Goal: Task Accomplishment & Management: Use online tool/utility

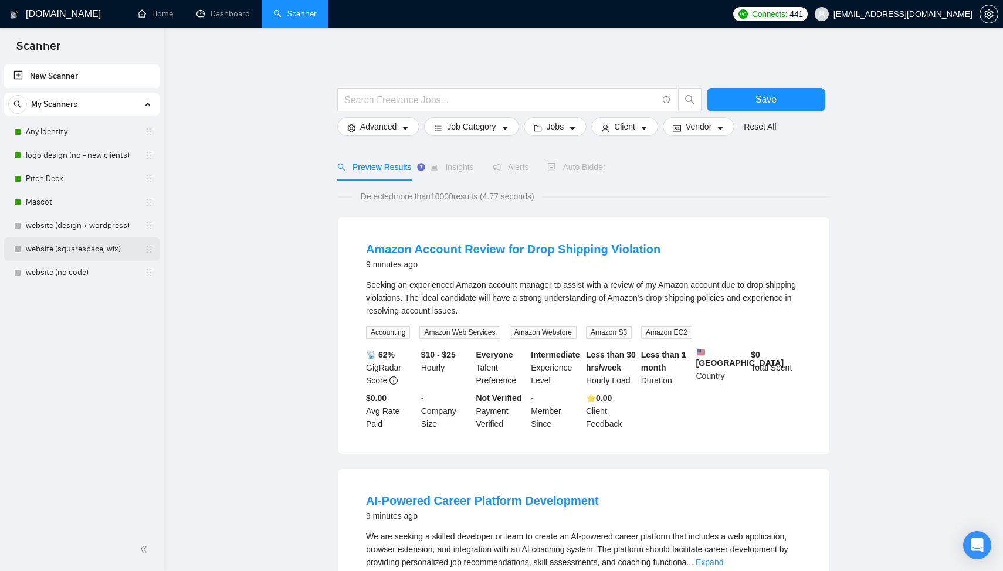
click at [9, 238] on div "website (squarespace, wix)" at bounding box center [81, 249] width 155 height 23
click at [42, 224] on link "website (design + wordpress)" at bounding box center [81, 225] width 111 height 23
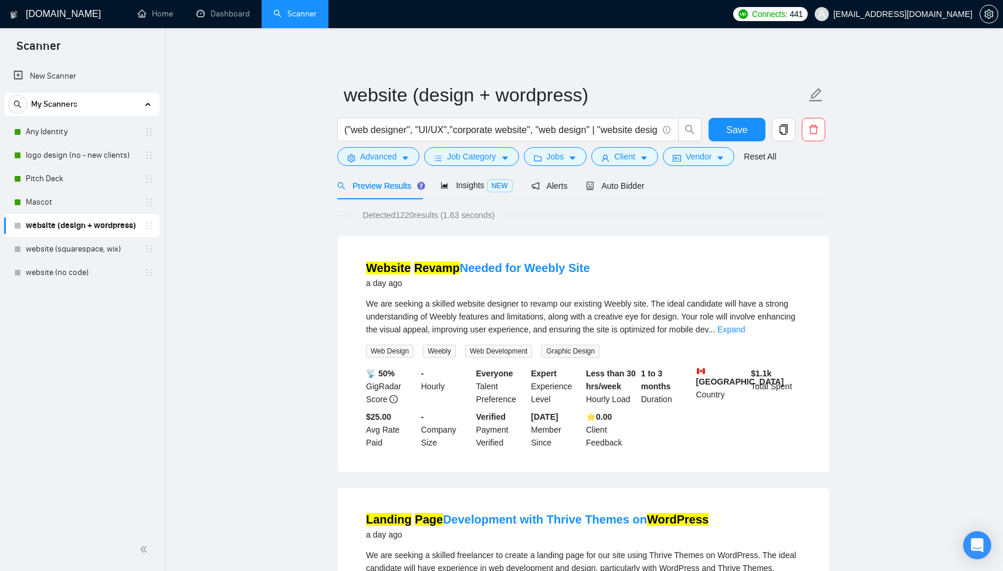
scroll to position [32, 0]
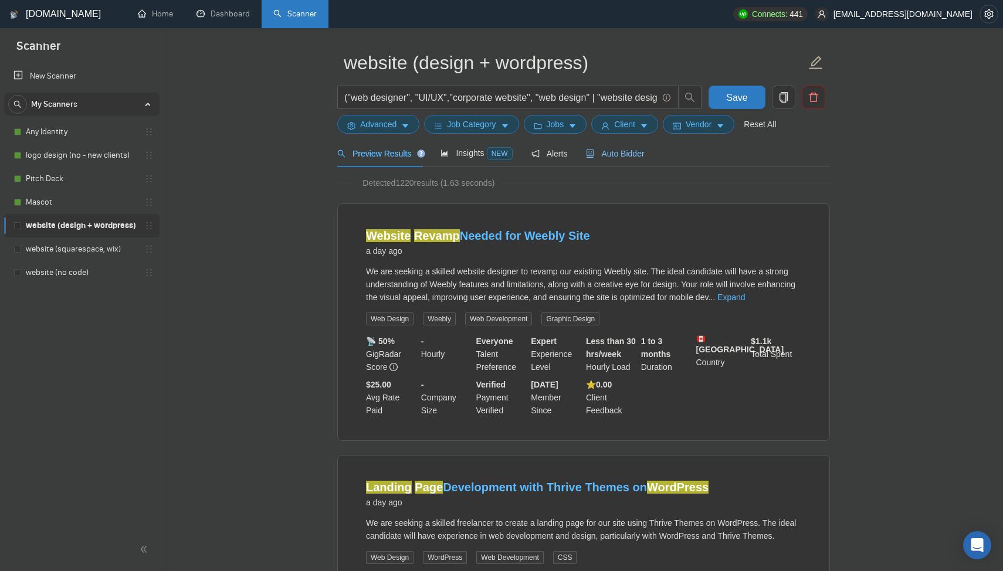
click at [614, 158] on div "Auto Bidder" at bounding box center [615, 153] width 58 height 13
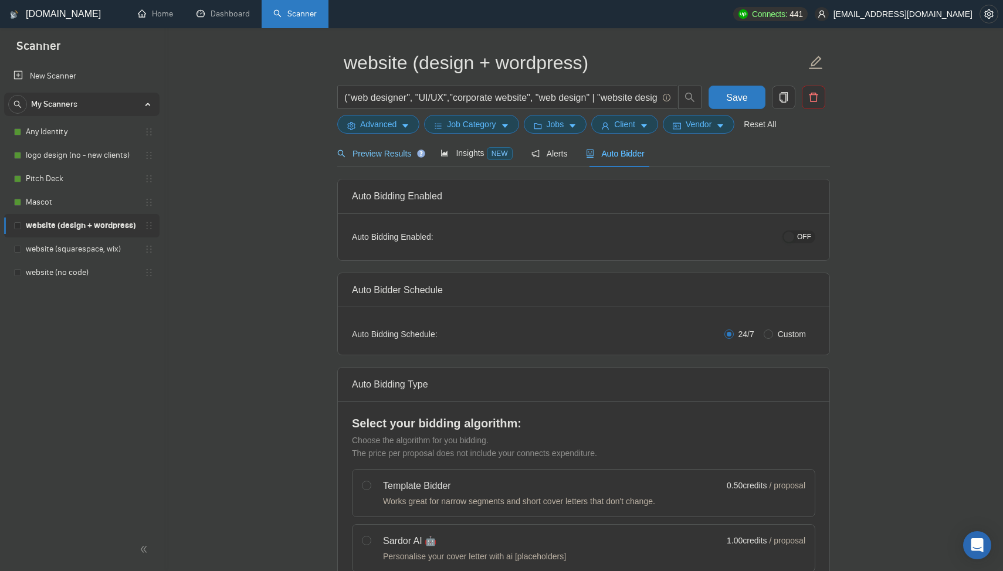
click at [378, 161] on div "Preview Results" at bounding box center [379, 154] width 84 height 28
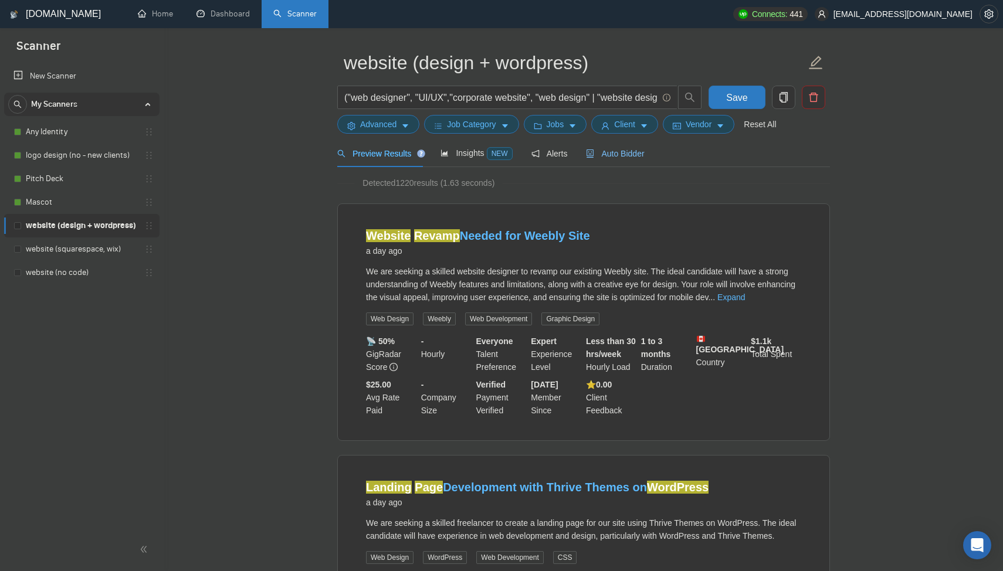
click at [608, 150] on span "Auto Bidder" at bounding box center [615, 153] width 58 height 9
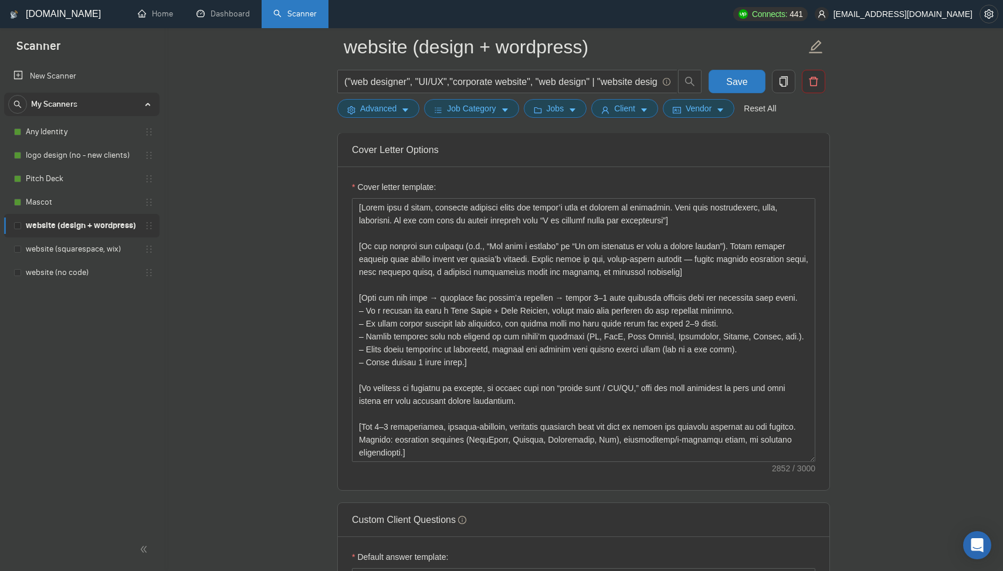
scroll to position [1400, 0]
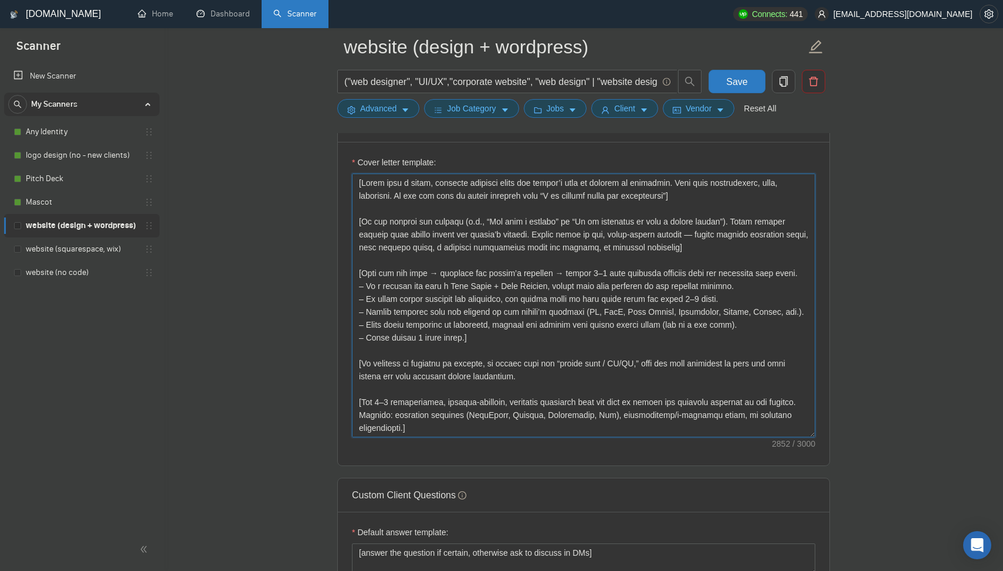
click at [537, 287] on textarea "Cover letter template:" at bounding box center [583, 306] width 463 height 264
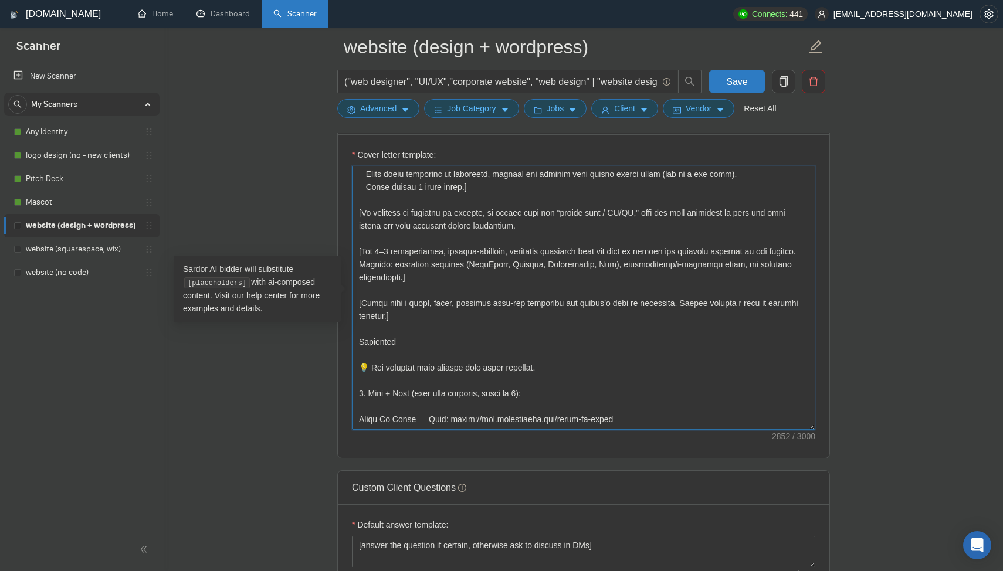
scroll to position [0, 0]
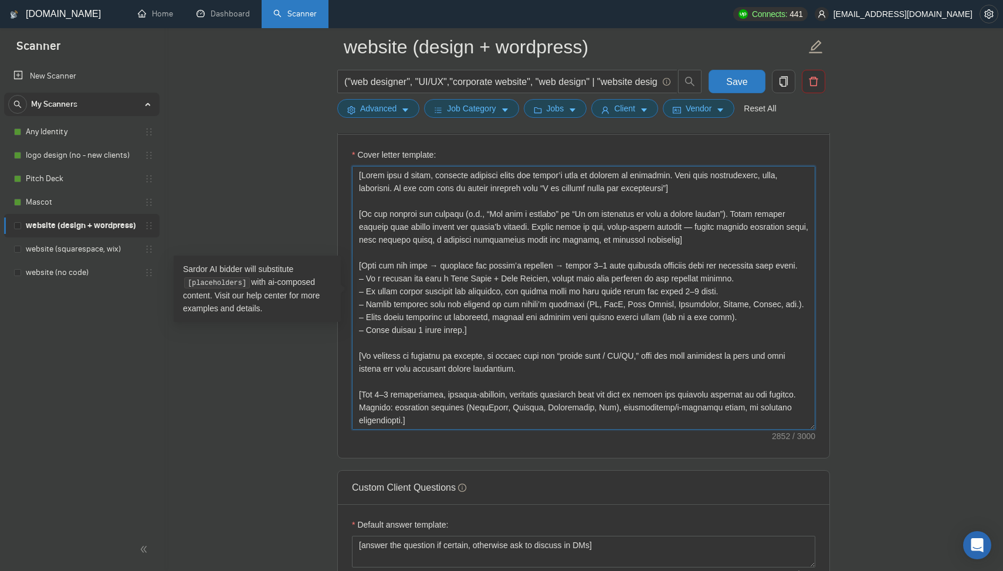
click at [525, 265] on textarea "Cover letter template:" at bounding box center [583, 298] width 463 height 264
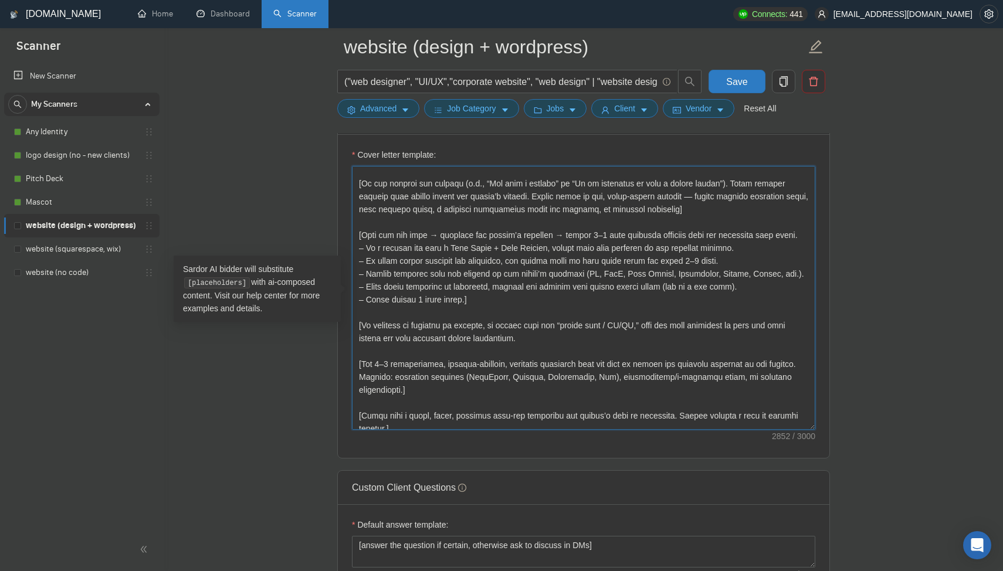
scroll to position [38, 0]
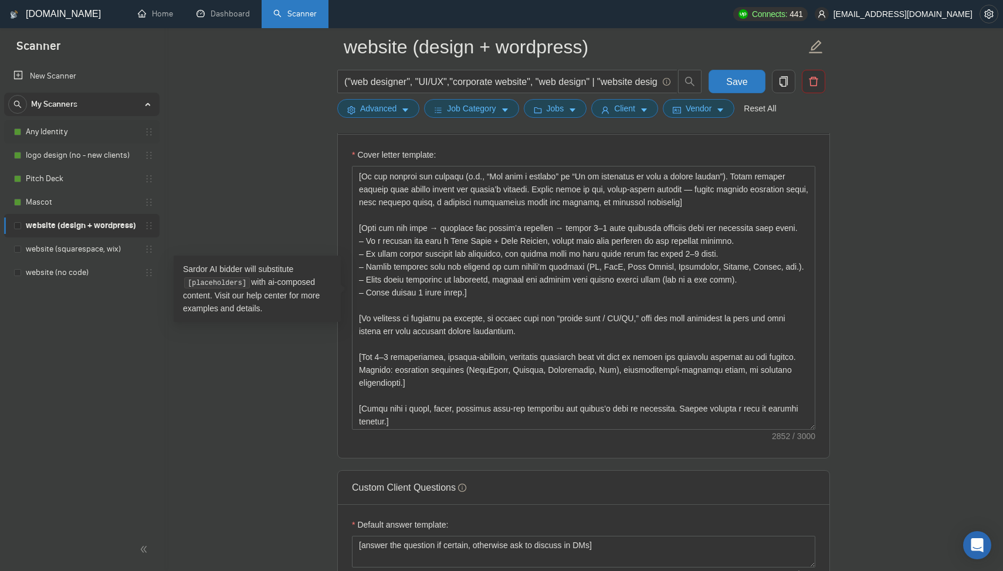
click at [73, 135] on link "Any Identity" at bounding box center [81, 131] width 111 height 23
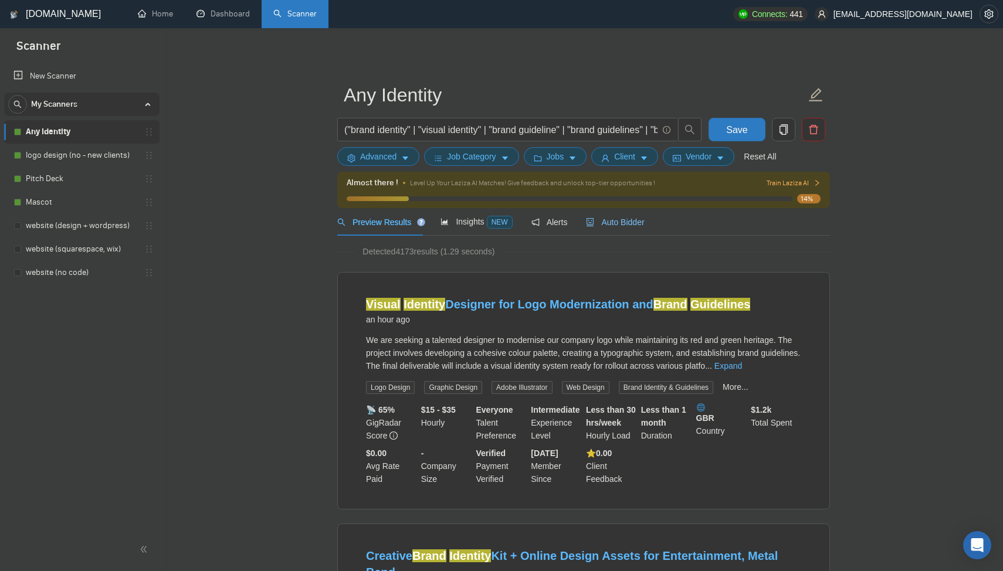
click at [626, 222] on span "Auto Bidder" at bounding box center [615, 222] width 58 height 9
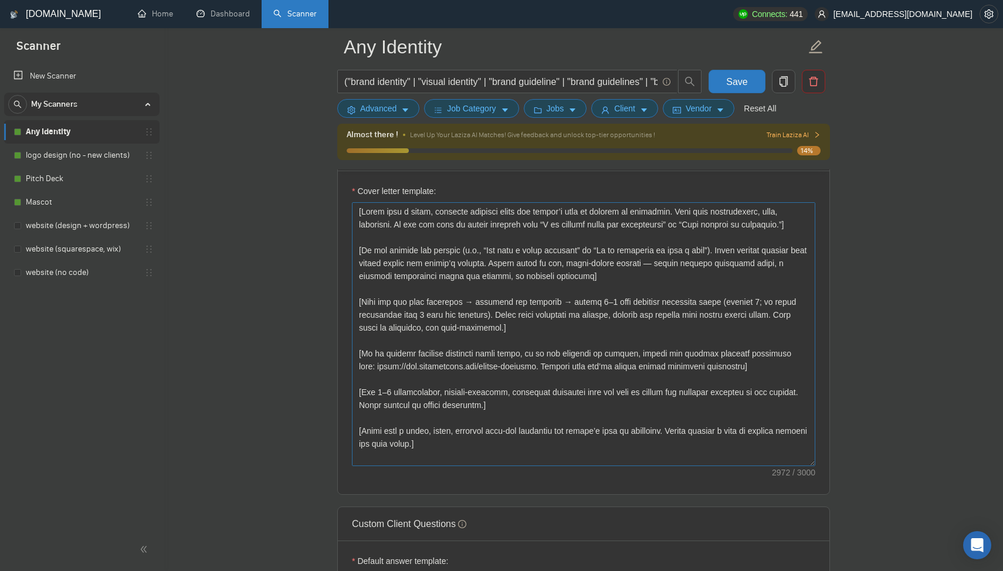
scroll to position [1397, 0]
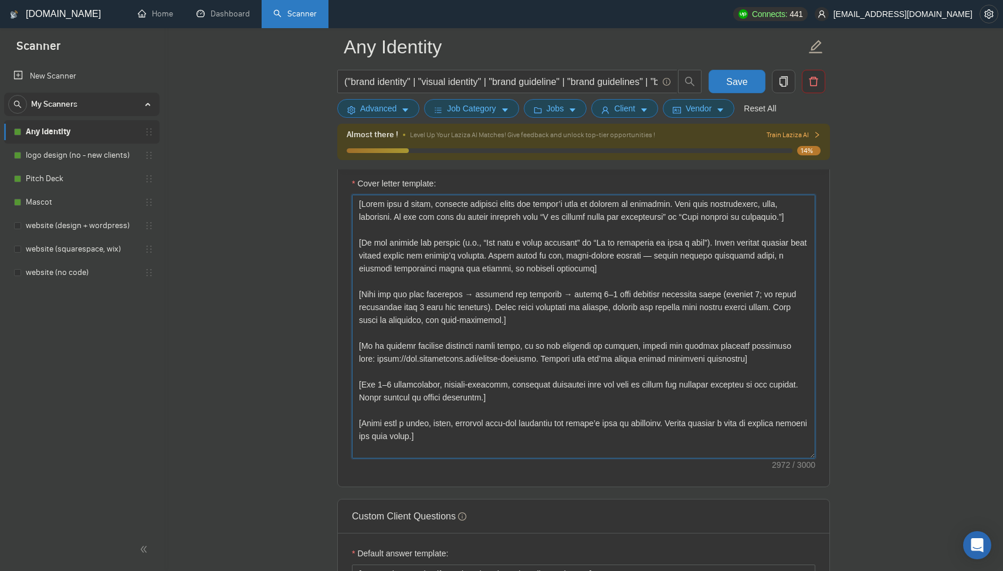
click at [479, 307] on textarea "Cover letter template:" at bounding box center [583, 327] width 463 height 264
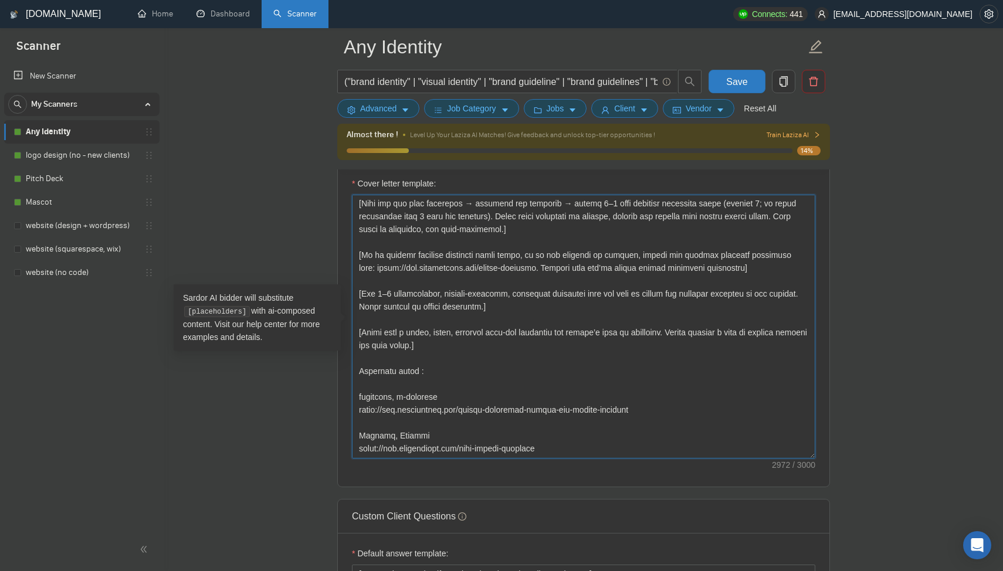
scroll to position [67, 0]
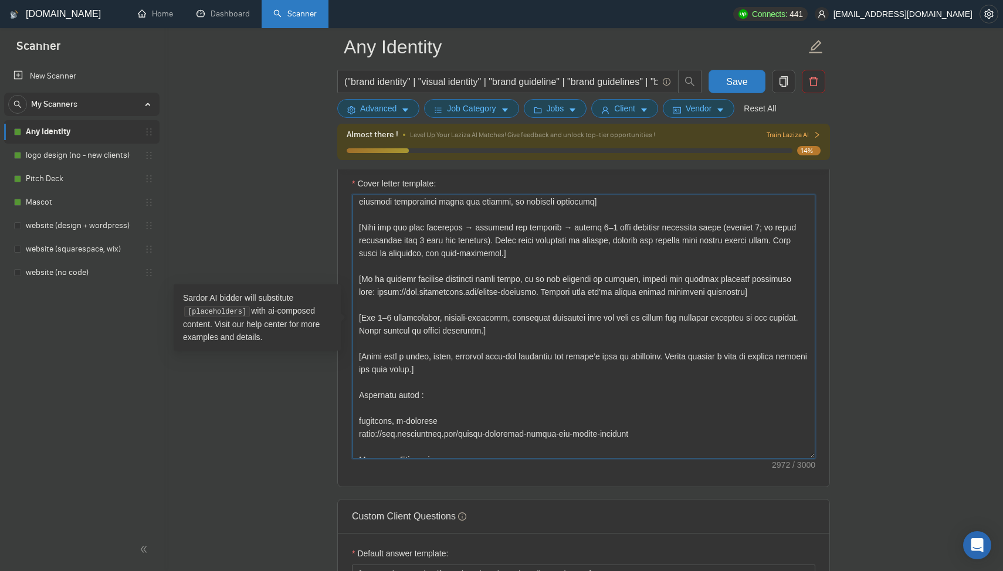
click at [460, 369] on textarea "Cover letter template:" at bounding box center [583, 327] width 463 height 264
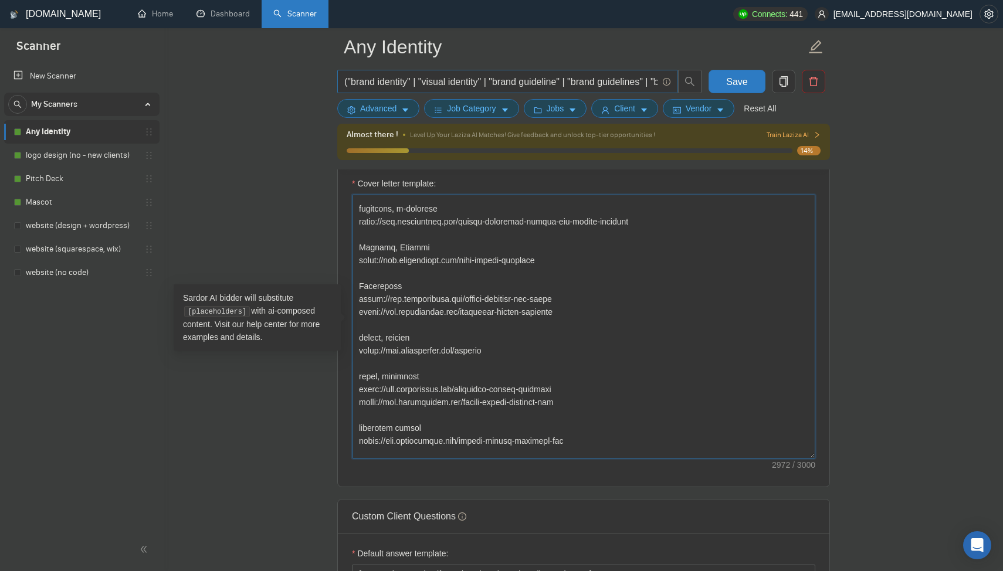
scroll to position [0, 0]
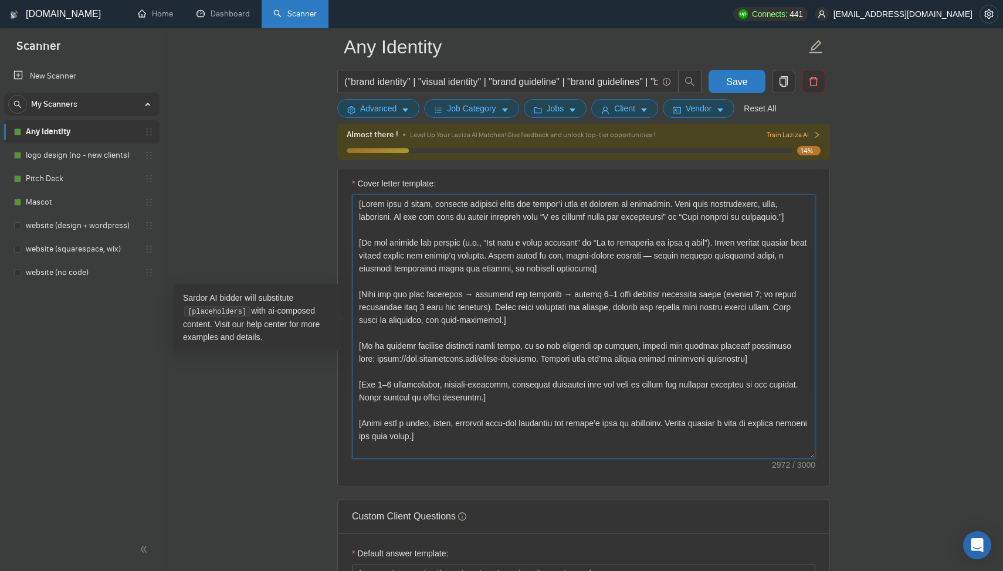
drag, startPoint x: 569, startPoint y: 401, endPoint x: 369, endPoint y: 184, distance: 294.7
click at [369, 184] on div "Cover letter template:" at bounding box center [583, 318] width 463 height 282
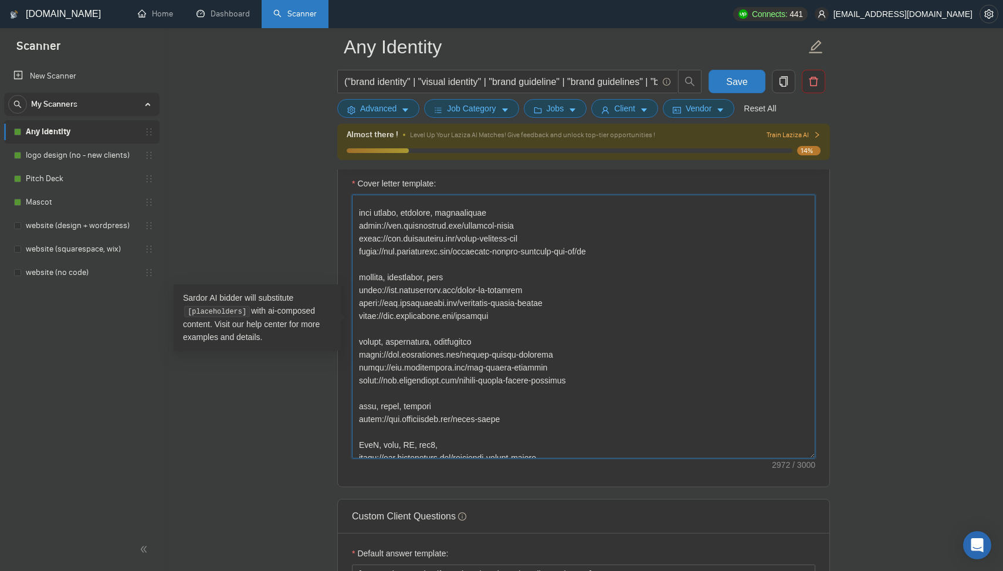
scroll to position [684, 0]
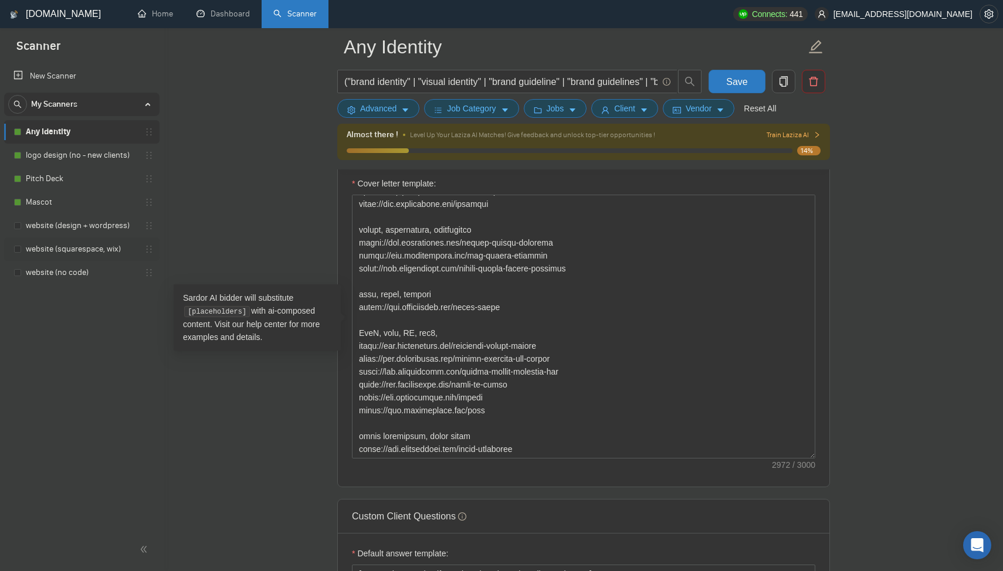
click at [65, 240] on link "website (squarespace, wix)" at bounding box center [81, 249] width 111 height 23
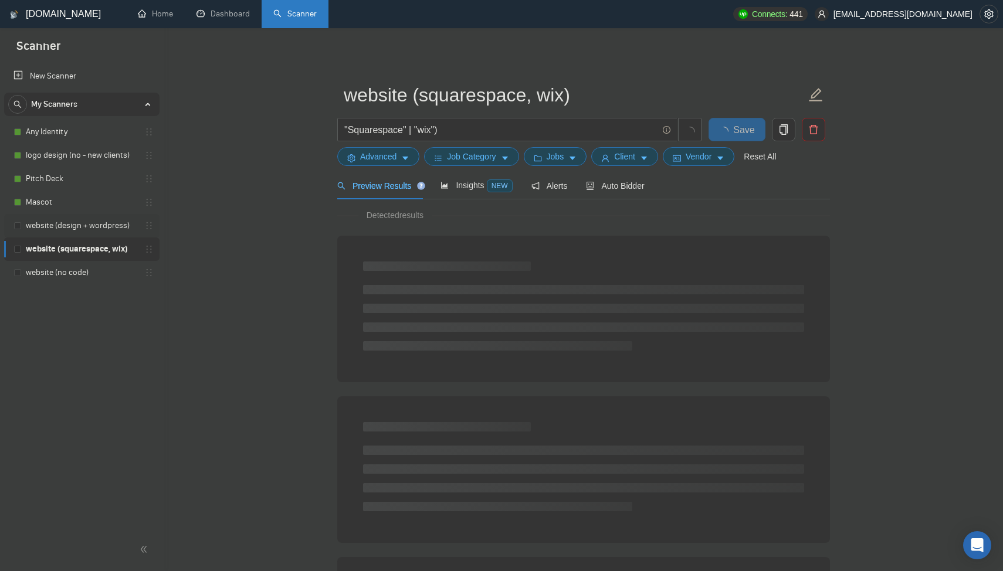
click at [73, 232] on link "website (design + wordpress)" at bounding box center [81, 225] width 111 height 23
click at [628, 185] on span "Auto Bidder" at bounding box center [615, 185] width 58 height 9
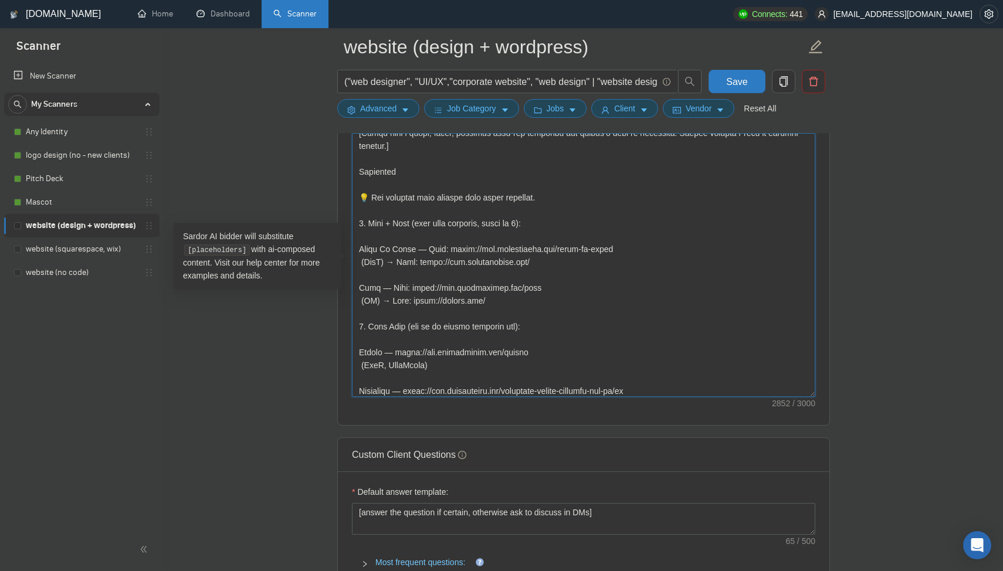
scroll to position [658, 0]
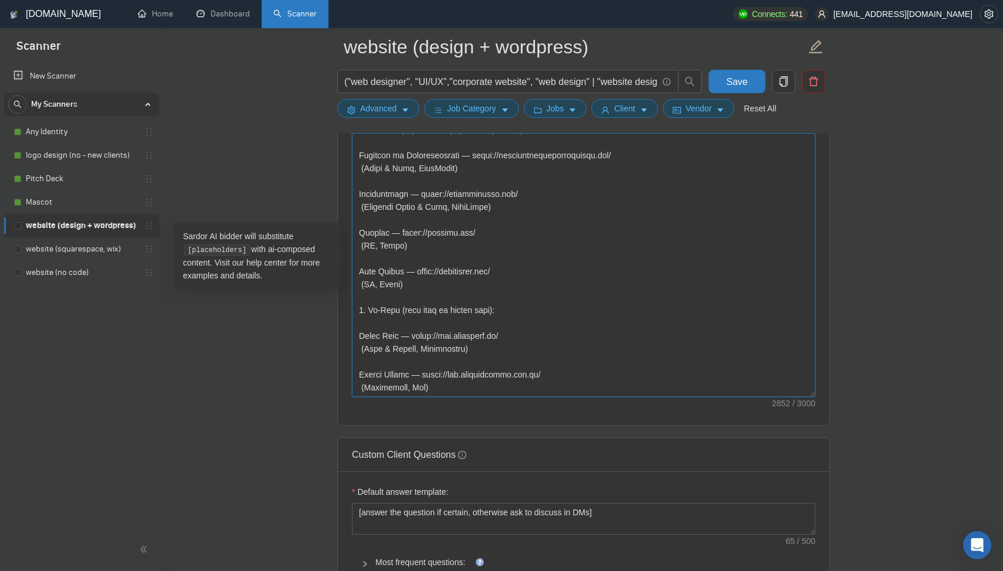
drag, startPoint x: 358, startPoint y: 224, endPoint x: 385, endPoint y: 556, distance: 333.1
click at [385, 556] on form "Auto Bidding Enabled Auto Bidding Enabled: OFF Auto Bidder Schedule Auto Biddin…" at bounding box center [583, 212] width 493 height 2865
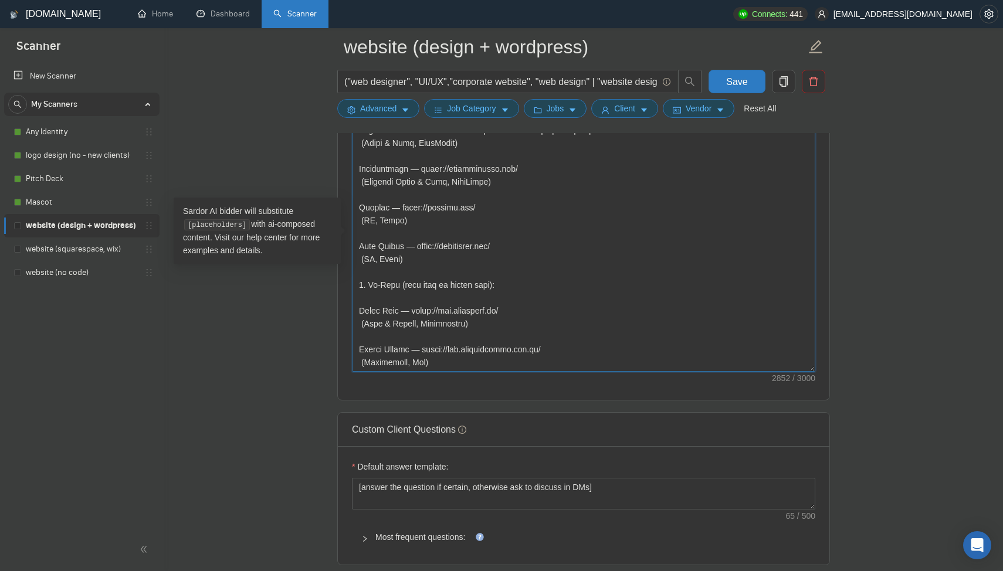
click at [449, 344] on textarea "Cover letter template:" at bounding box center [583, 240] width 463 height 264
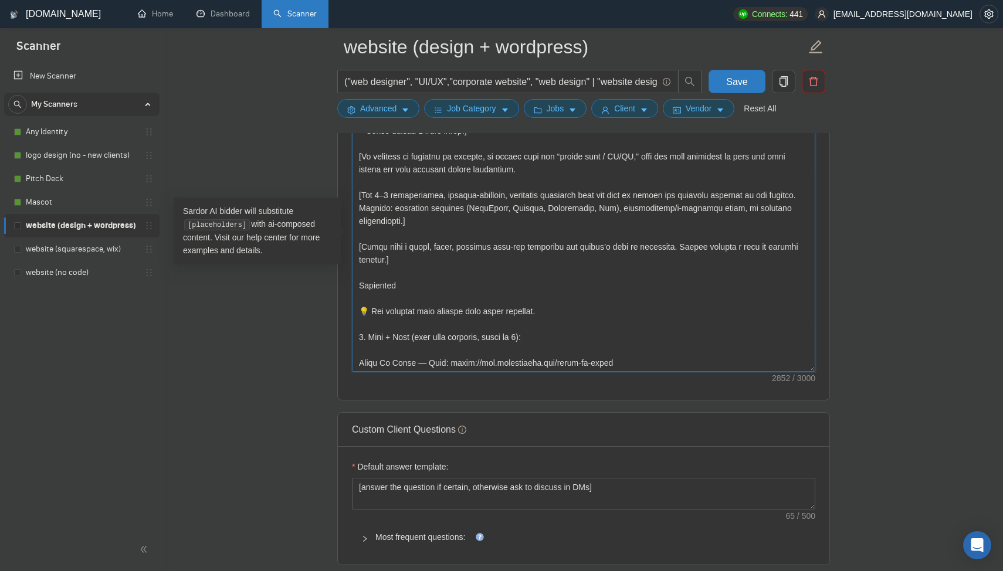
scroll to position [221, 0]
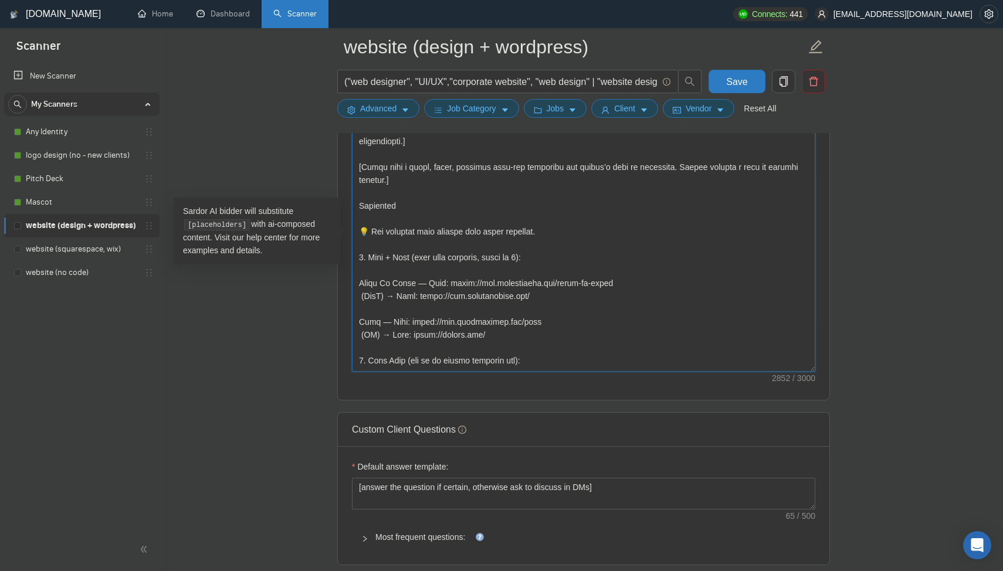
drag, startPoint x: 449, startPoint y: 361, endPoint x: 357, endPoint y: 228, distance: 161.1
click at [357, 228] on textarea "Cover letter template:" at bounding box center [583, 240] width 463 height 264
paste textarea "SaaS, Web3, Tech Board My Horse Case: [URL][DOMAIN_NAME] Live: [URL][DOMAIN_NAM…"
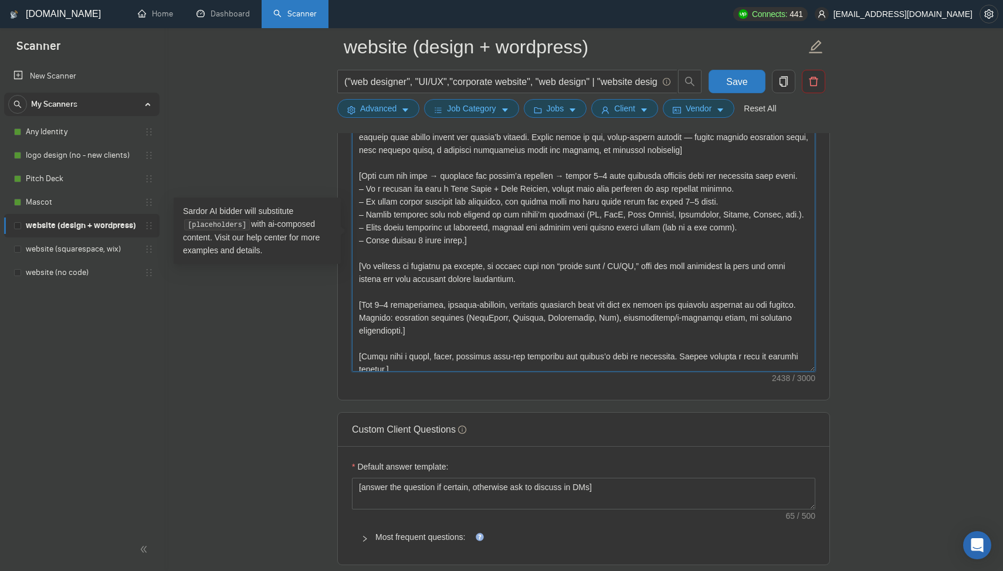
scroll to position [34, 0]
click at [482, 206] on textarea "Cover letter template:" at bounding box center [583, 240] width 463 height 264
paste textarea "lo “Ipsu dolorsi am consectet.”] [Ad eli seddoei tem incidid (u.l., “Etd magn a…"
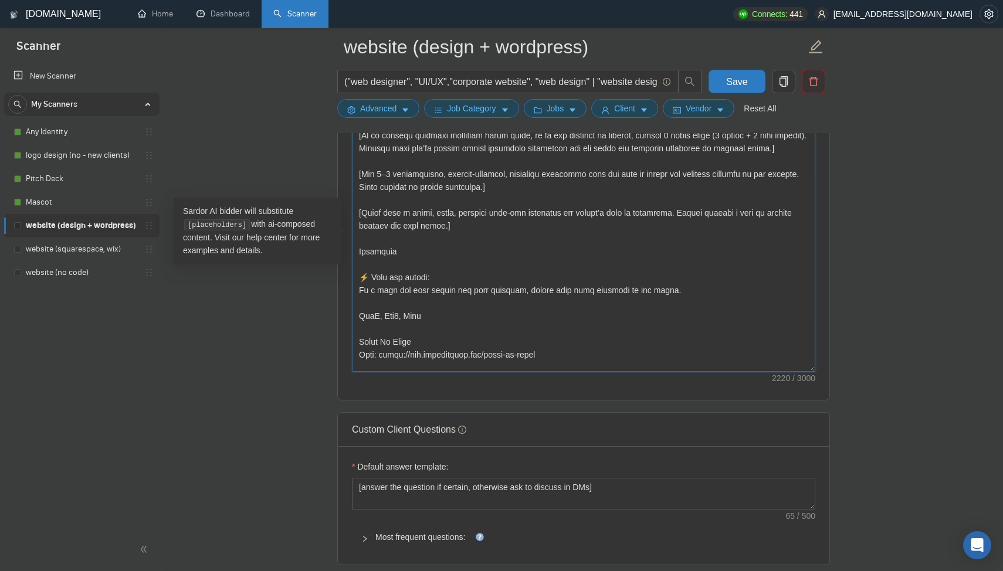
scroll to position [150, 0]
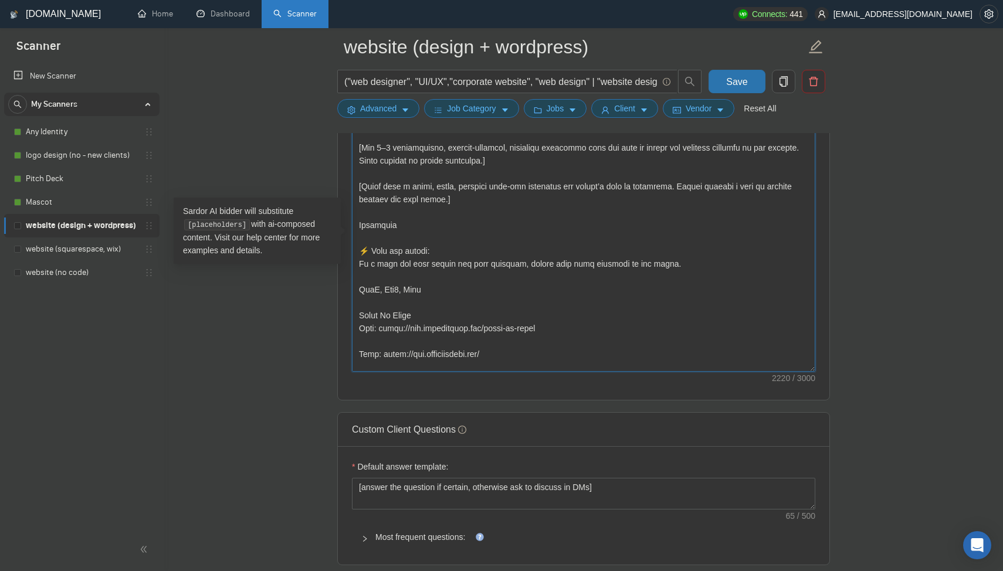
type textarea "[Lorem ipsu d sitam, consecte adipisci elits doe tempor’i utla et dolorem al en…"
click at [745, 85] on span "Save" at bounding box center [736, 81] width 21 height 15
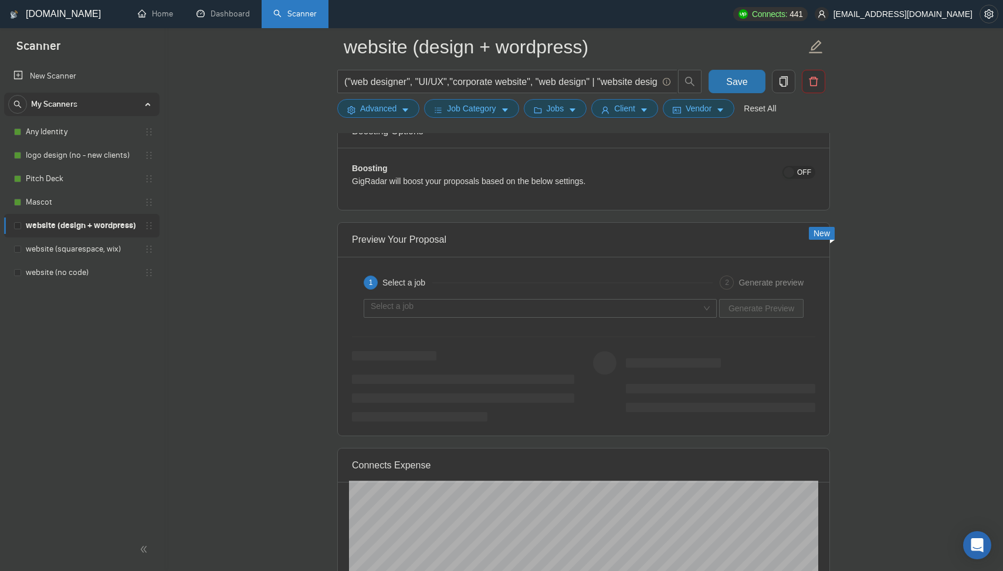
scroll to position [2156, 0]
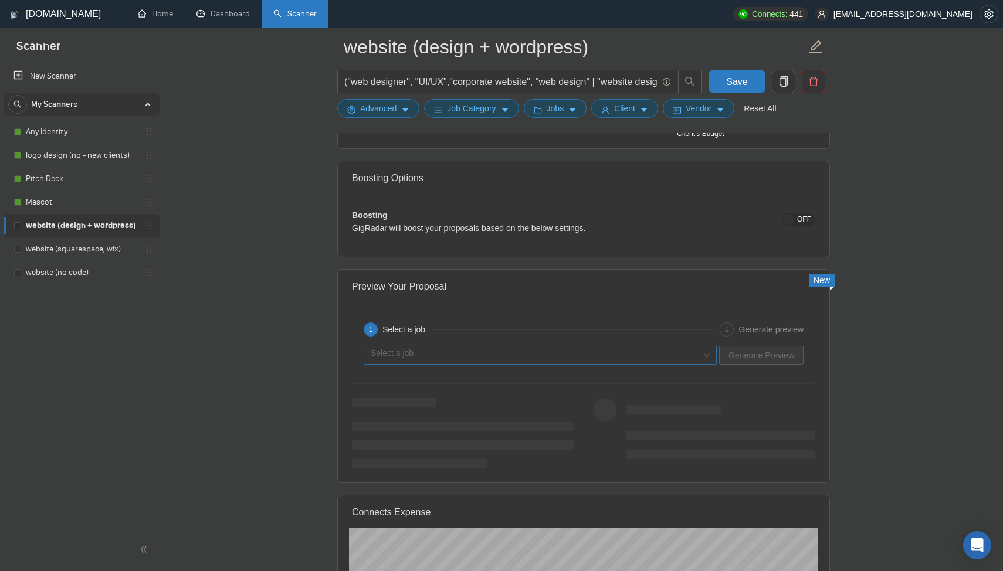
click at [528, 347] on input "search" at bounding box center [536, 356] width 331 height 18
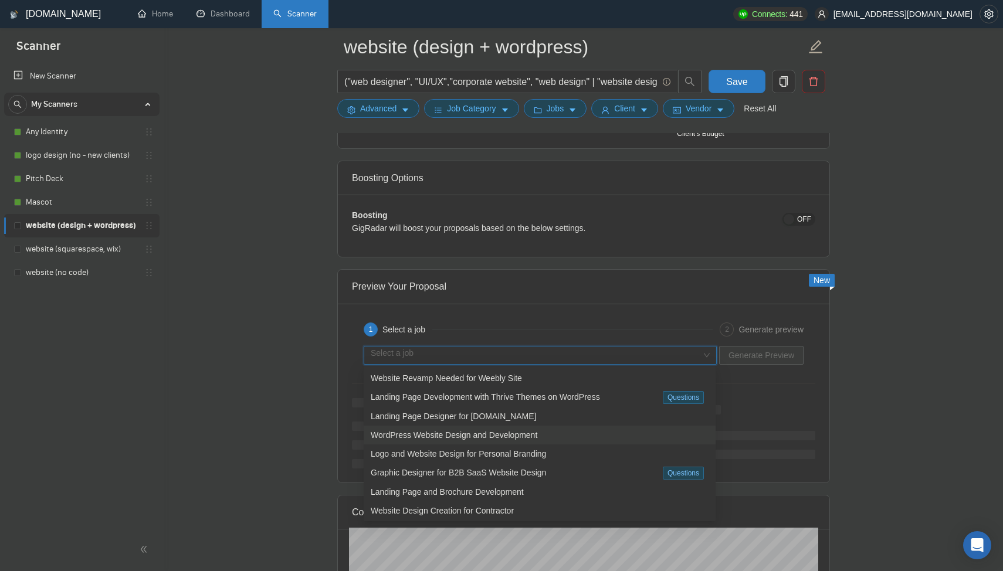
drag, startPoint x: 463, startPoint y: 412, endPoint x: 498, endPoint y: 441, distance: 45.8
click at [498, 441] on div "Website Revamp Needed for Weebly Site Landing Page Development with Thrive Them…" at bounding box center [540, 463] width 352 height 189
click at [498, 441] on div "WordPress Website Design and Development" at bounding box center [540, 435] width 352 height 19
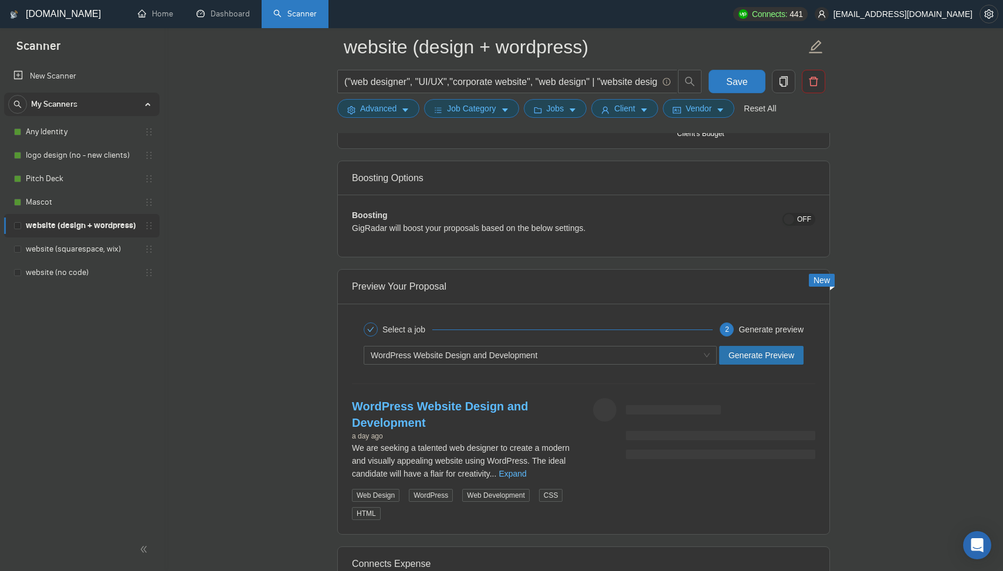
click at [746, 353] on span "Generate Preview" at bounding box center [761, 355] width 66 height 13
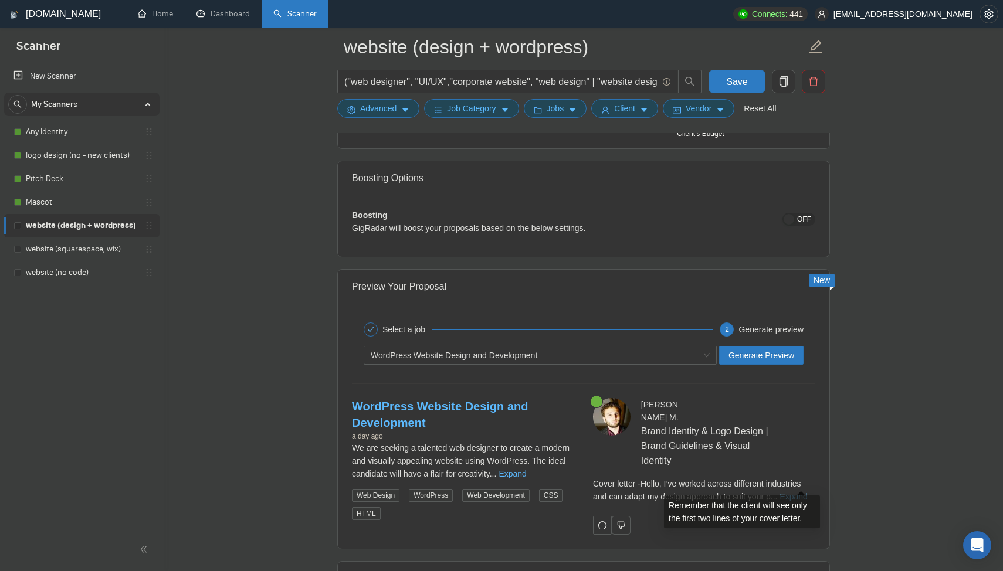
click at [806, 492] on link "Expand" at bounding box center [794, 496] width 28 height 9
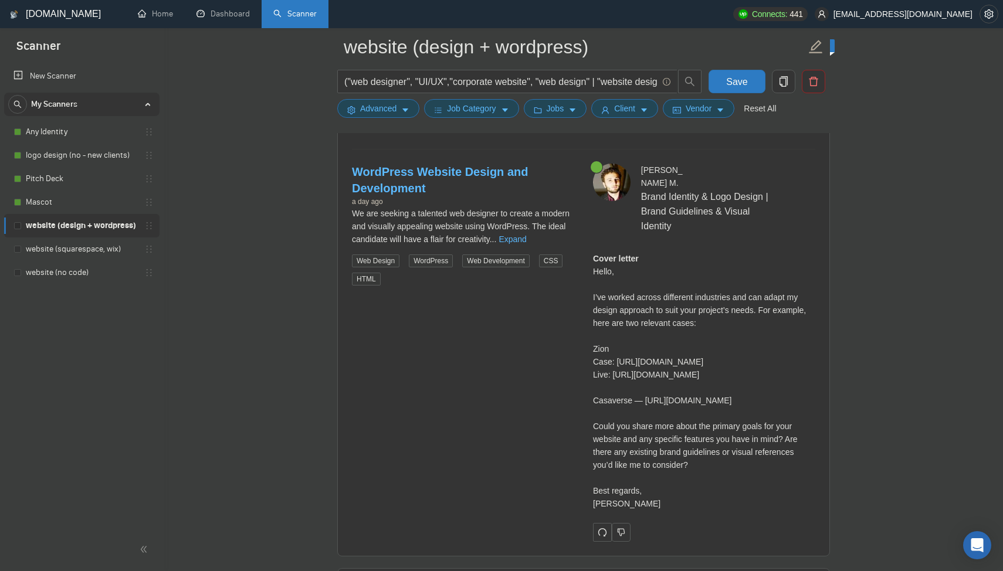
scroll to position [2410, 0]
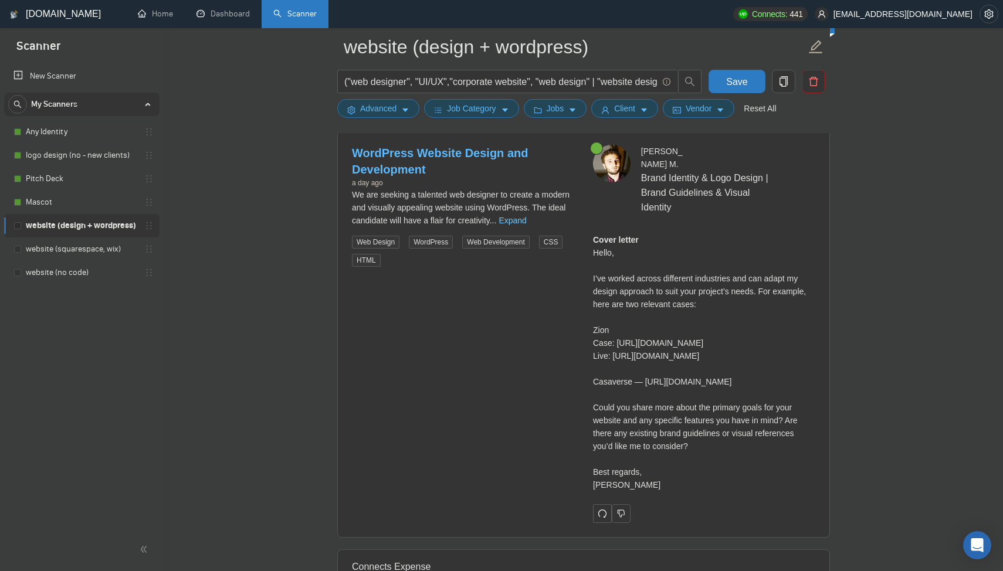
click at [526, 223] on link "Expand" at bounding box center [513, 220] width 28 height 9
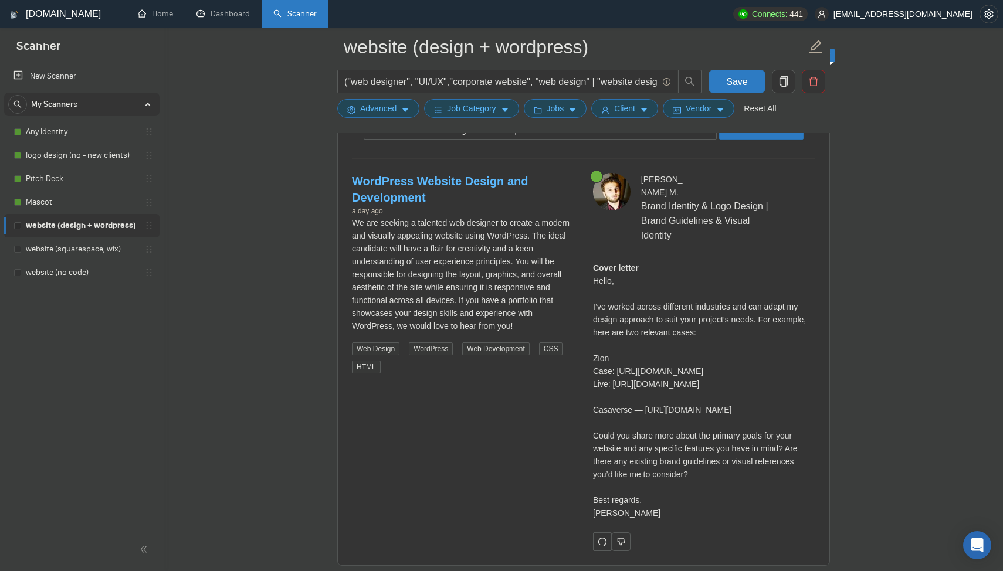
scroll to position [2211, 0]
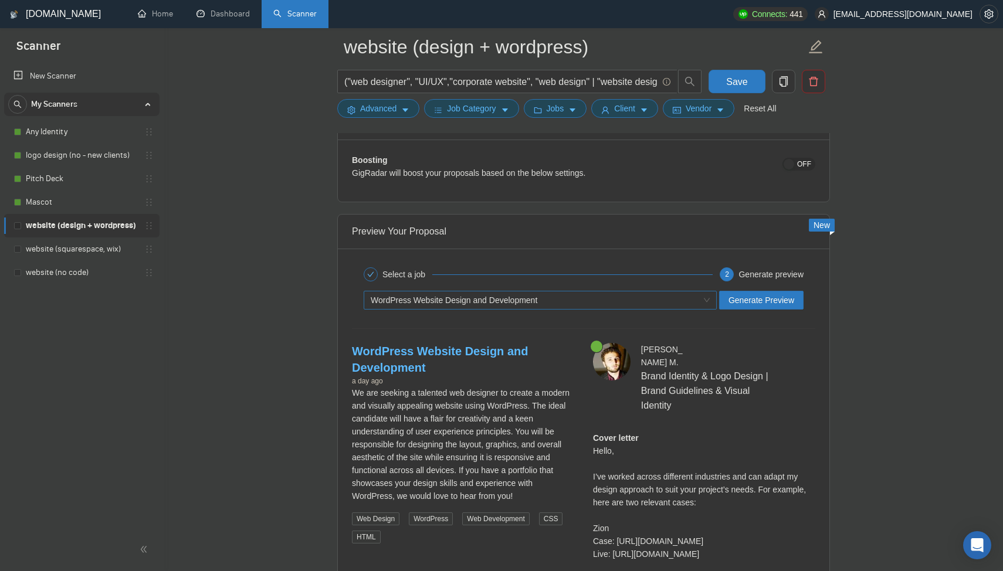
click at [493, 301] on span "WordPress Website Design and Development" at bounding box center [454, 300] width 167 height 9
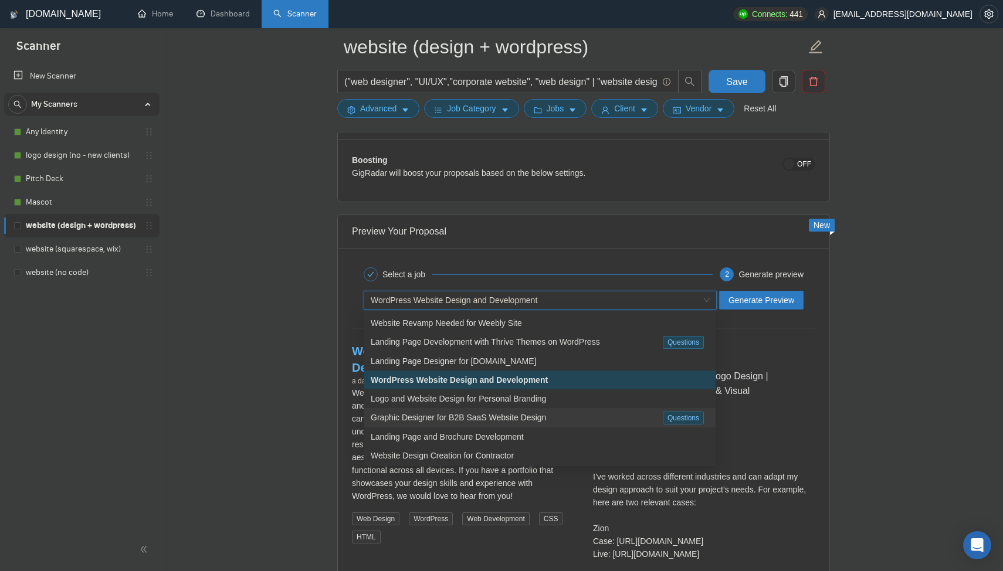
click at [489, 418] on span "Graphic Designer for B2B SaaS Website Design" at bounding box center [458, 417] width 175 height 9
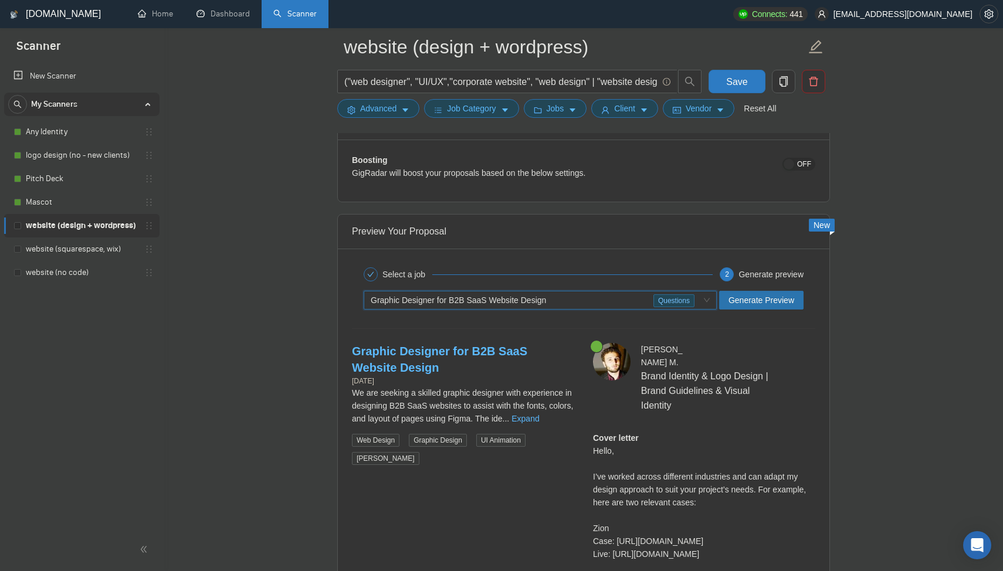
click at [758, 291] on button "Generate Preview" at bounding box center [761, 300] width 84 height 19
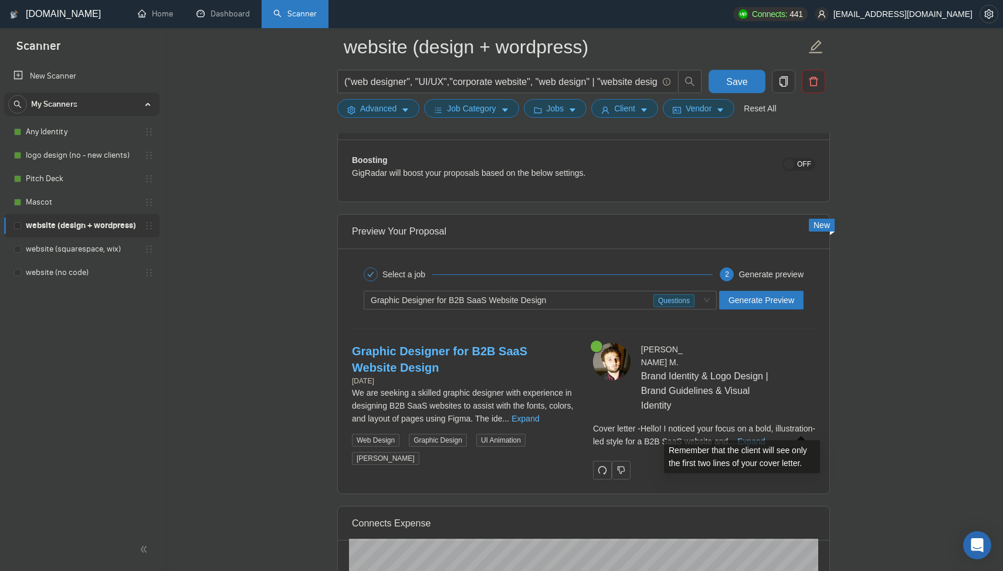
click at [765, 437] on link "Expand" at bounding box center [751, 441] width 28 height 9
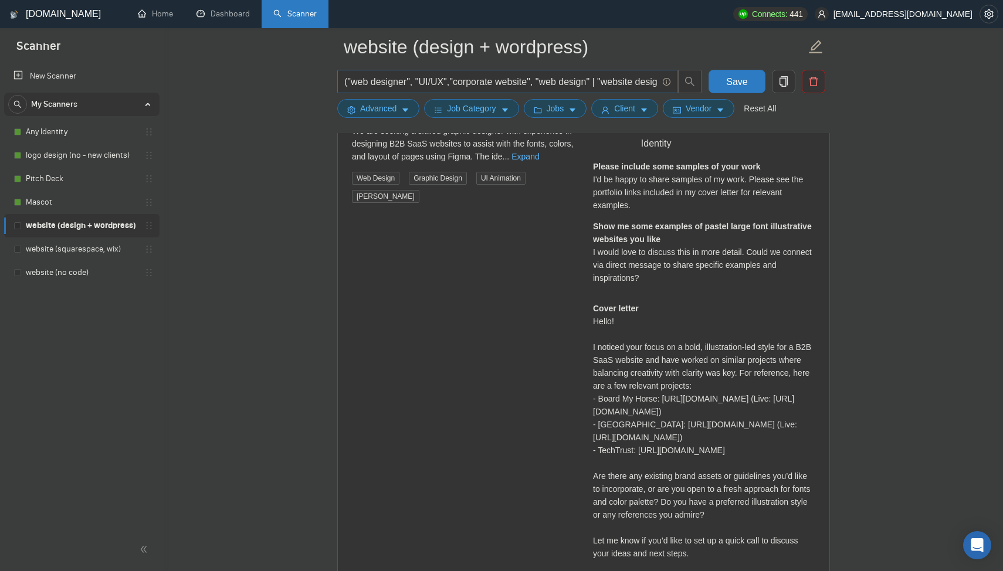
scroll to position [2387, 0]
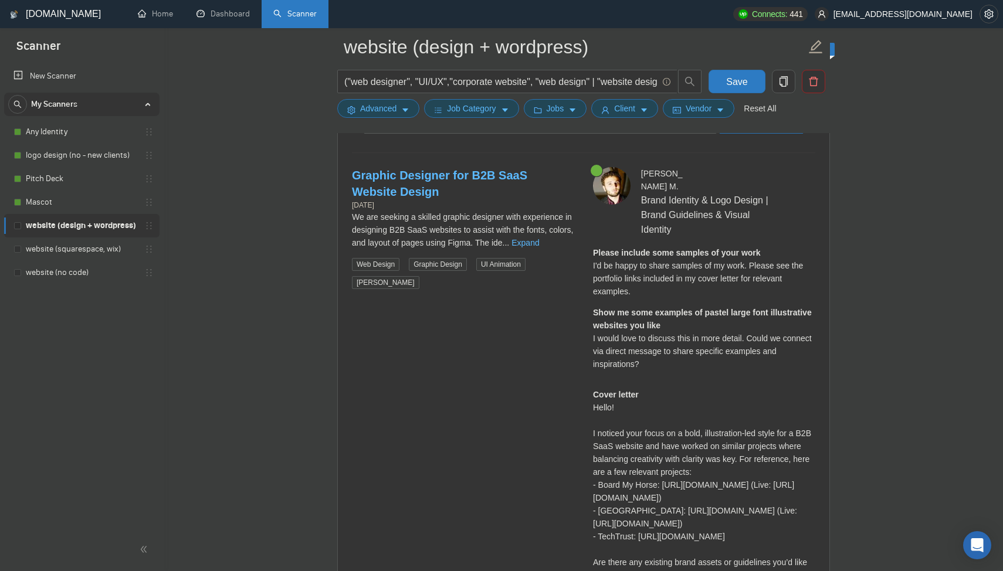
click at [560, 248] on div "We are seeking a skilled graphic designer with experience in designing B2B SaaS…" at bounding box center [463, 230] width 222 height 39
click at [539, 245] on link "Expand" at bounding box center [525, 242] width 28 height 9
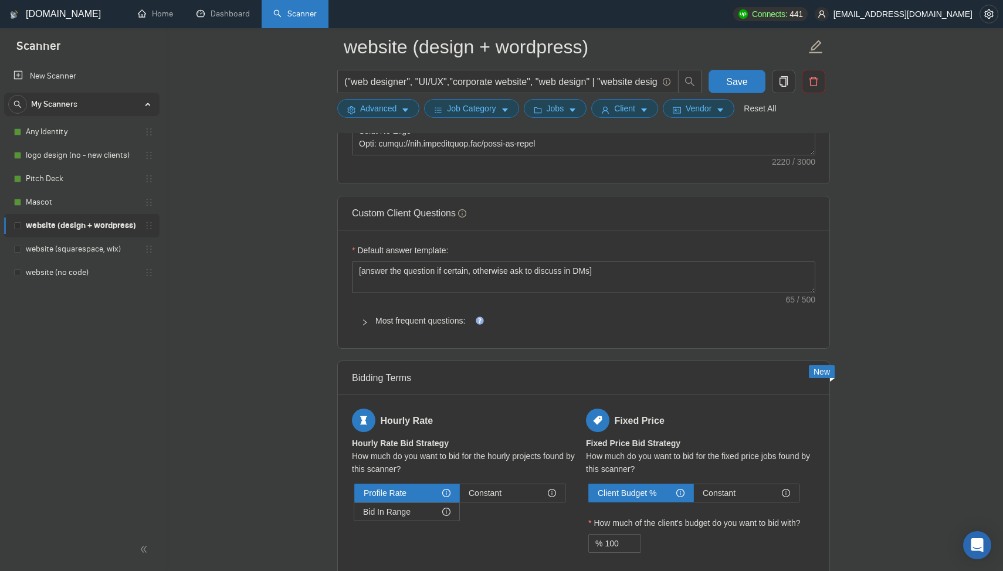
scroll to position [1679, 0]
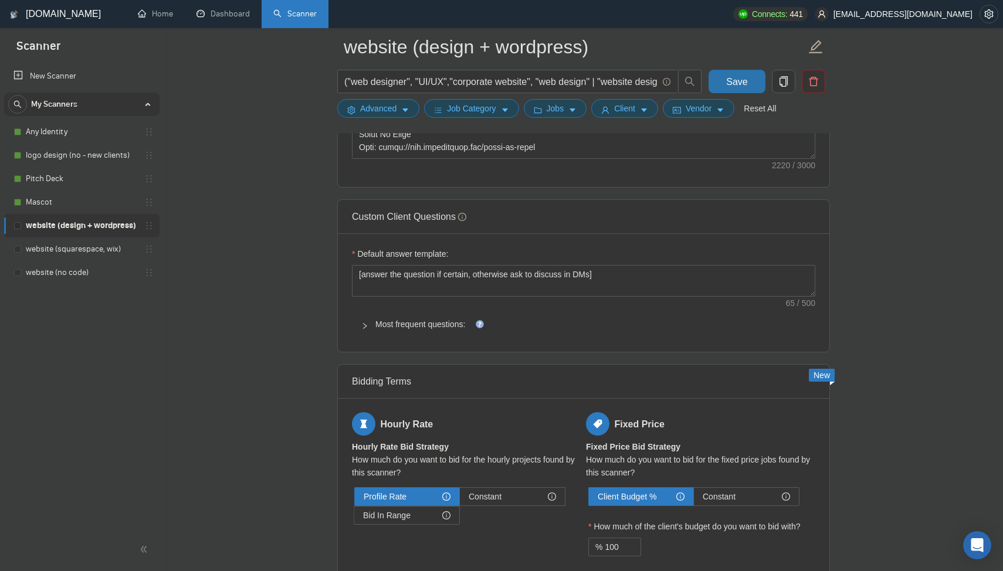
click at [727, 85] on span "Save" at bounding box center [736, 81] width 21 height 15
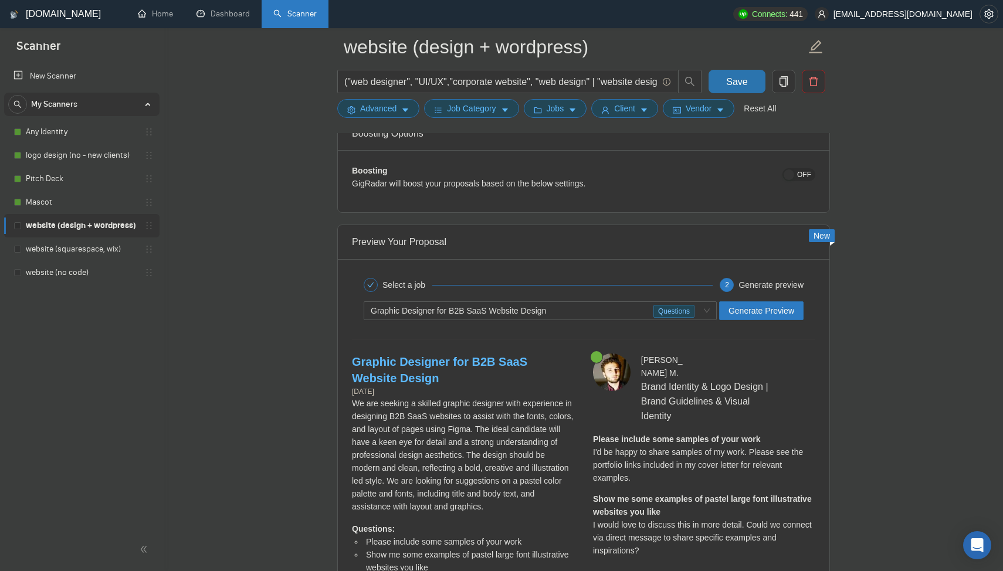
scroll to position [2203, 0]
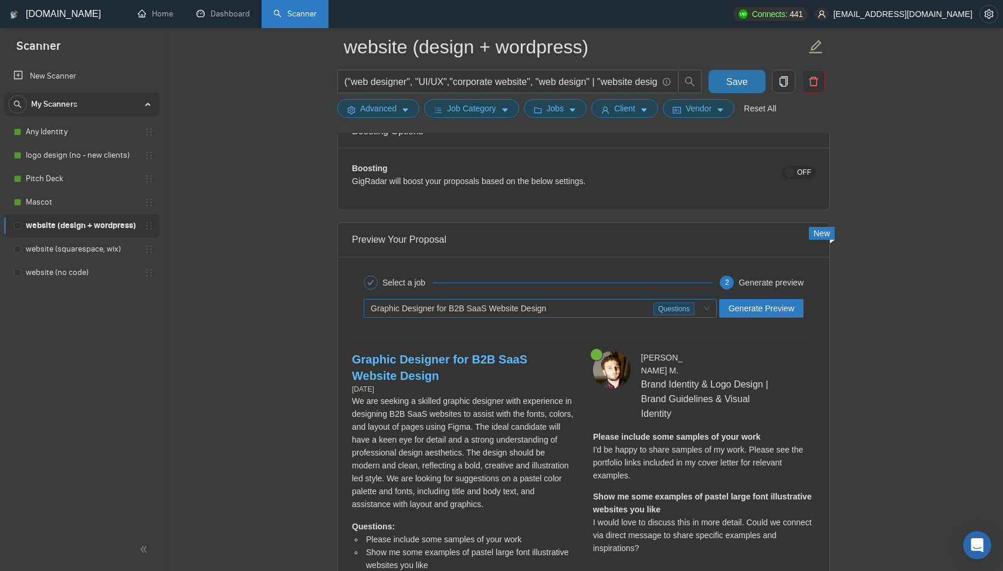
click at [435, 311] on span "Graphic Designer for B2B SaaS Website Design" at bounding box center [458, 308] width 175 height 9
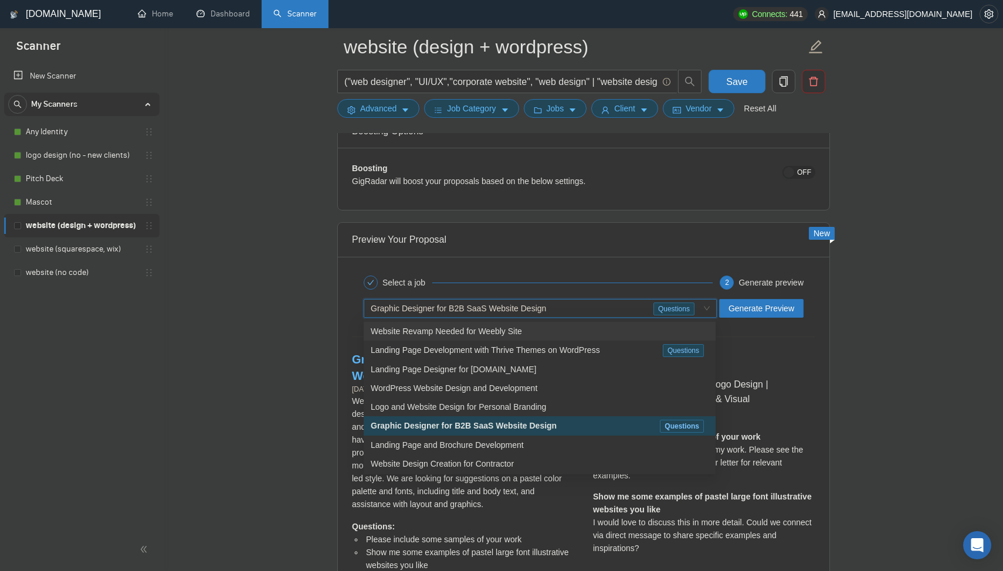
click at [450, 334] on span "Website Revamp Needed for Weebly Site" at bounding box center [446, 331] width 151 height 9
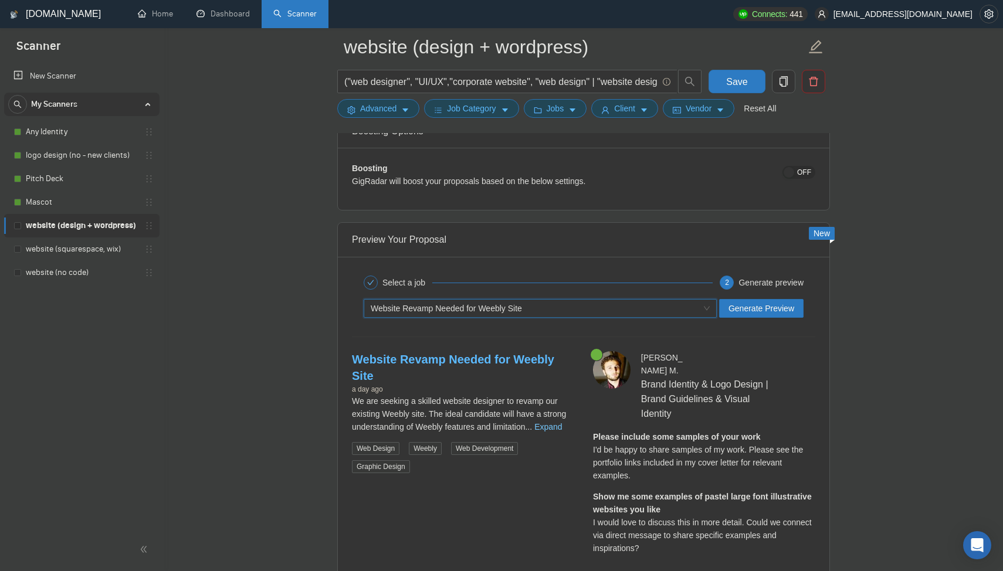
click at [557, 422] on link "Expand" at bounding box center [548, 426] width 28 height 9
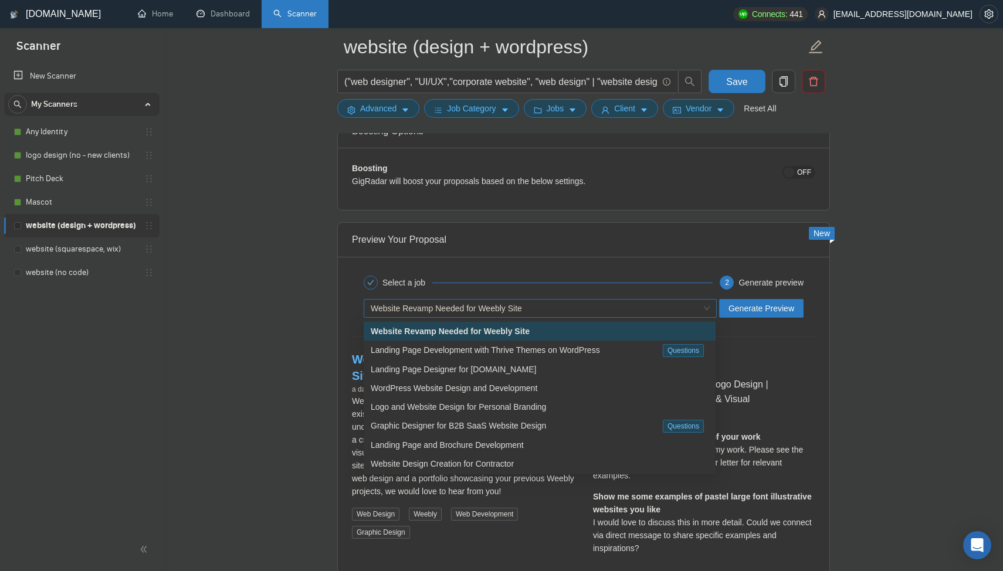
click at [453, 306] on span "Website Revamp Needed for Weebly Site" at bounding box center [446, 308] width 151 height 9
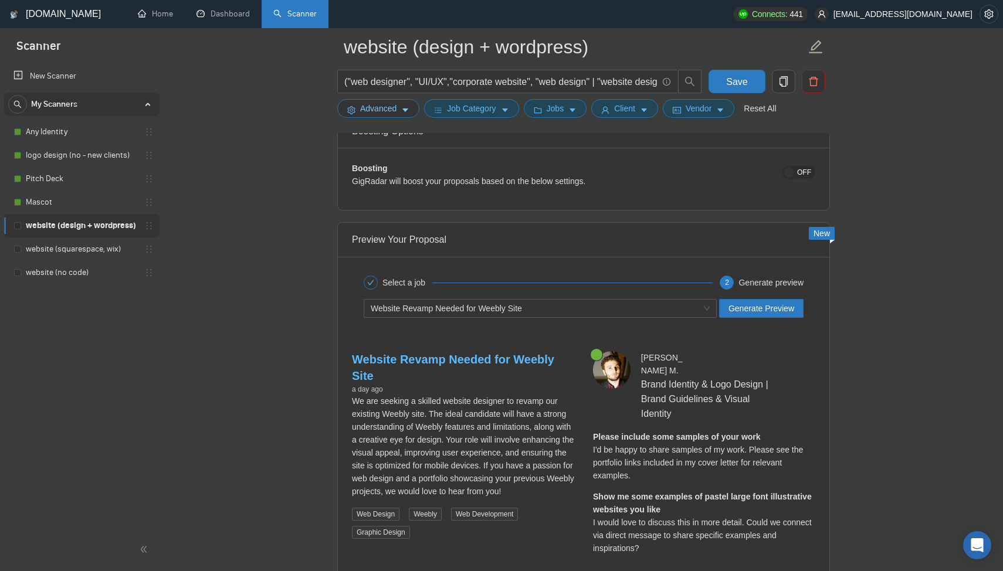
click at [386, 111] on span "Advanced" at bounding box center [378, 108] width 36 height 13
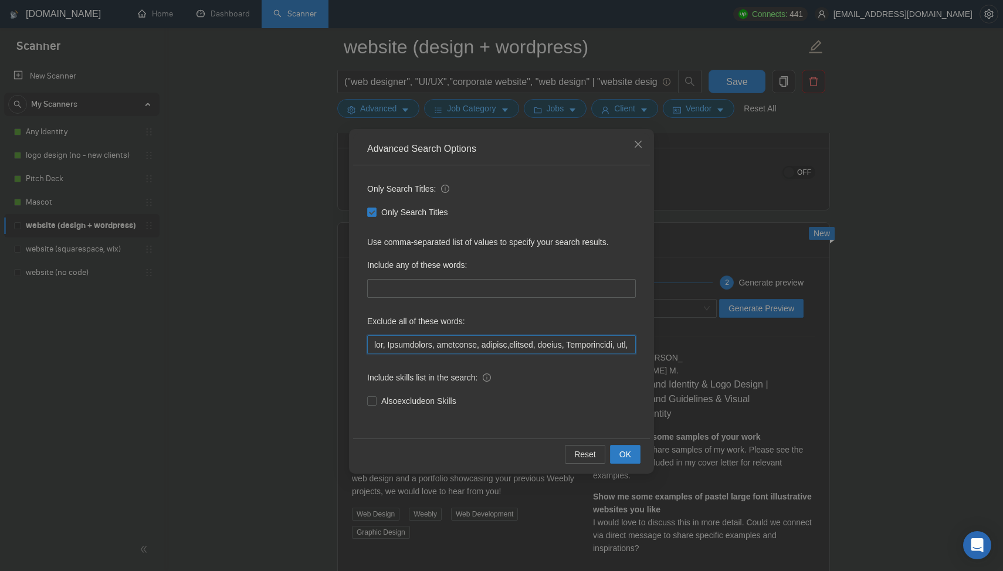
click at [372, 345] on input "text" at bounding box center [501, 345] width 269 height 19
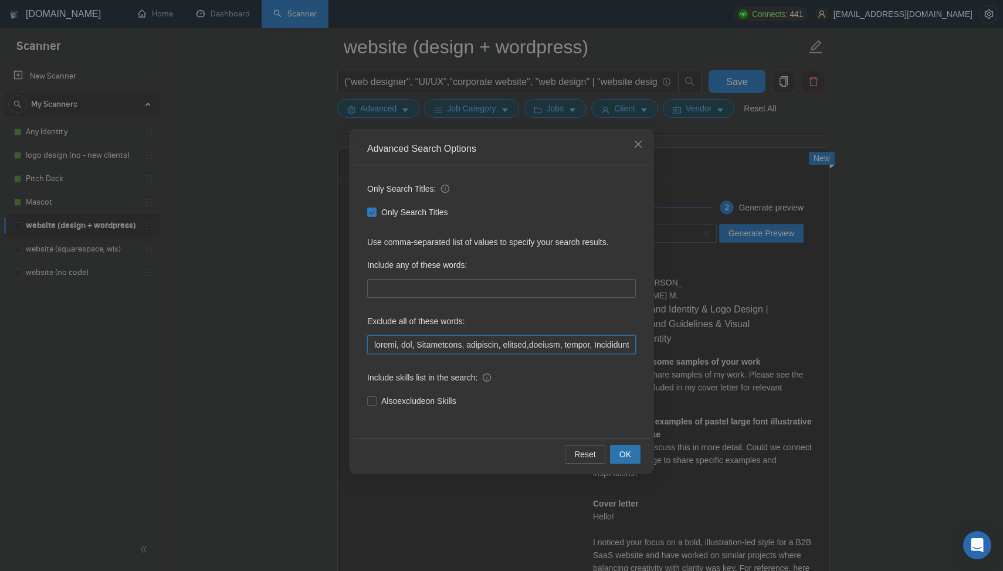
type input "weebly, wix, Squarespace, generator, ongoing,banners, resize, Finalization, fix…"
click at [628, 452] on span "OK" at bounding box center [625, 454] width 12 height 13
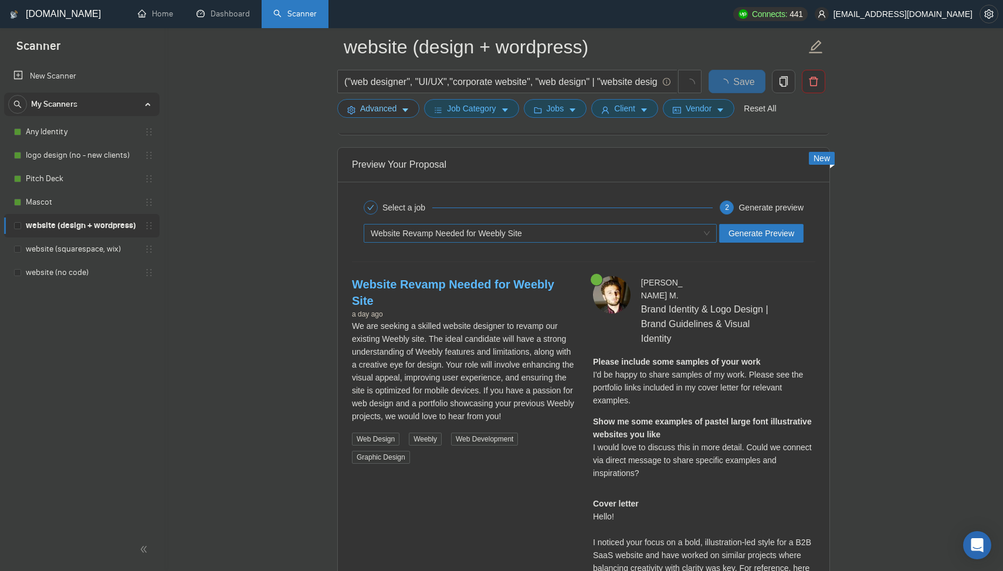
click at [458, 227] on div "Website Revamp Needed for Weebly Site" at bounding box center [535, 234] width 328 height 18
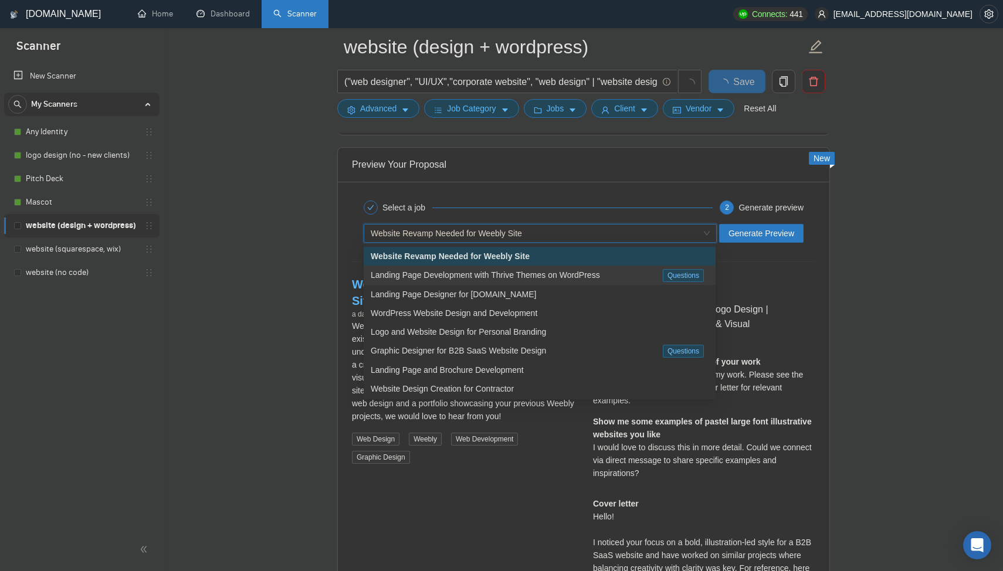
click at [466, 275] on span "Landing Page Development with Thrive Themes on WordPress" at bounding box center [485, 274] width 229 height 9
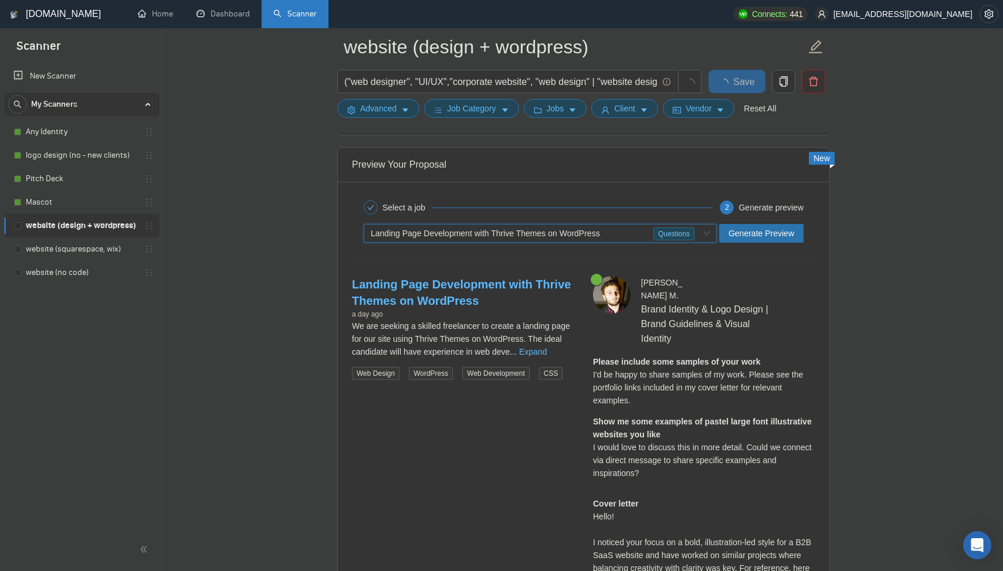
click at [744, 234] on span "Generate Preview" at bounding box center [761, 233] width 66 height 13
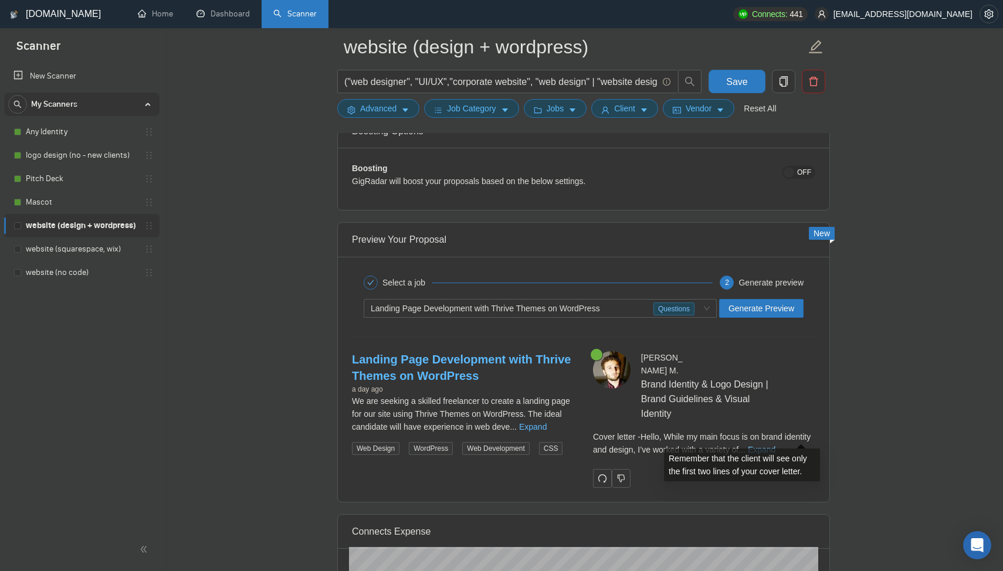
click at [775, 445] on link "Expand" at bounding box center [762, 449] width 28 height 9
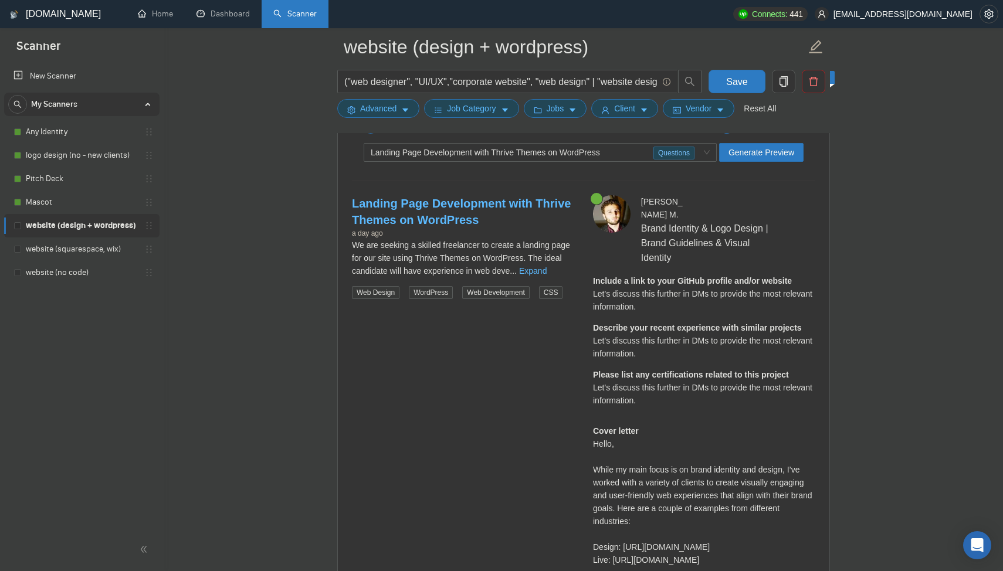
scroll to position [2265, 0]
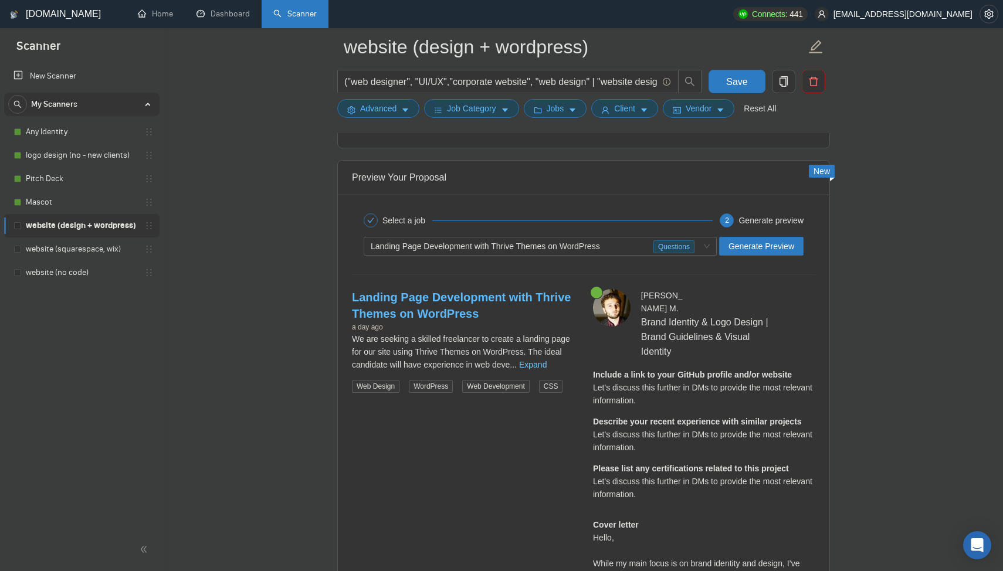
click at [547, 364] on link "Expand" at bounding box center [533, 364] width 28 height 9
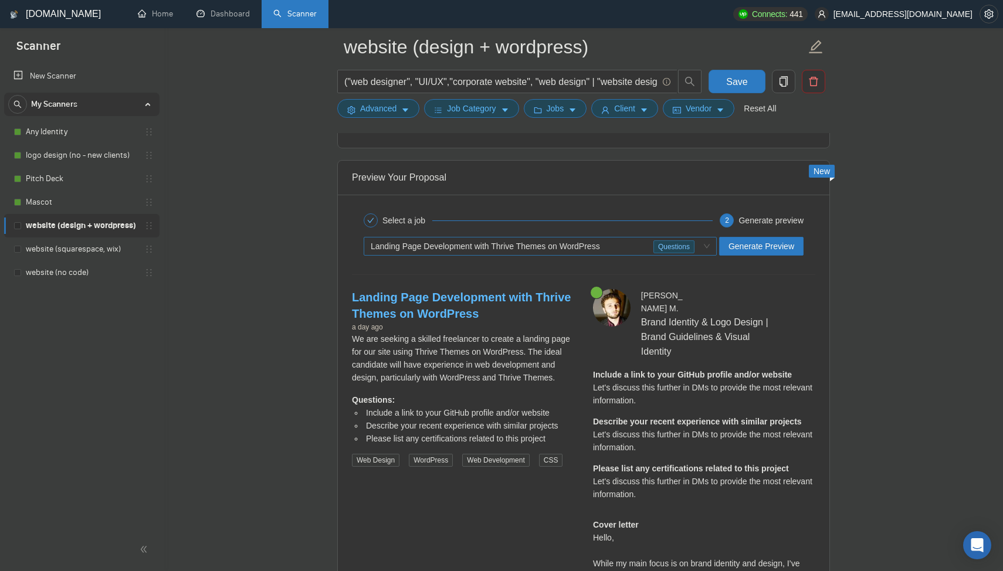
click at [499, 240] on div "Landing Page Development with Thrive Themes on WordPress" at bounding box center [512, 247] width 283 height 18
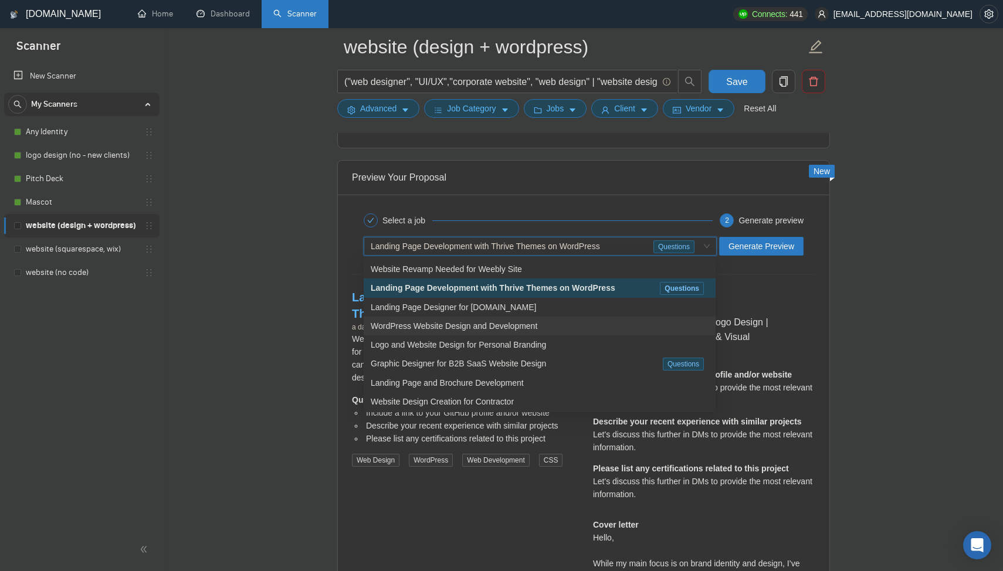
click at [531, 327] on span "WordPress Website Design and Development" at bounding box center [454, 325] width 167 height 9
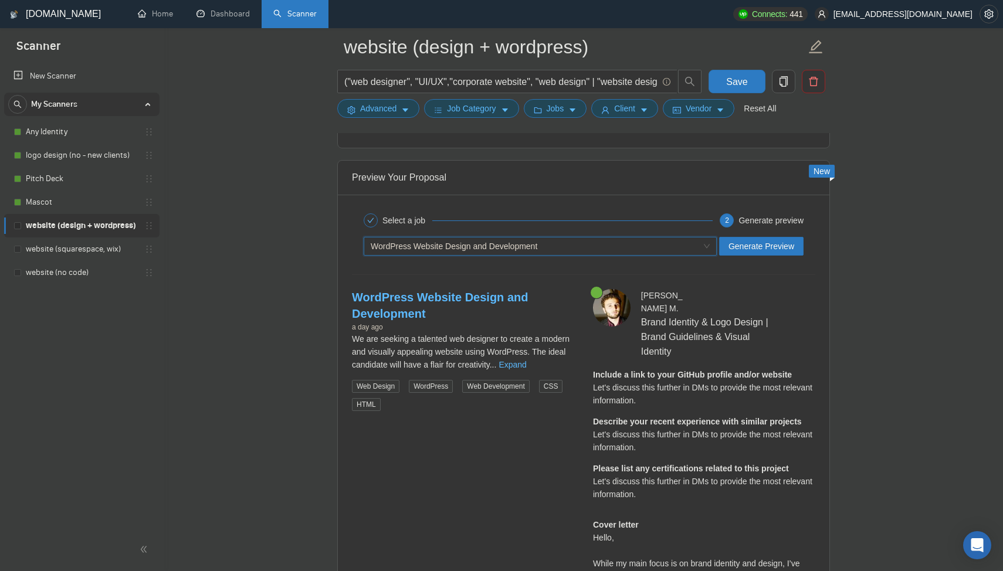
click at [555, 243] on div "WordPress Website Design and Development" at bounding box center [535, 247] width 328 height 18
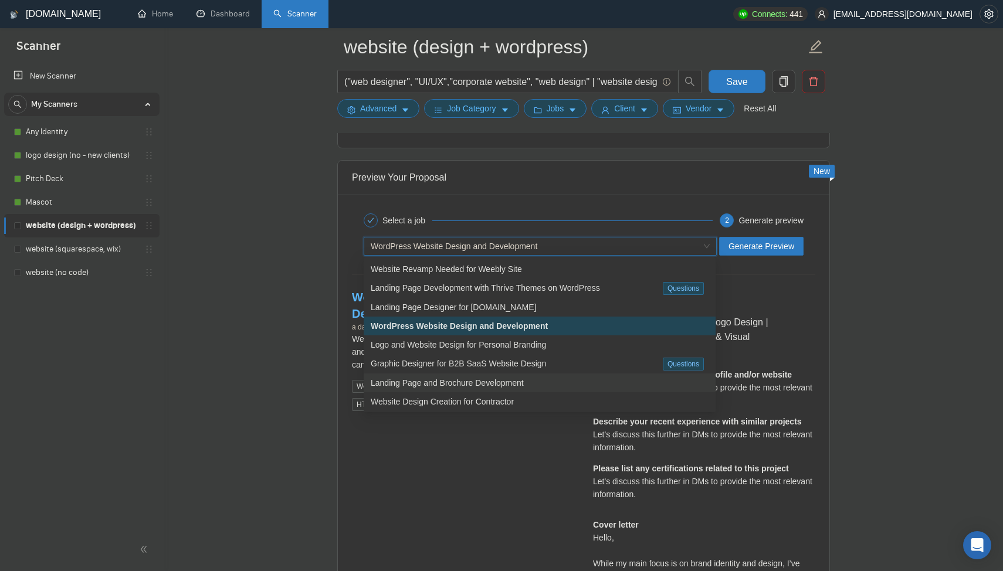
click at [509, 380] on span "Landing Page and Brochure Development" at bounding box center [447, 382] width 153 height 9
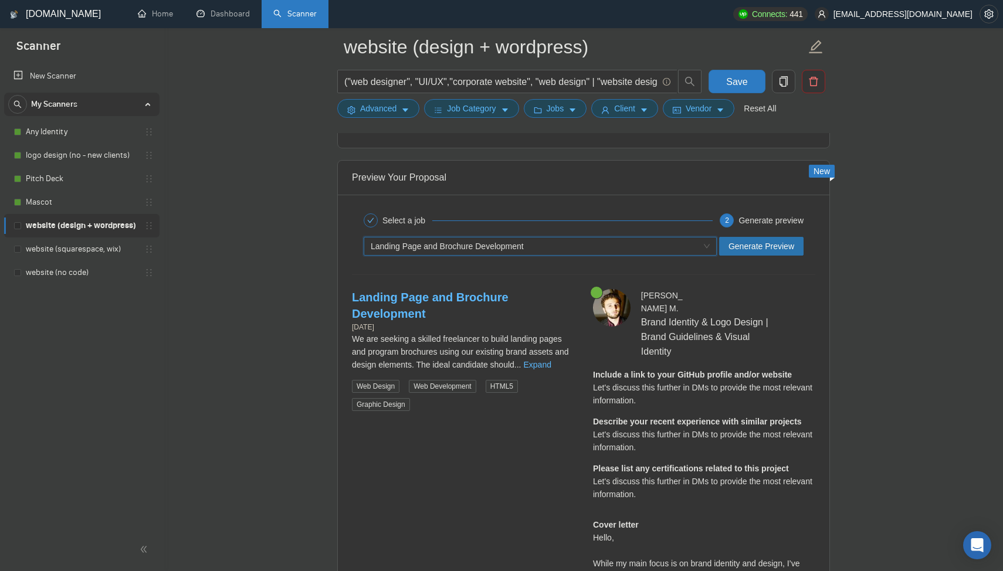
click at [755, 250] on span "Generate Preview" at bounding box center [761, 246] width 66 height 13
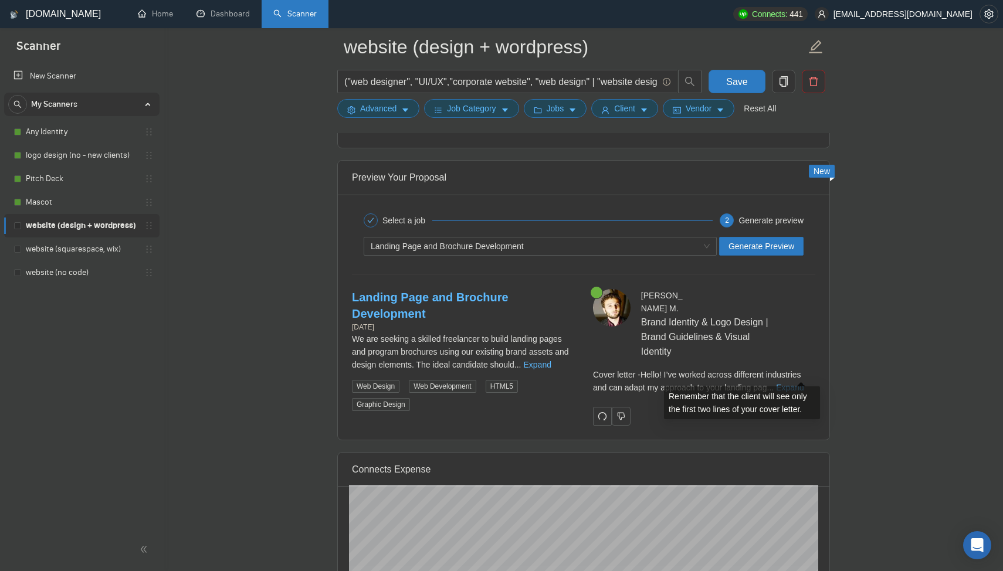
click at [811, 376] on div "Cover letter - Hello! I’ve worked across different industries and can adapt my …" at bounding box center [704, 381] width 222 height 26
click at [798, 383] on link "Expand" at bounding box center [790, 387] width 28 height 9
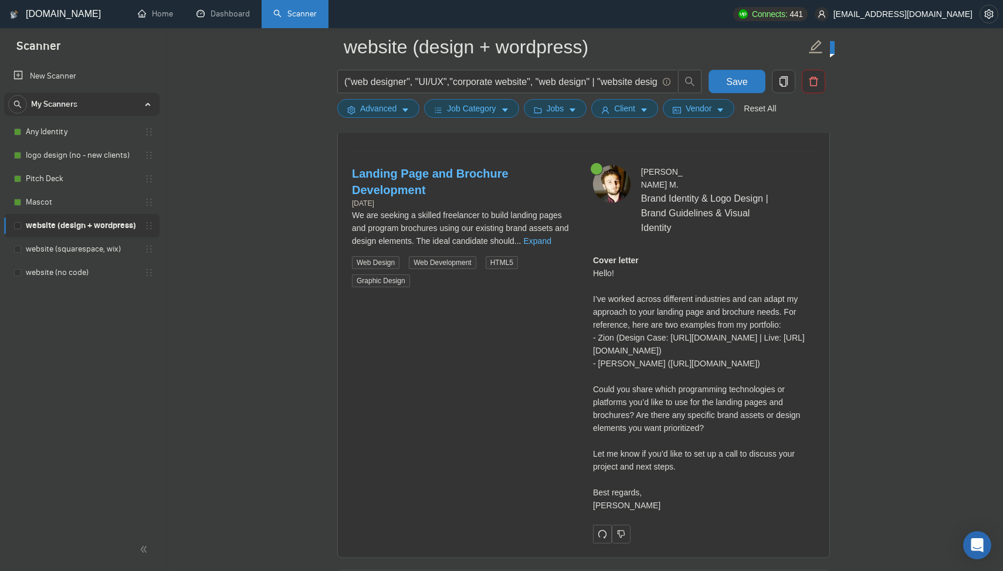
scroll to position [2386, 0]
click at [551, 239] on link "Expand" at bounding box center [538, 243] width 28 height 9
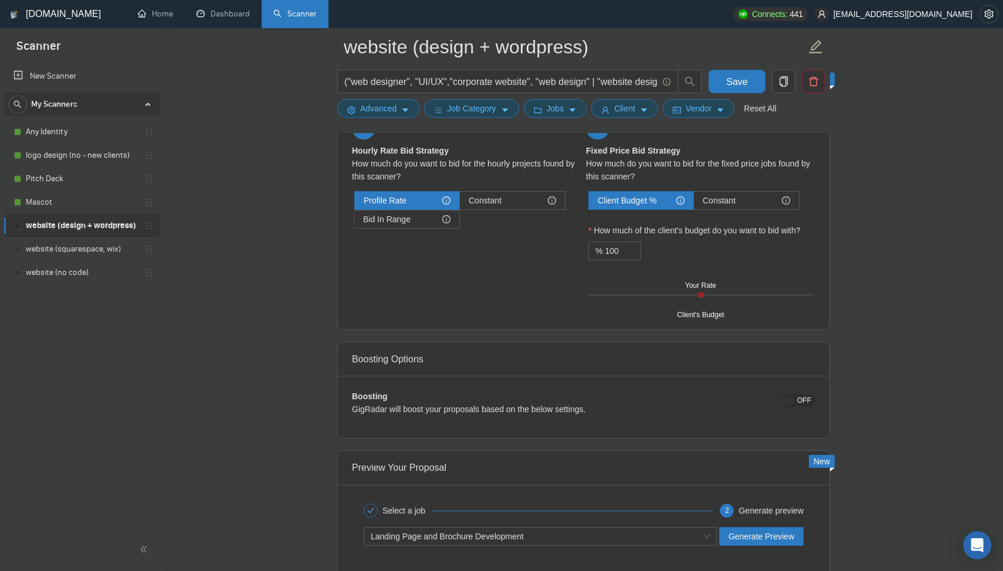
scroll to position [2091, 0]
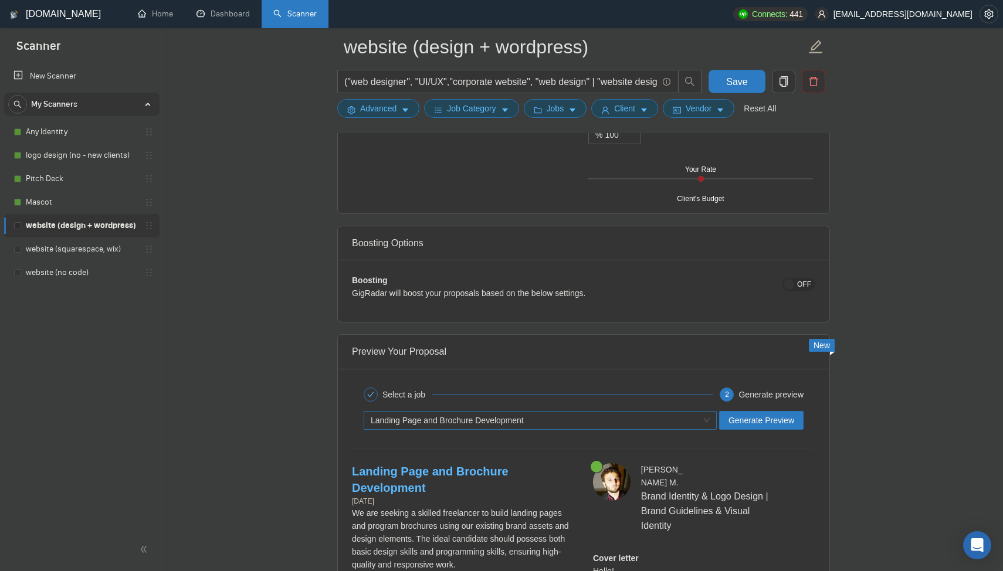
click at [481, 414] on div "Landing Page and Brochure Development" at bounding box center [535, 421] width 328 height 18
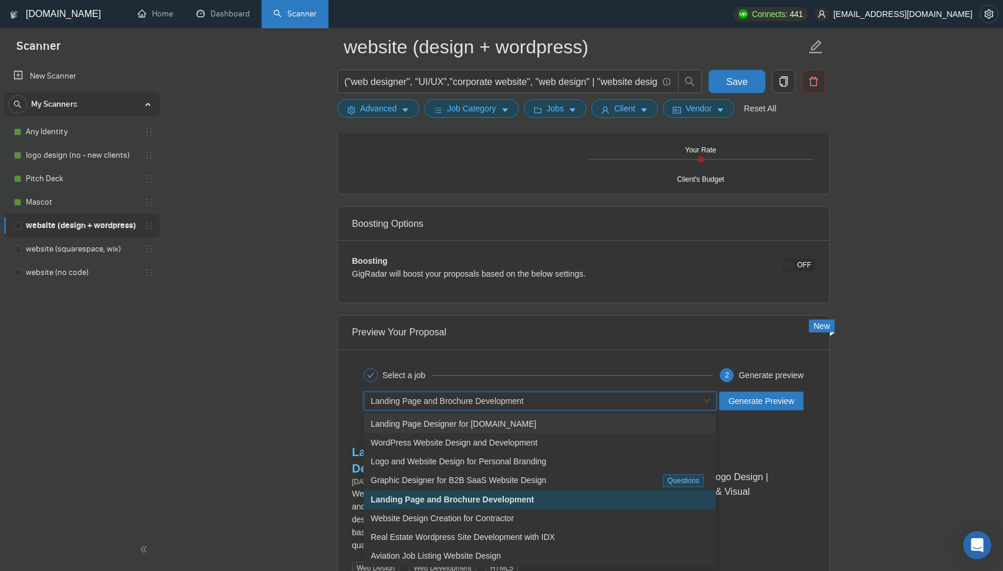
scroll to position [2112, 0]
click at [496, 519] on span "Website Design Creation for Contractor" at bounding box center [442, 516] width 143 height 9
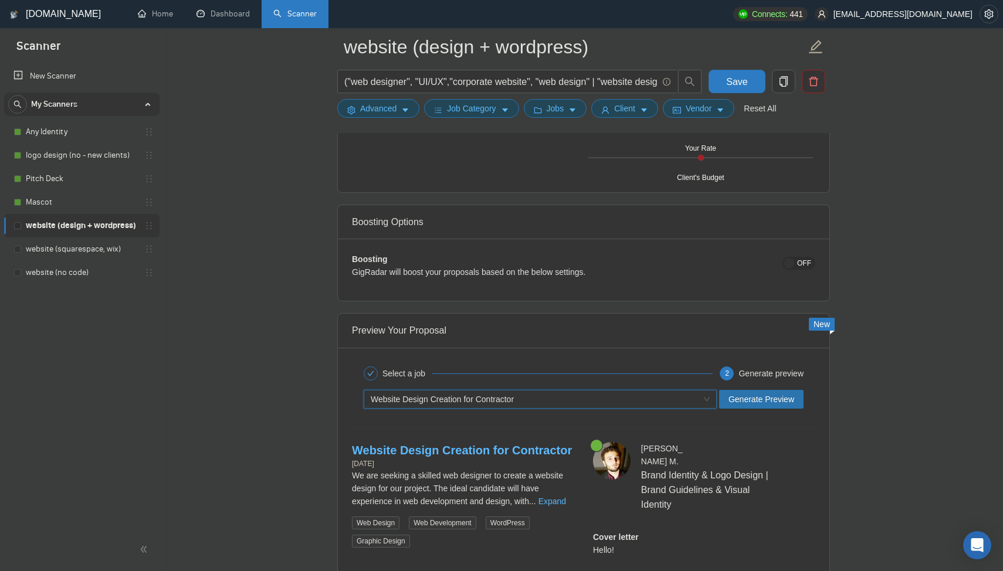
click at [767, 398] on span "Generate Preview" at bounding box center [761, 399] width 66 height 13
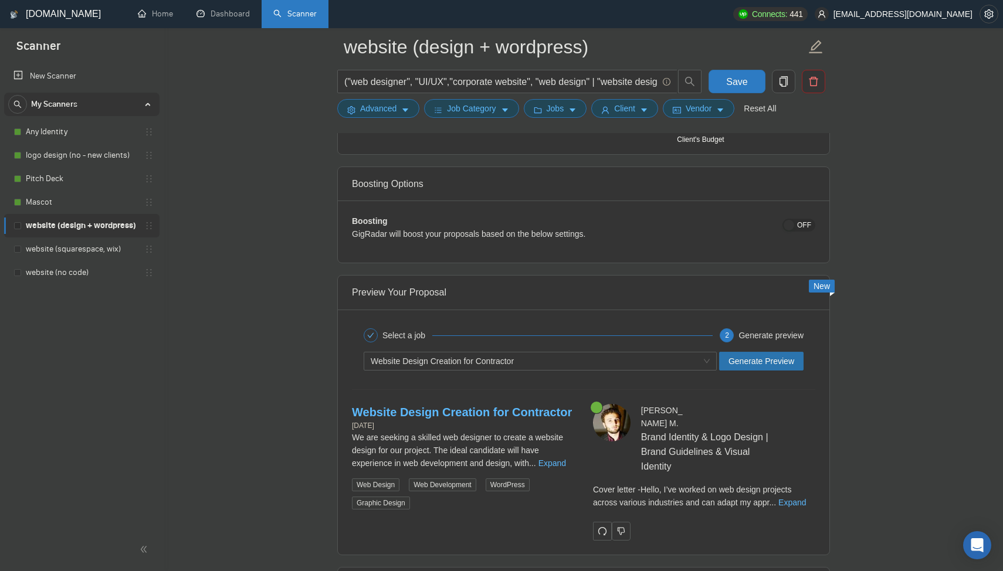
scroll to position [2212, 0]
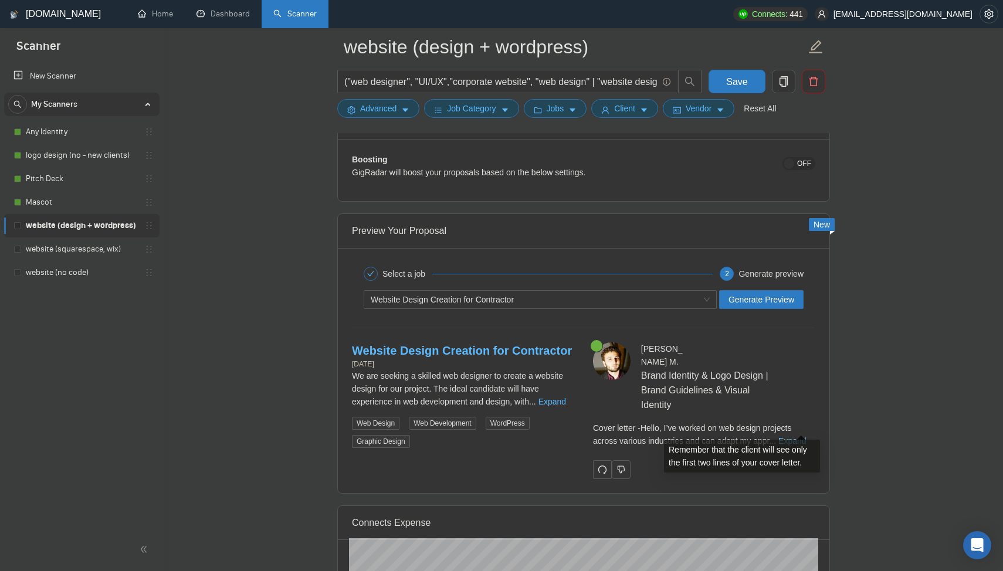
click at [789, 436] on link "Expand" at bounding box center [792, 440] width 28 height 9
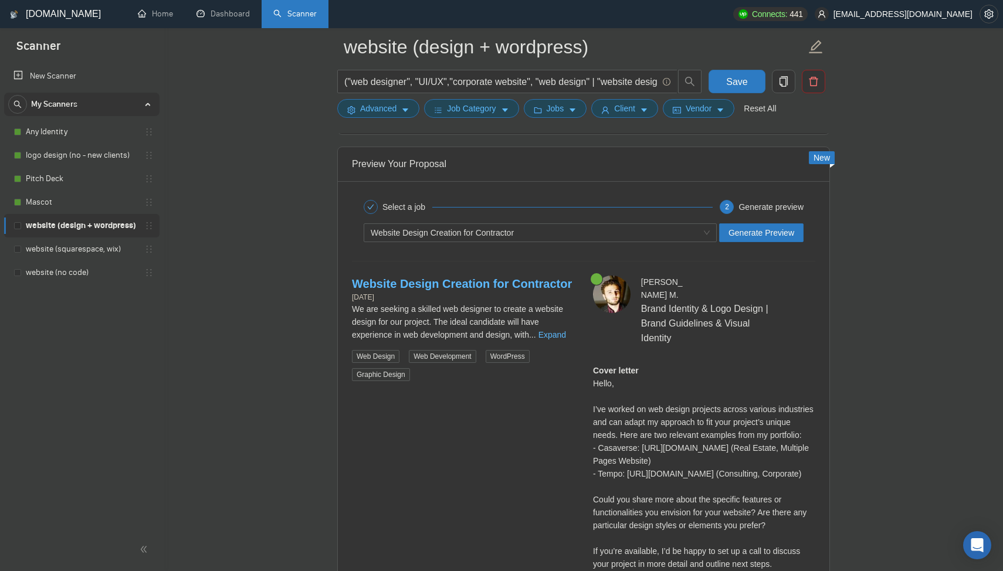
scroll to position [2341, 0]
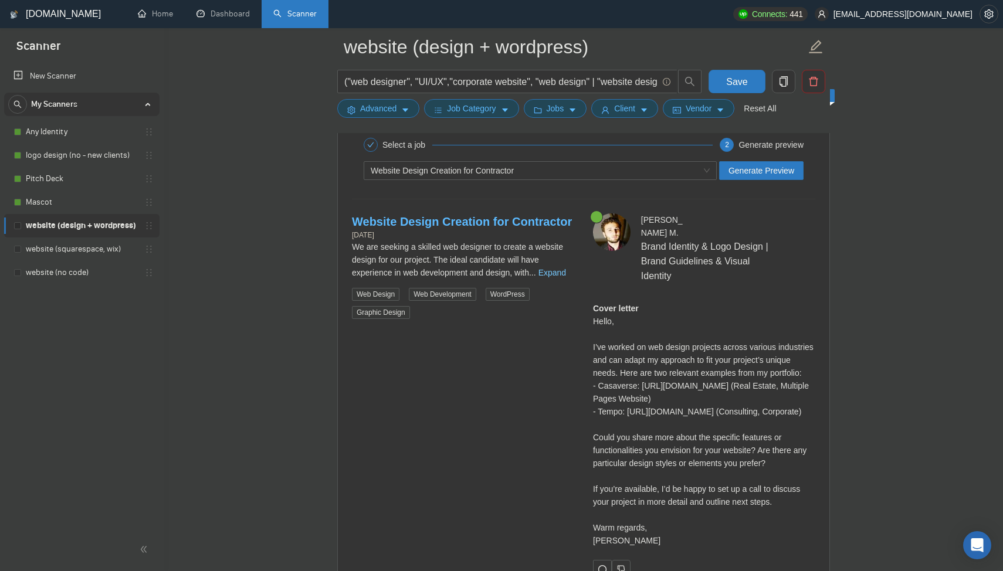
click at [560, 275] on link "Expand" at bounding box center [552, 272] width 28 height 9
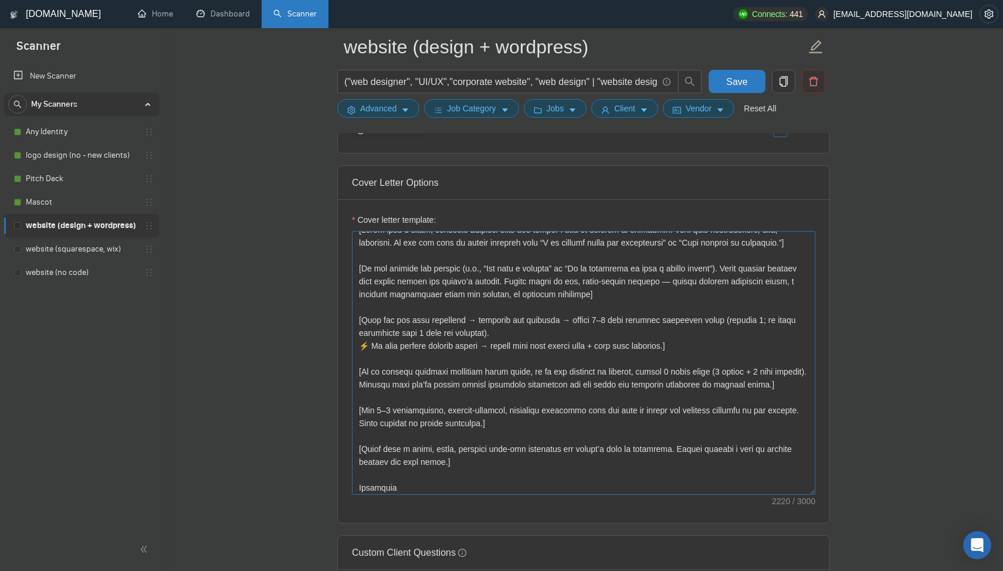
scroll to position [12, 0]
drag, startPoint x: 798, startPoint y: 389, endPoint x: 351, endPoint y: 367, distance: 446.9
click at [352, 367] on textarea "Cover letter template:" at bounding box center [583, 363] width 463 height 264
paste textarea "Read the job post carefully → identify the industry → insert 2–3 most relevant …"
type textarea "[Lorem ipsu d sitam, consecte adipisci elits doe tempor’i utla et dolorem al en…"
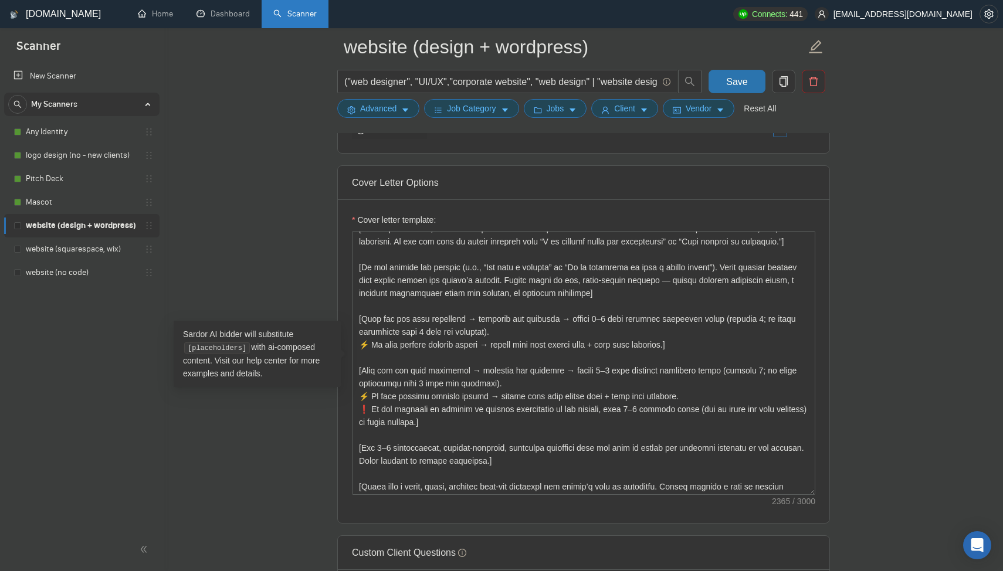
click at [752, 82] on button "Save" at bounding box center [737, 81] width 57 height 23
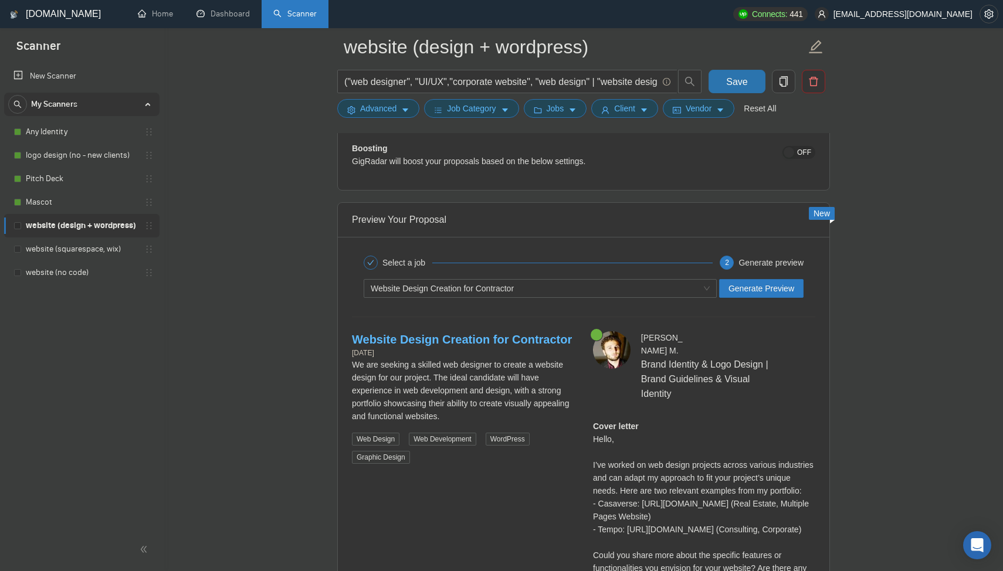
scroll to position [2209, 0]
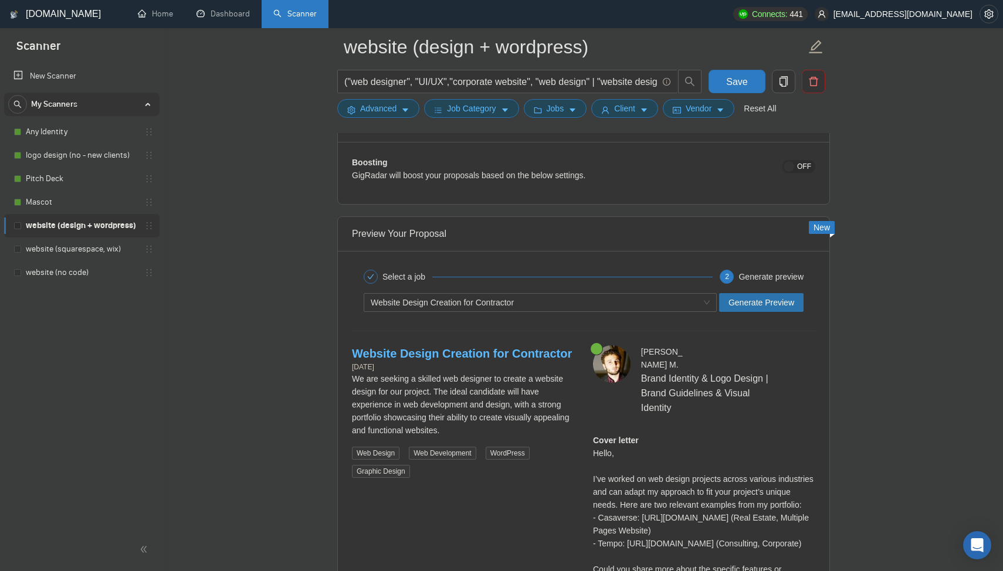
click at [784, 297] on span "Generate Preview" at bounding box center [761, 302] width 66 height 13
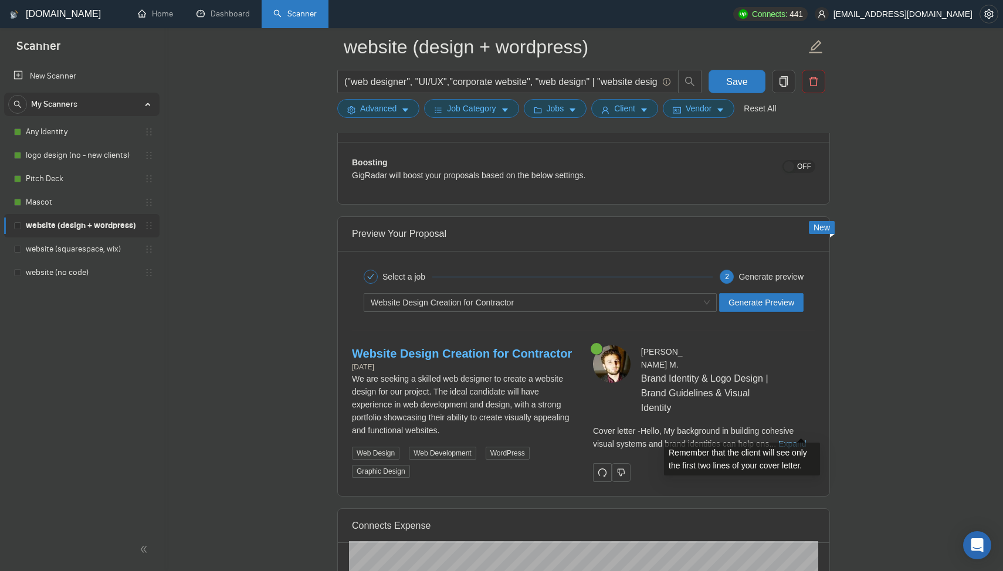
click at [796, 439] on link "Expand" at bounding box center [792, 443] width 28 height 9
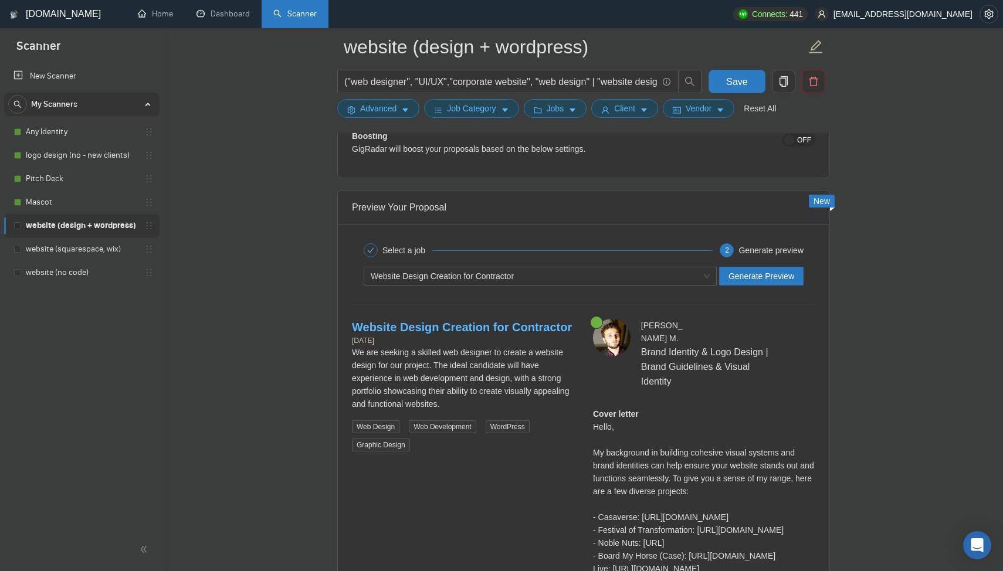
scroll to position [2166, 0]
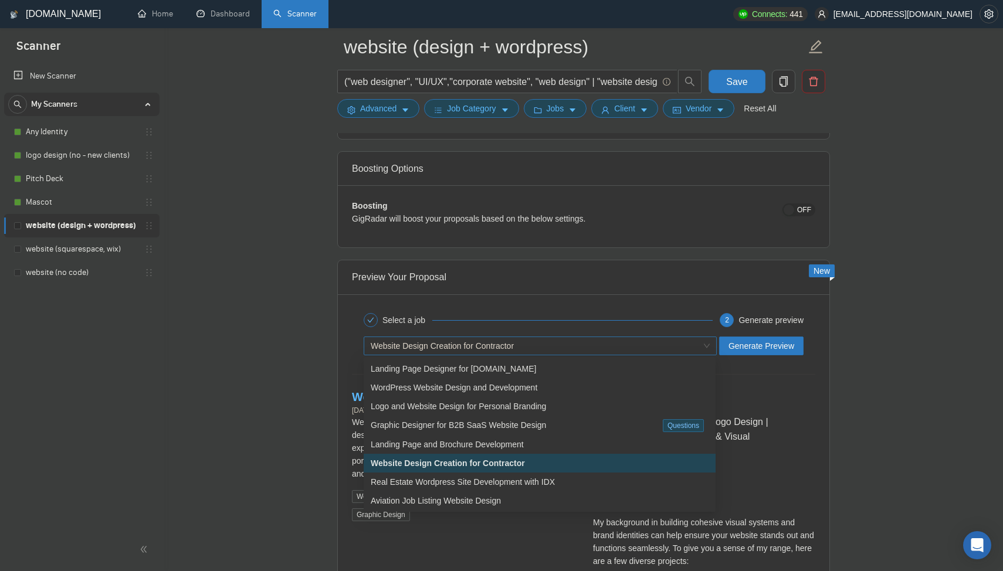
click at [526, 351] on div "Website Design Creation for Contractor" at bounding box center [535, 346] width 328 height 18
click at [526, 486] on span "Real Estate Wordpress Site Development with IDX" at bounding box center [463, 481] width 184 height 9
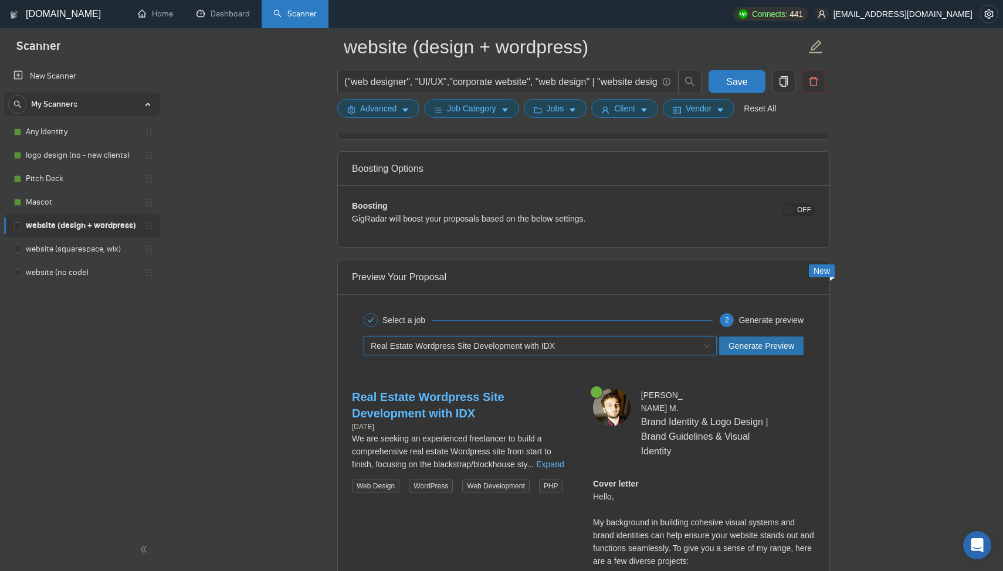
click at [749, 344] on span "Generate Preview" at bounding box center [761, 346] width 66 height 13
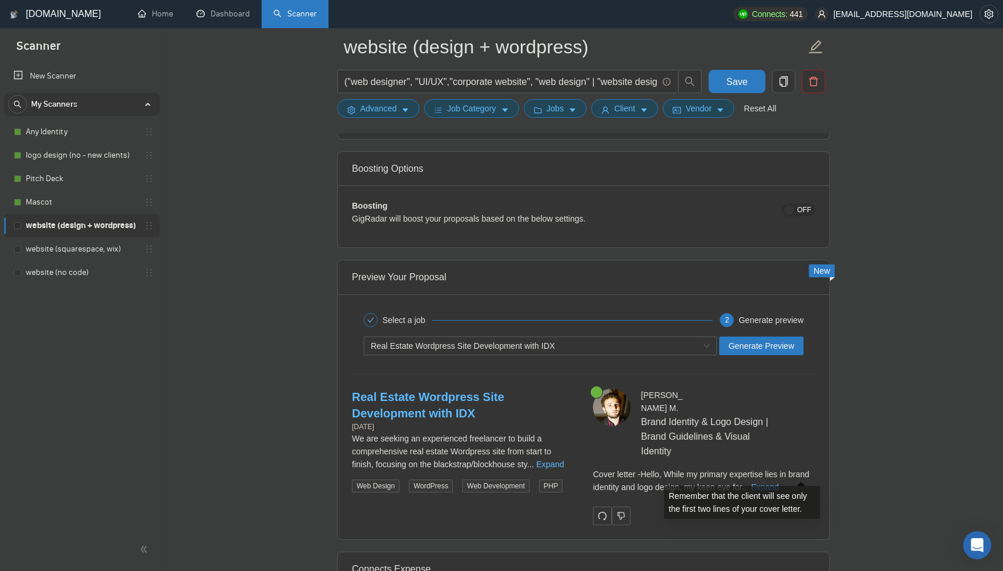
click at [806, 468] on div "Cover letter - Hello, While my primary expertise lies in brand identity and log…" at bounding box center [704, 481] width 222 height 26
click at [778, 483] on link "Expand" at bounding box center [765, 487] width 28 height 9
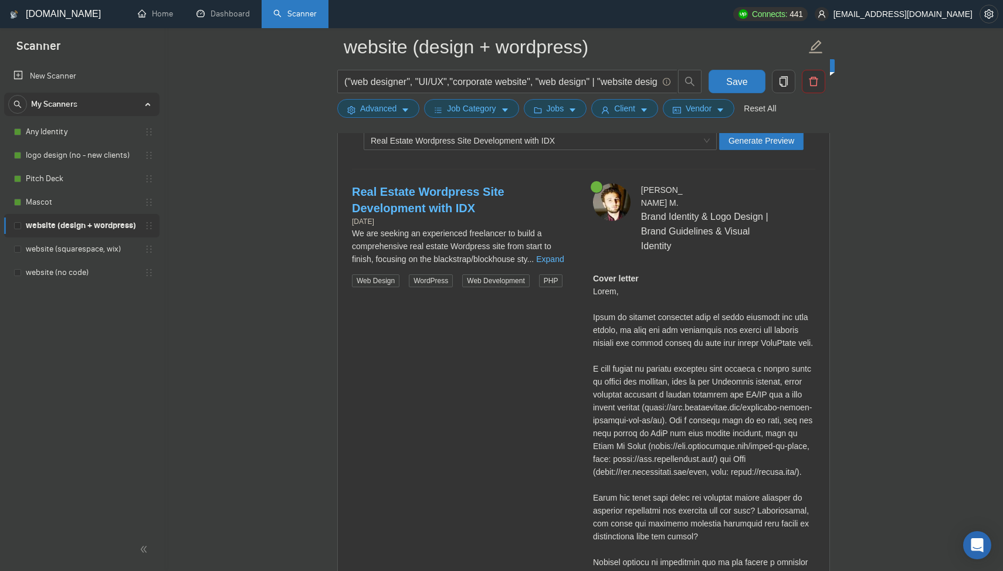
scroll to position [2352, 0]
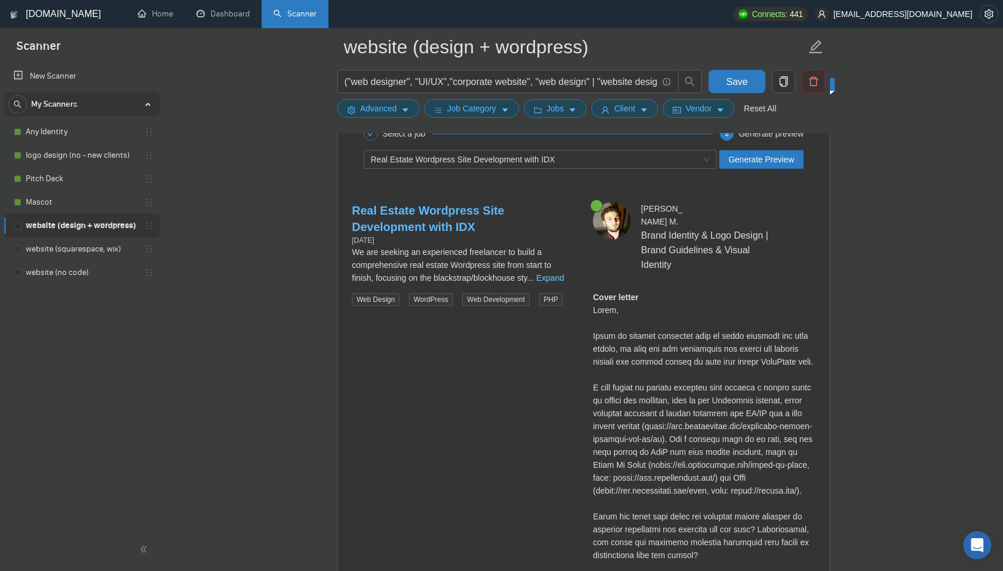
click at [562, 279] on link "Expand" at bounding box center [550, 277] width 28 height 9
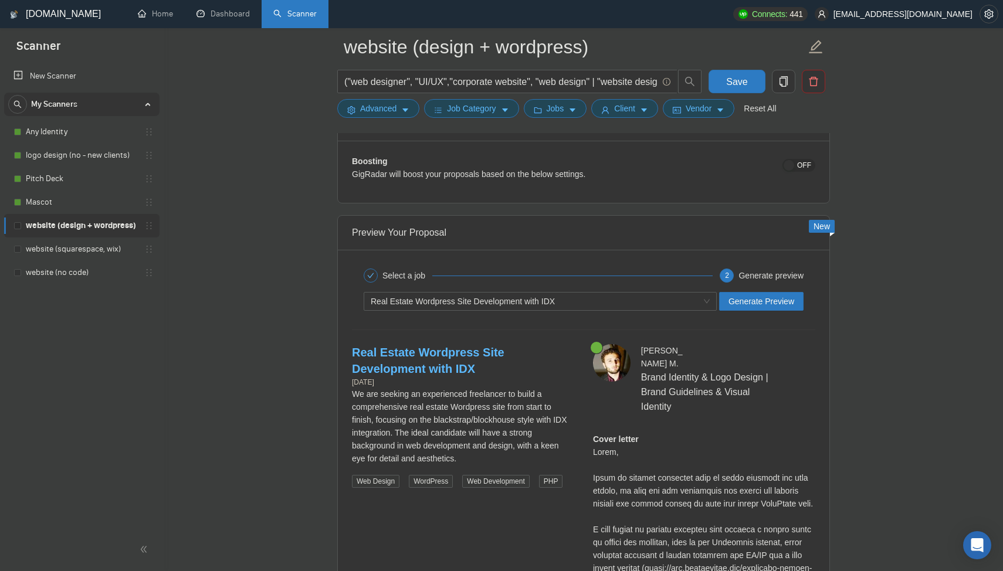
scroll to position [2221, 0]
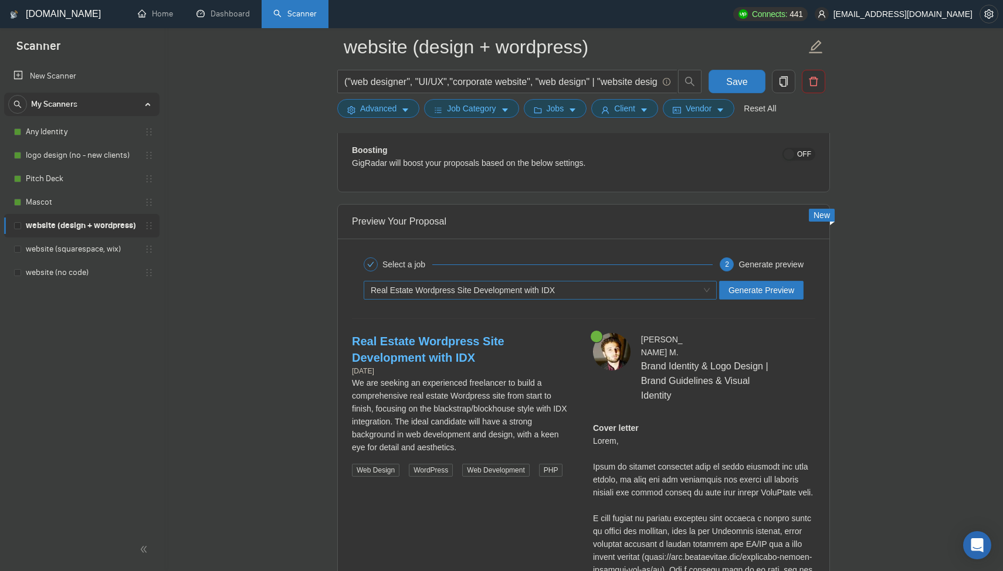
click at [472, 286] on span "Real Estate Wordpress Site Development with IDX" at bounding box center [463, 290] width 184 height 9
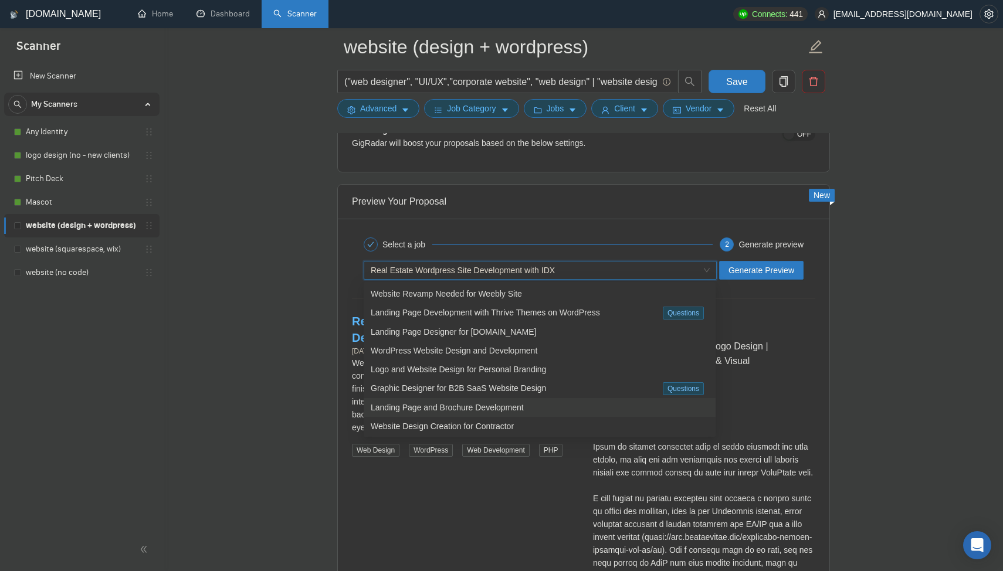
scroll to position [2229, 0]
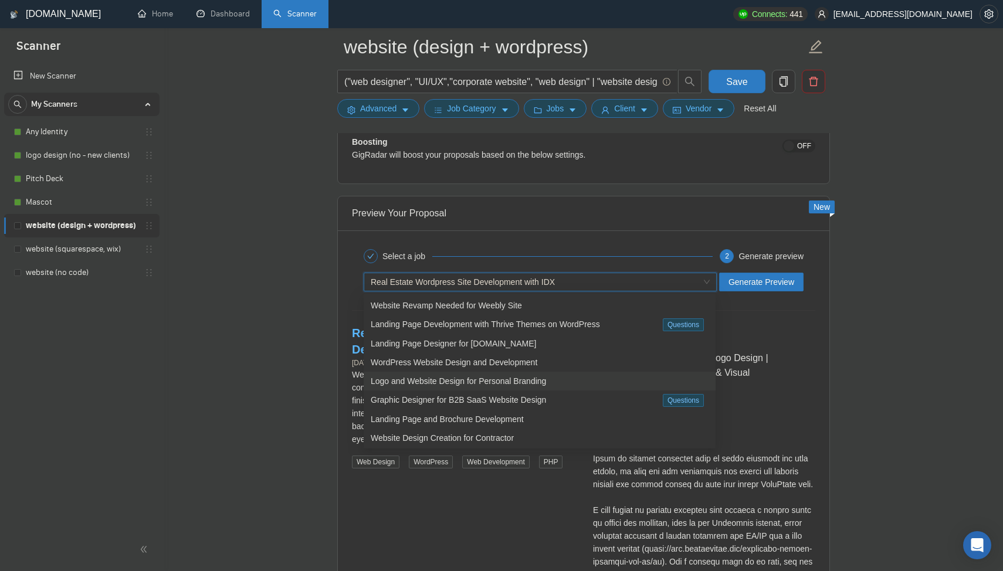
click at [461, 384] on span "Logo and Website Design for Personal Branding" at bounding box center [458, 381] width 175 height 9
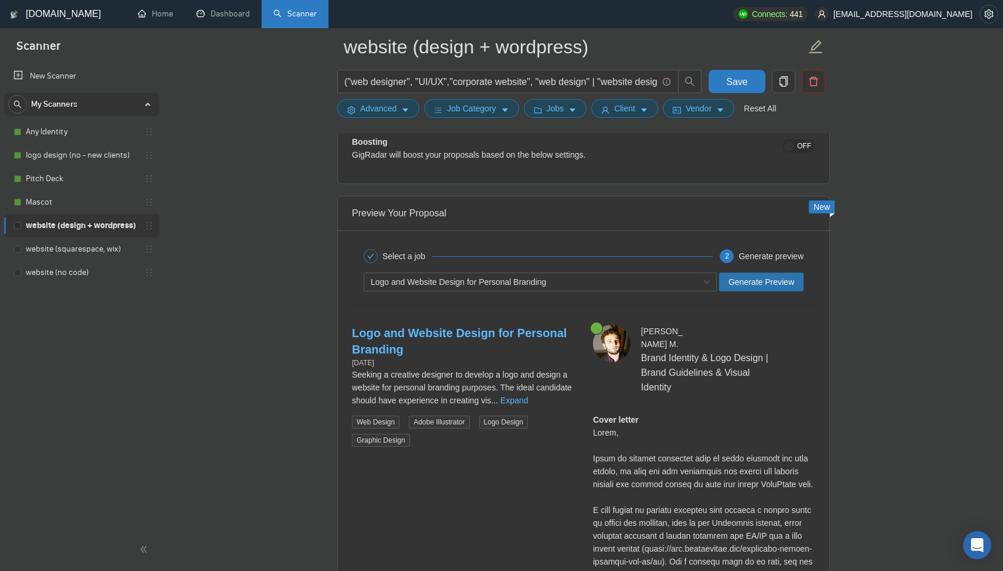
click at [748, 279] on span "Generate Preview" at bounding box center [761, 282] width 66 height 13
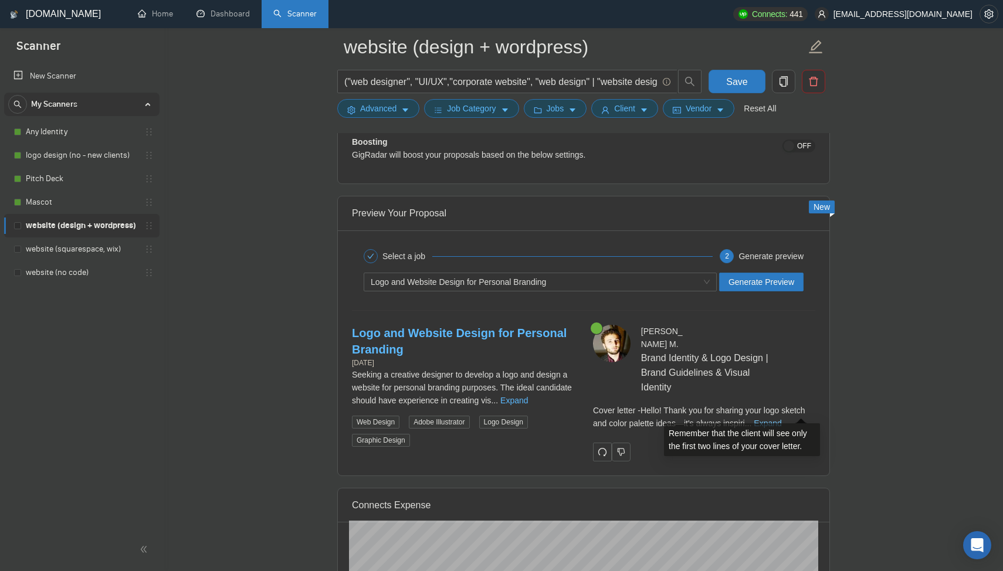
click at [781, 419] on link "Expand" at bounding box center [768, 423] width 28 height 9
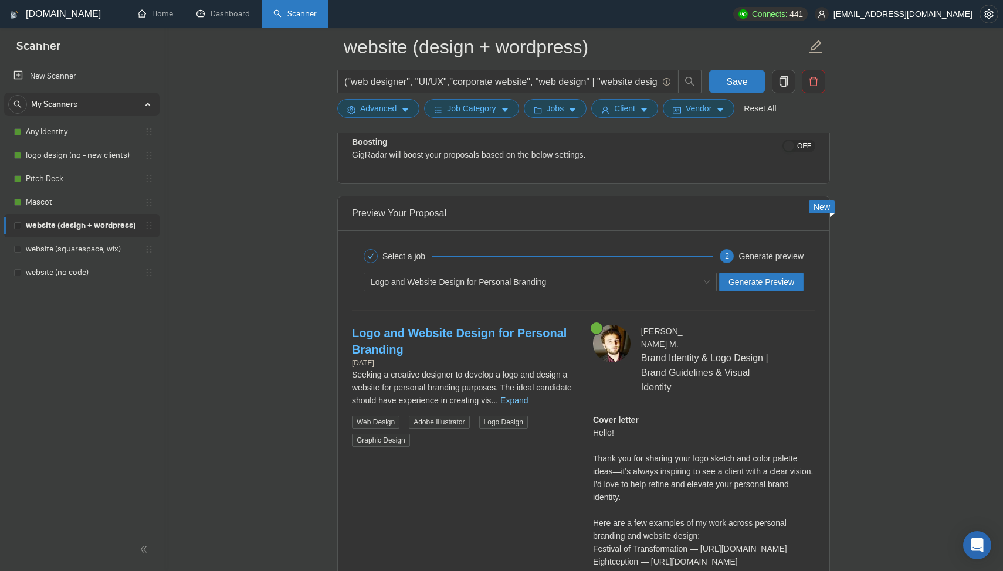
click at [528, 404] on link "Expand" at bounding box center [514, 400] width 28 height 9
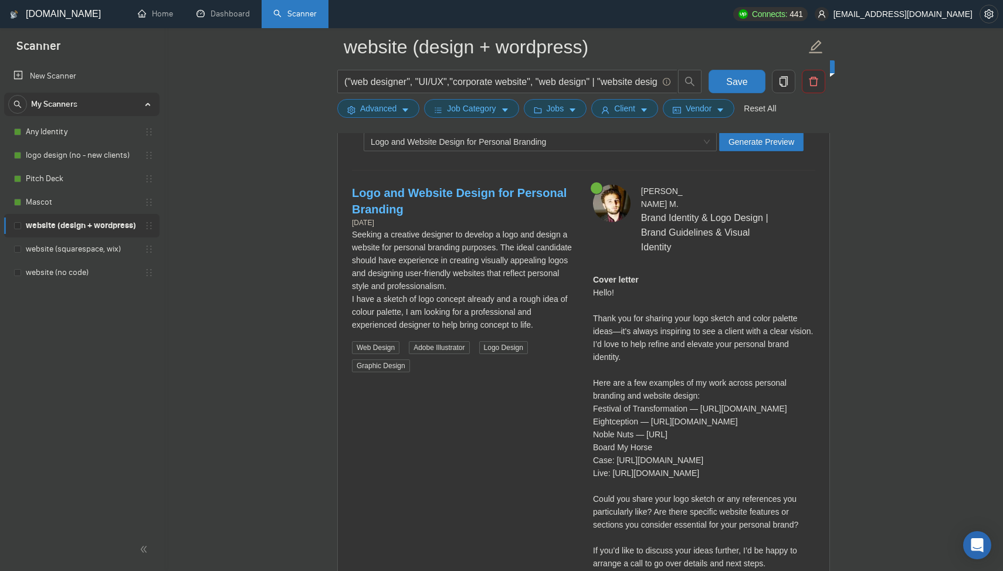
scroll to position [2227, 0]
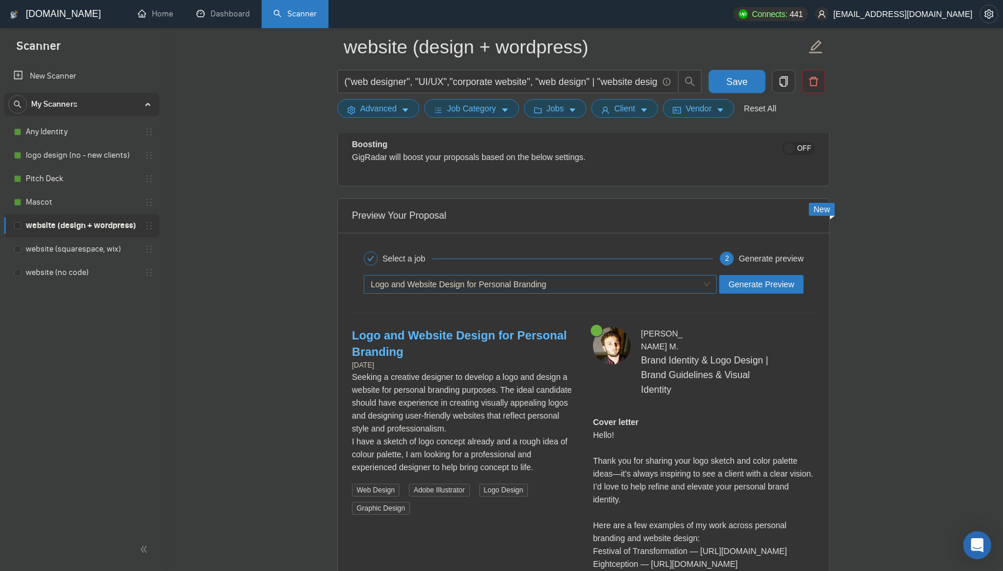
click at [579, 276] on div "Logo and Website Design for Personal Branding" at bounding box center [535, 285] width 328 height 18
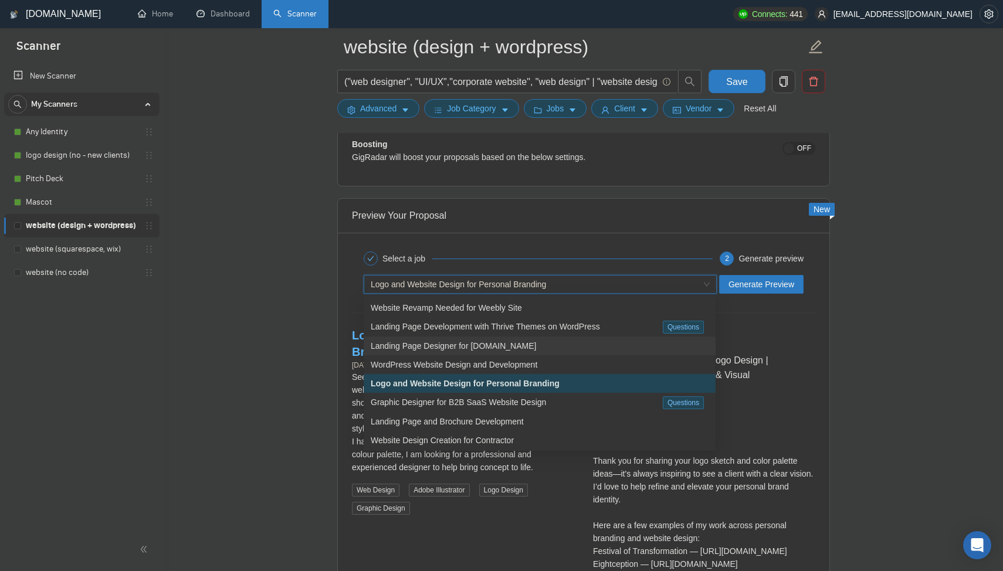
scroll to position [2204, 0]
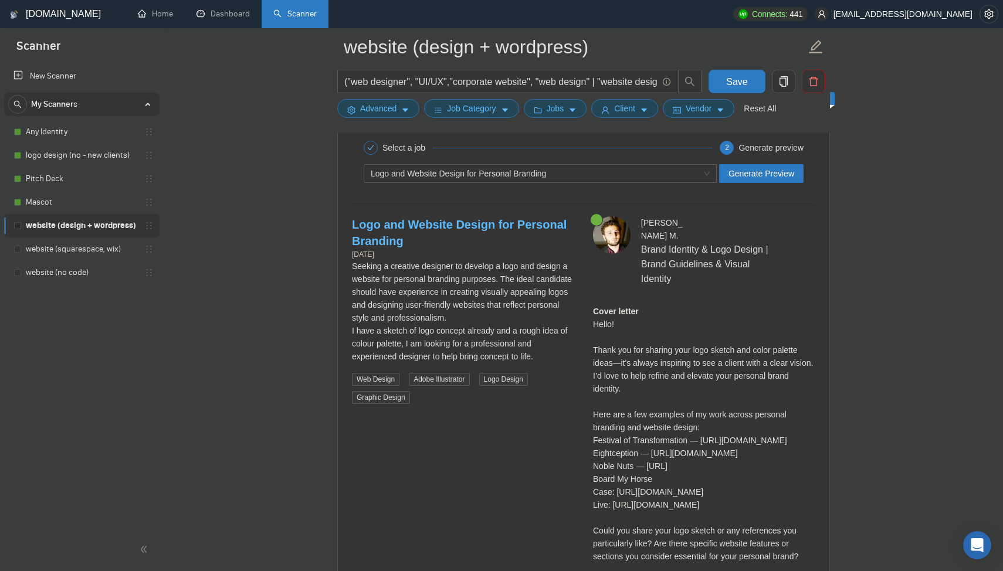
scroll to position [2390, 0]
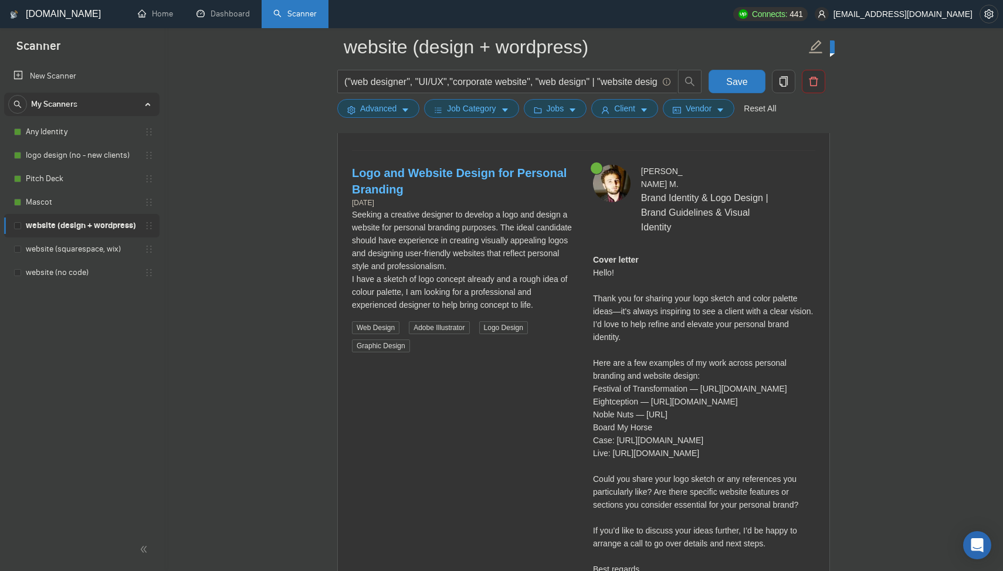
drag, startPoint x: 594, startPoint y: 257, endPoint x: 801, endPoint y: 546, distance: 355.5
click at [801, 546] on div "Cover letter Hello! Thank you for sharing your logo sketch and color palette id…" at bounding box center [704, 421] width 222 height 336
copy div "Hello! Thank you for sharing your logo sketch and color palette ideas—it's alwa…"
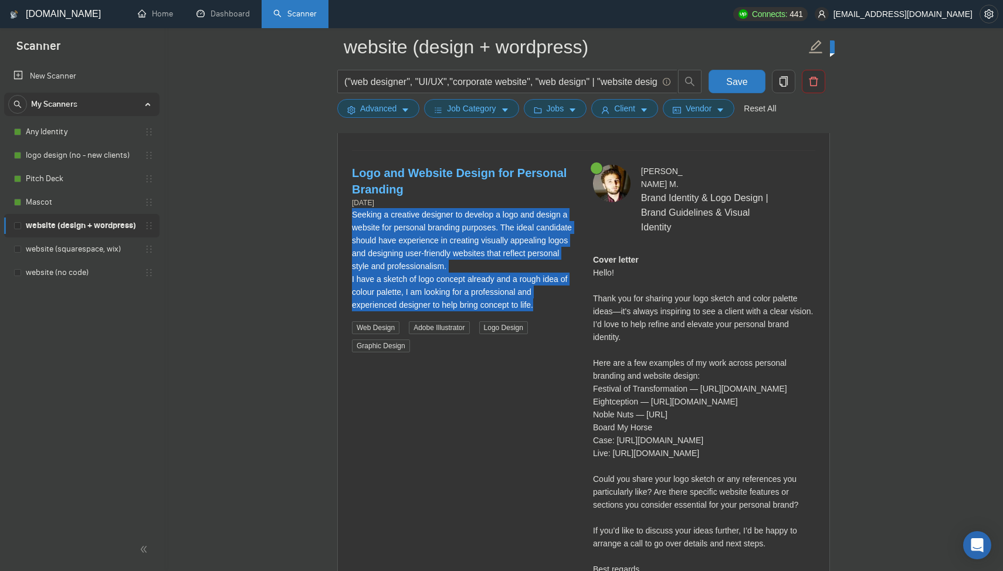
drag, startPoint x: 547, startPoint y: 304, endPoint x: 340, endPoint y: 212, distance: 226.3
click at [340, 212] on div "Select a job 2 Generate preview Logo and Website Design for Personal Branding G…" at bounding box center [584, 352] width 492 height 564
copy div "Seeking a creative designer to develop a logo and design a website for personal…"
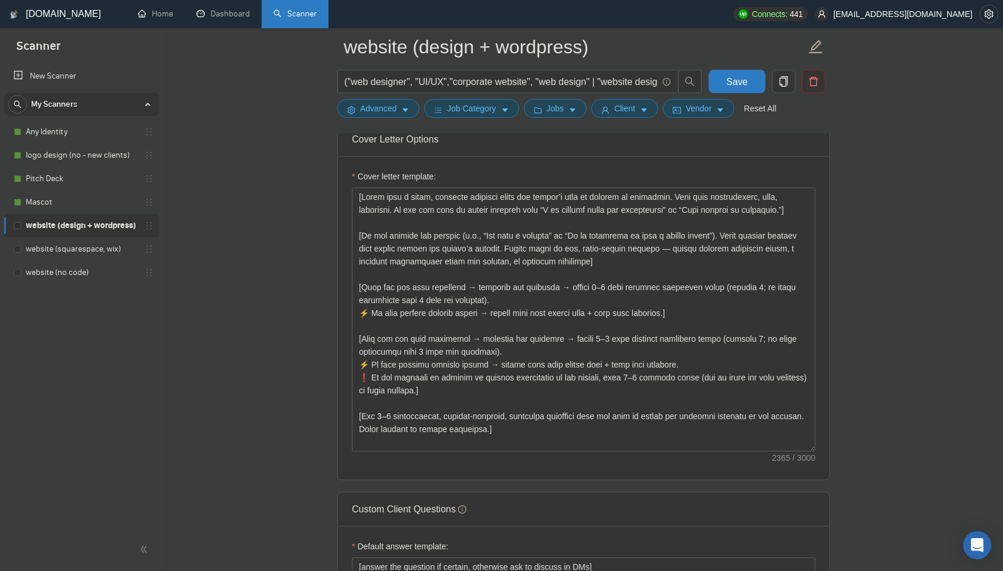
scroll to position [1381, 0]
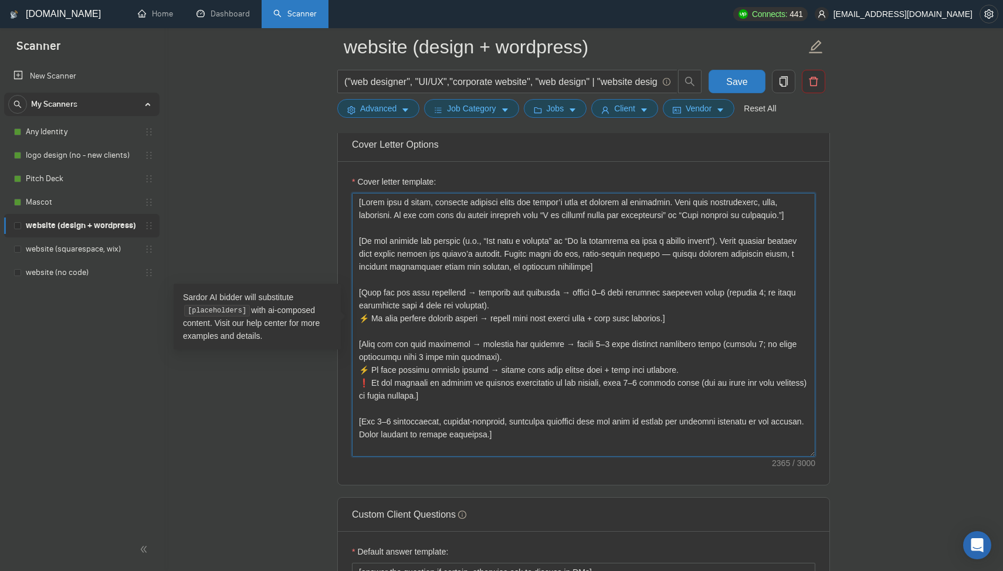
drag, startPoint x: 475, startPoint y: 391, endPoint x: 353, endPoint y: 343, distance: 131.7
click at [353, 343] on textarea "Cover letter template:" at bounding box center [583, 325] width 463 height 264
paste textarea "Use 4–5 diverse links (mix of cases and live websites) only if the industry is …"
type textarea "[Lorem ipsu d sitam, consecte adipisci elits doe tempor’i utla et dolorem al en…"
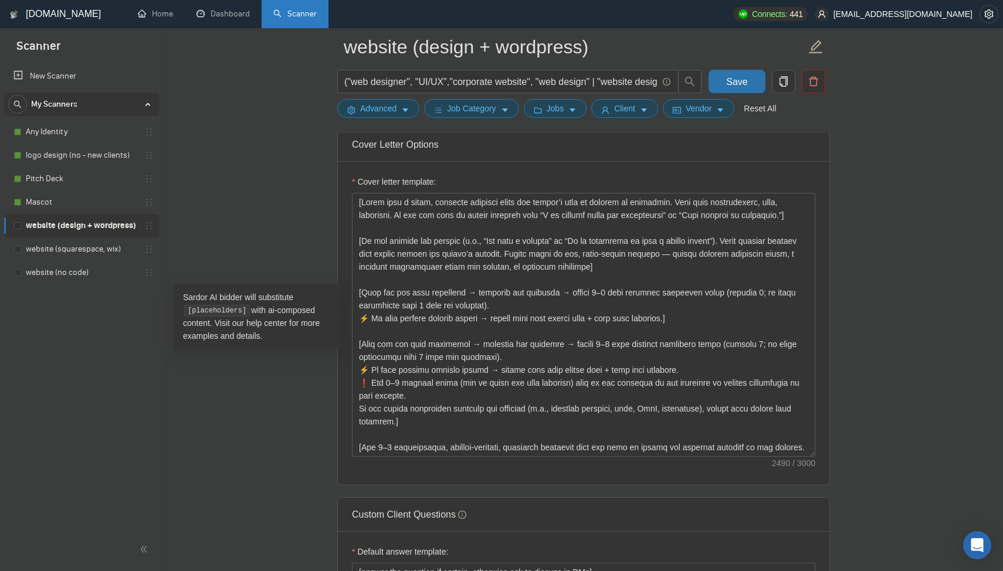
click at [740, 77] on span "Save" at bounding box center [736, 81] width 21 height 15
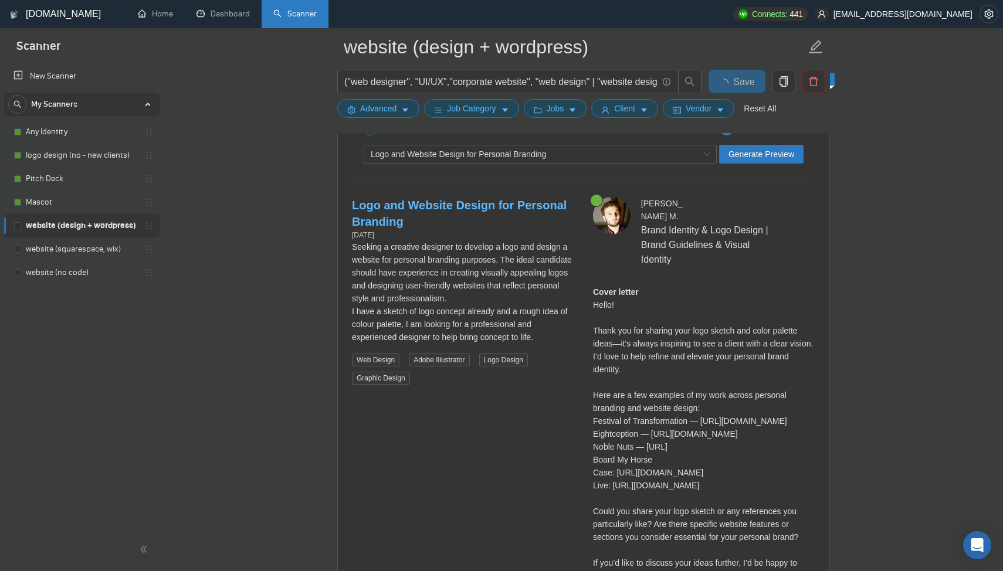
scroll to position [2358, 0]
click at [398, 157] on div "Logo and Website Design for Personal Branding" at bounding box center [535, 153] width 328 height 18
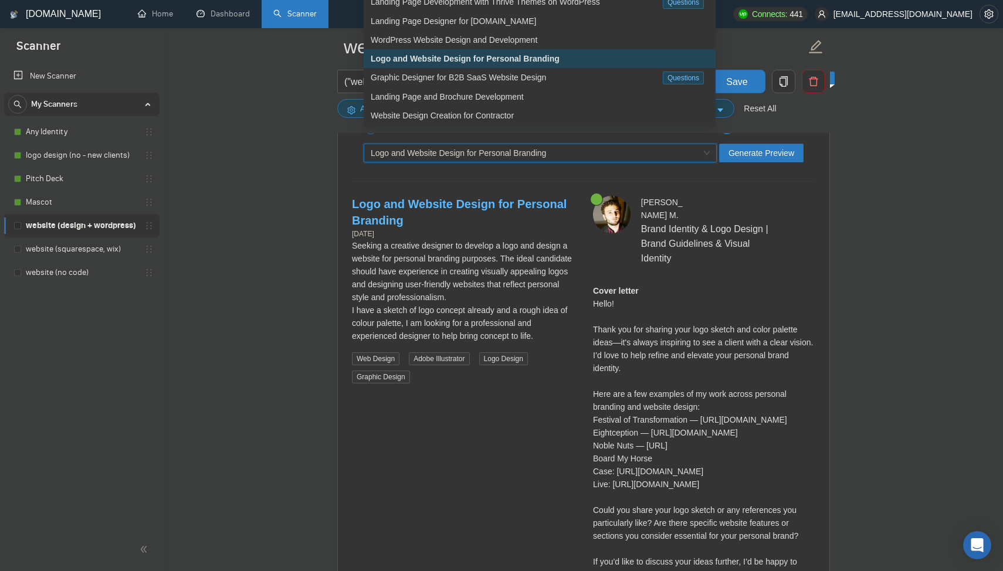
click at [684, 284] on div "Cover letter Hello! Thank you for sharing your logo sketch and color palette id…" at bounding box center [704, 452] width 222 height 336
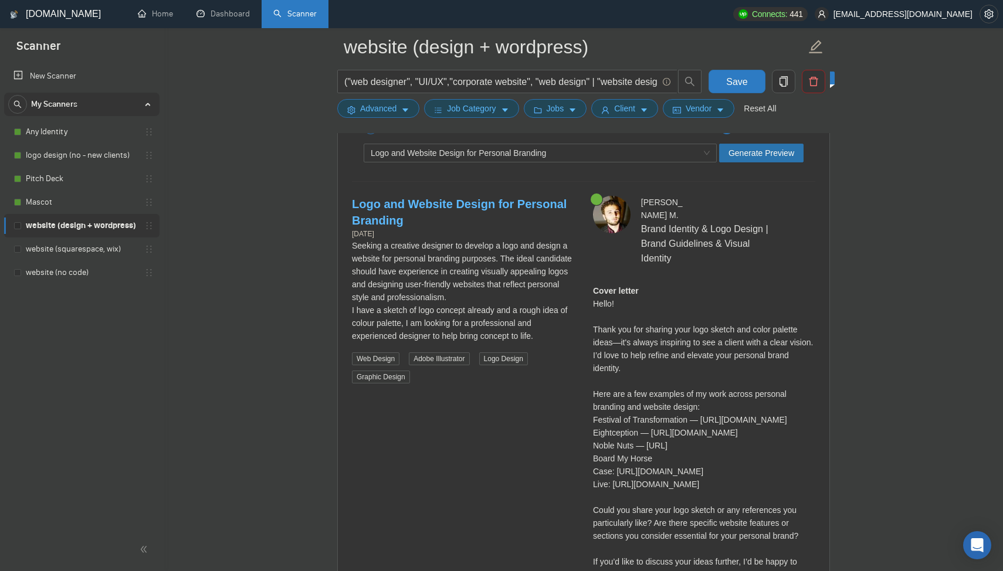
click at [763, 156] on span "Generate Preview" at bounding box center [761, 153] width 66 height 13
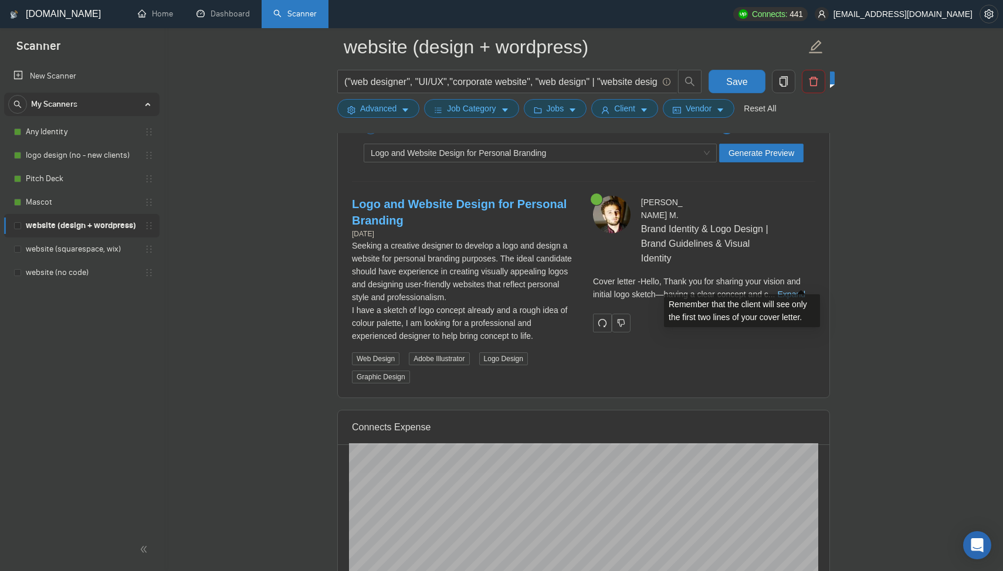
click at [805, 276] on div "Cover letter - Hello, Thank you for sharing your vision and initial logo sketch…" at bounding box center [704, 288] width 222 height 26
click at [805, 290] on link "Expand" at bounding box center [792, 294] width 28 height 9
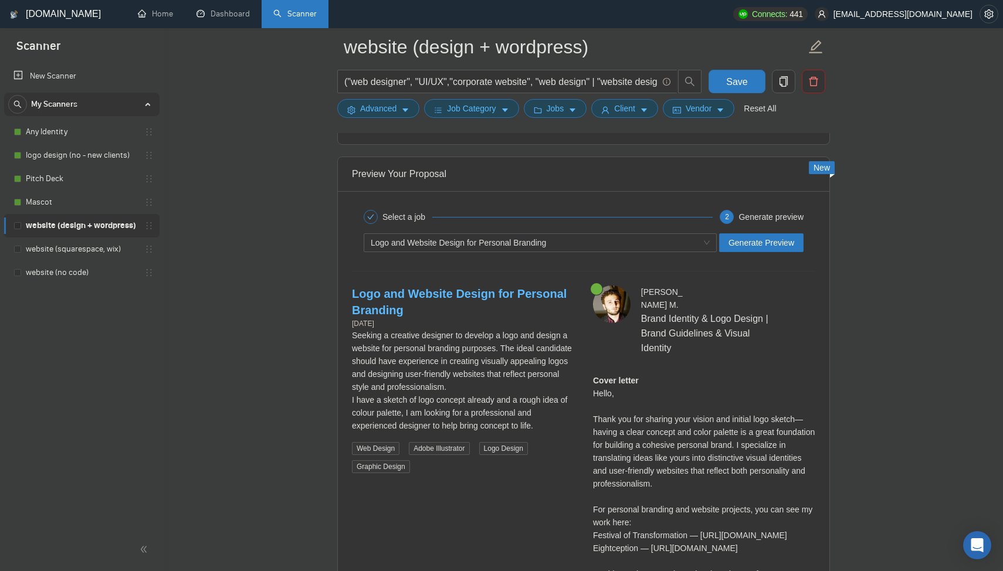
scroll to position [2245, 0]
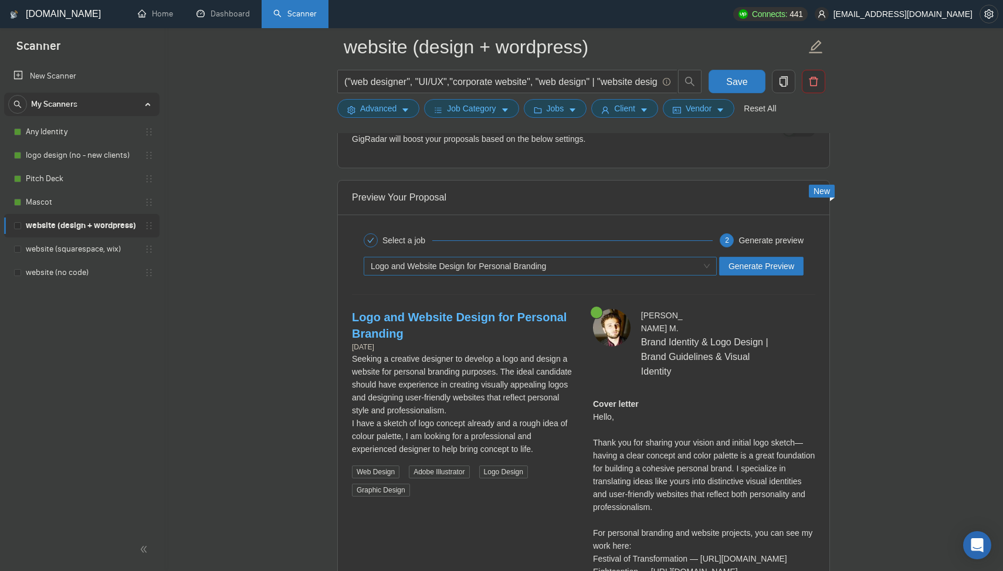
click at [523, 272] on div "Logo and Website Design for Personal Branding" at bounding box center [535, 266] width 328 height 18
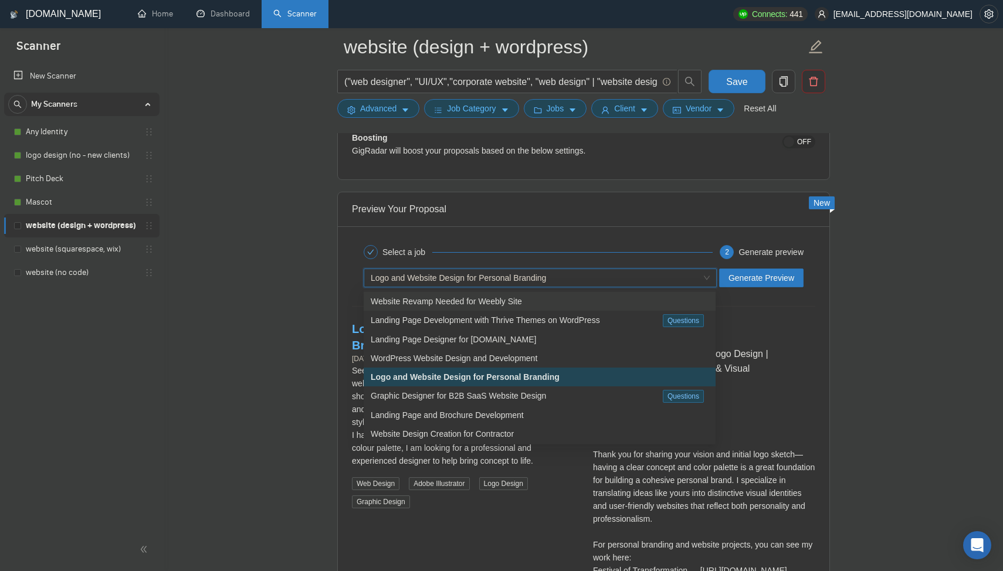
scroll to position [2232, 0]
click at [548, 337] on div "Landing Page Designer for [DOMAIN_NAME]" at bounding box center [540, 341] width 338 height 13
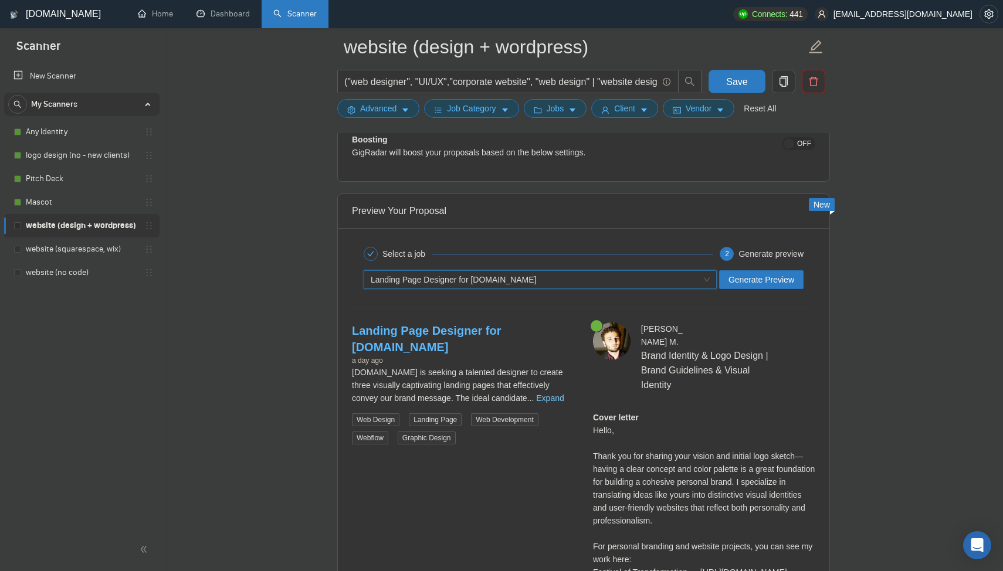
click at [563, 395] on link "Expand" at bounding box center [550, 398] width 28 height 9
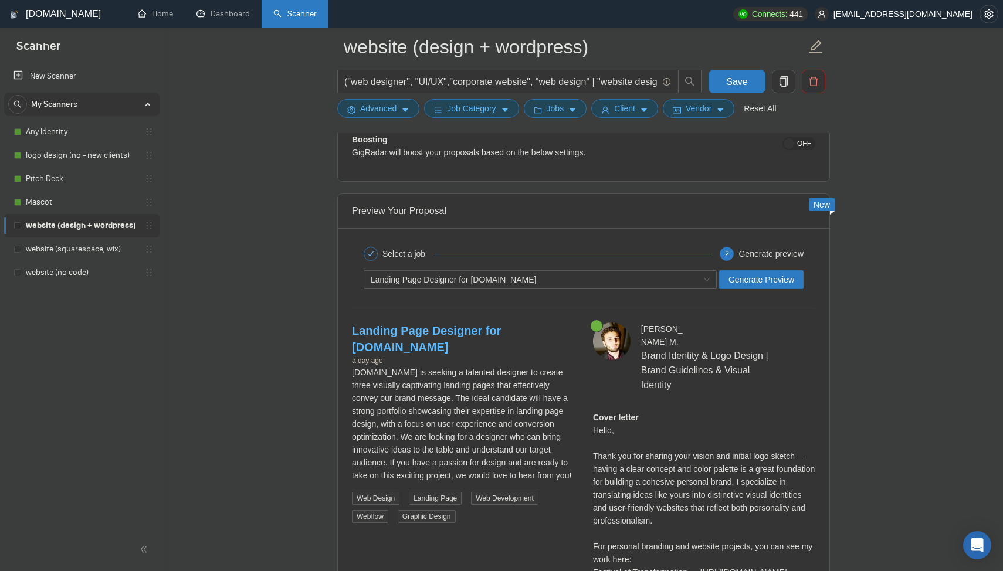
scroll to position [2248, 0]
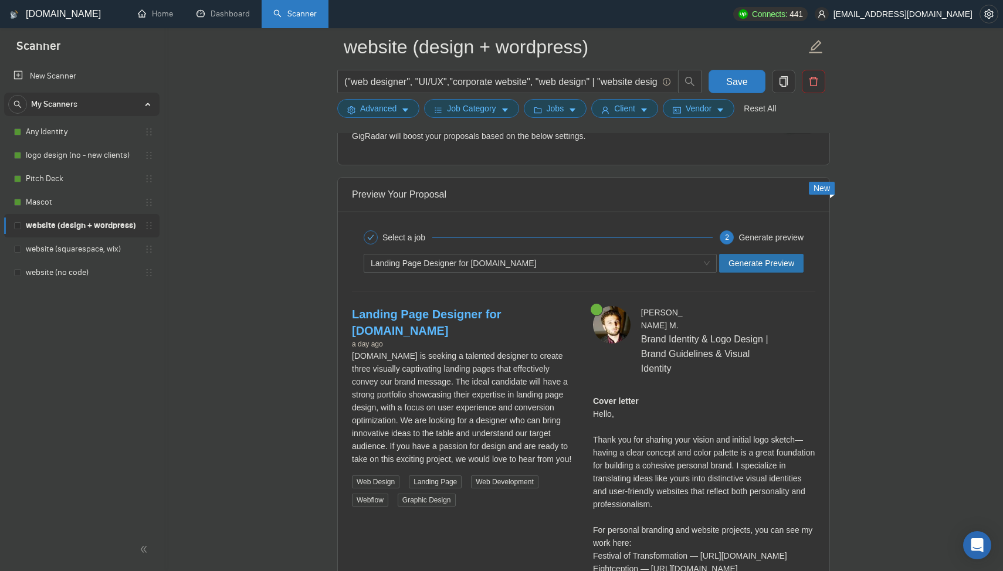
click at [767, 261] on span "Generate Preview" at bounding box center [761, 263] width 66 height 13
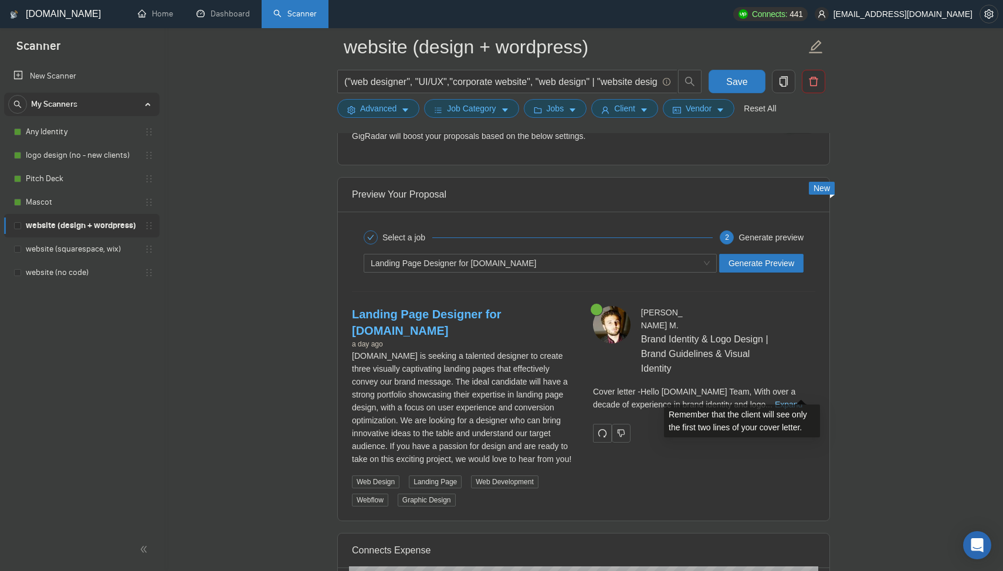
click at [799, 400] on link "Expand" at bounding box center [789, 404] width 28 height 9
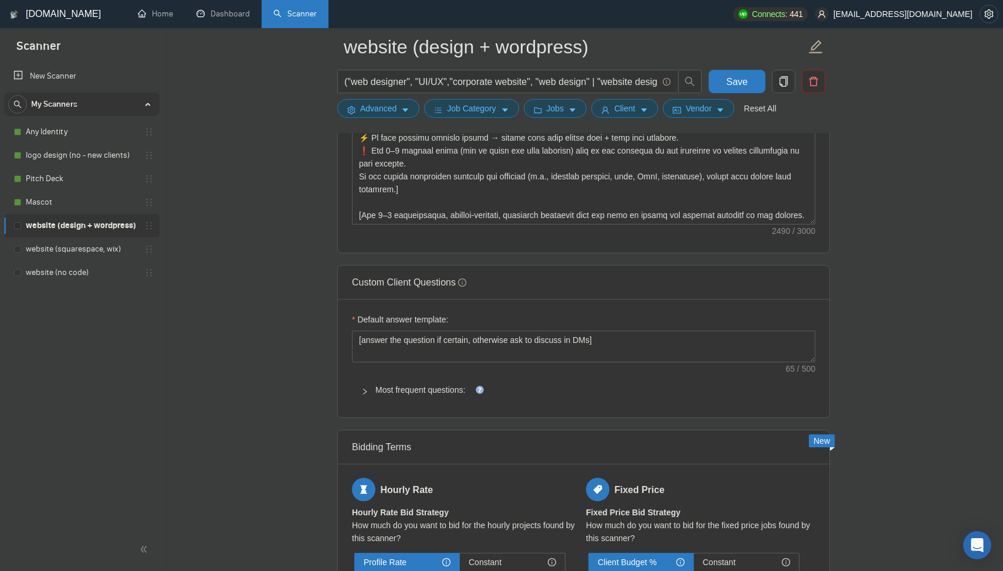
scroll to position [1331, 0]
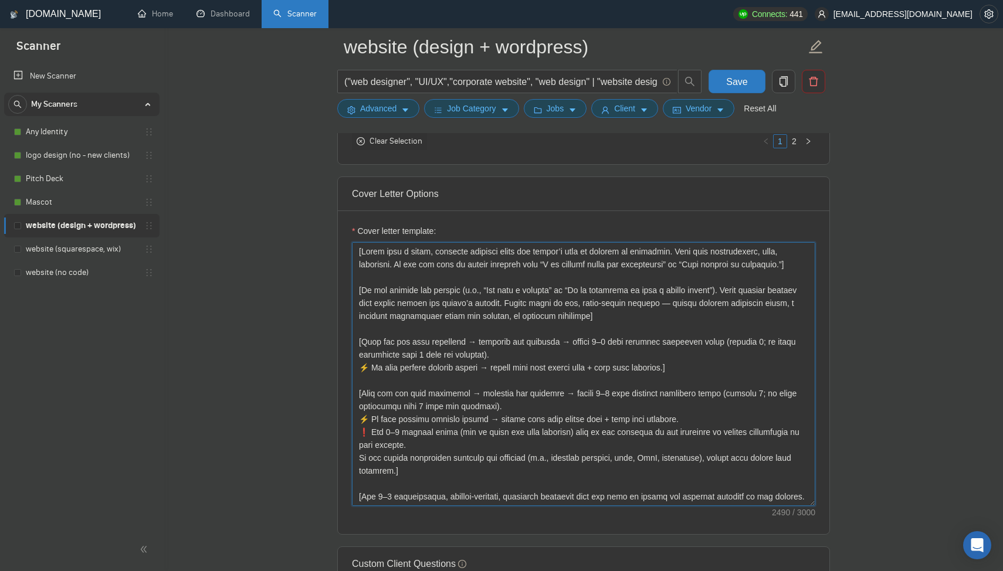
click at [589, 342] on textarea "Cover letter template:" at bounding box center [583, 374] width 463 height 264
drag, startPoint x: 689, startPoint y: 365, endPoint x: 360, endPoint y: 340, distance: 330.1
click at [360, 338] on textarea "Cover letter template:" at bounding box center [583, 374] width 463 height 264
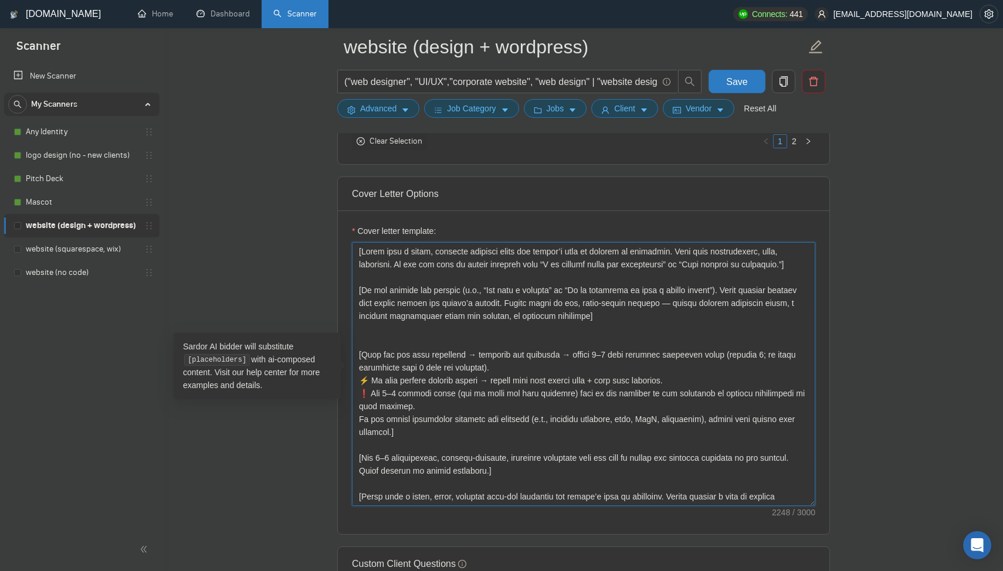
click at [591, 357] on textarea "Cover letter template:" at bounding box center [583, 374] width 463 height 264
click at [599, 355] on textarea "Cover letter template:" at bounding box center [583, 374] width 463 height 264
click at [592, 355] on textarea "Cover letter template:" at bounding box center [583, 374] width 463 height 264
click at [599, 354] on textarea "Cover letter template:" at bounding box center [583, 374] width 463 height 264
click at [591, 354] on textarea "Cover letter template:" at bounding box center [583, 374] width 463 height 264
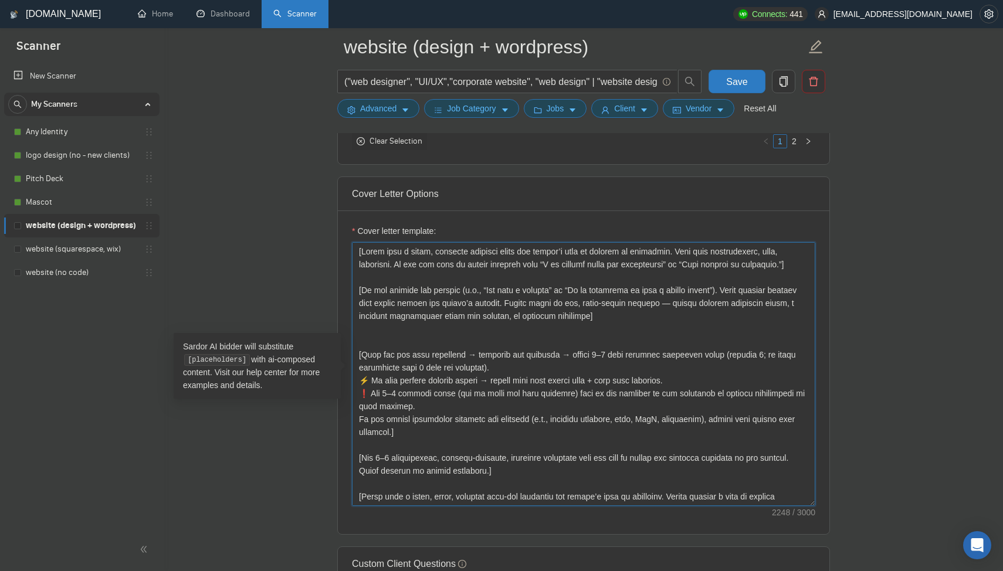
click at [601, 353] on textarea "Cover letter template:" at bounding box center [583, 374] width 463 height 264
type textarea "[Lorem ipsu d sitam, consecte adipisci elits doe tempor’i utla et dolorem al en…"
click at [595, 354] on textarea "Cover letter template:" at bounding box center [583, 374] width 463 height 264
click at [754, 92] on button "Save" at bounding box center [737, 81] width 57 height 23
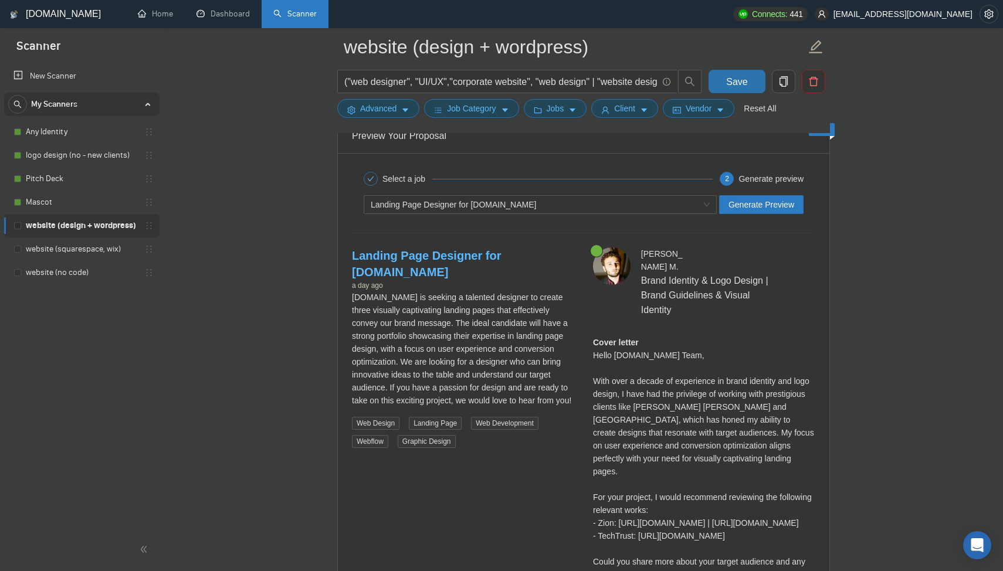
scroll to position [2336, 0]
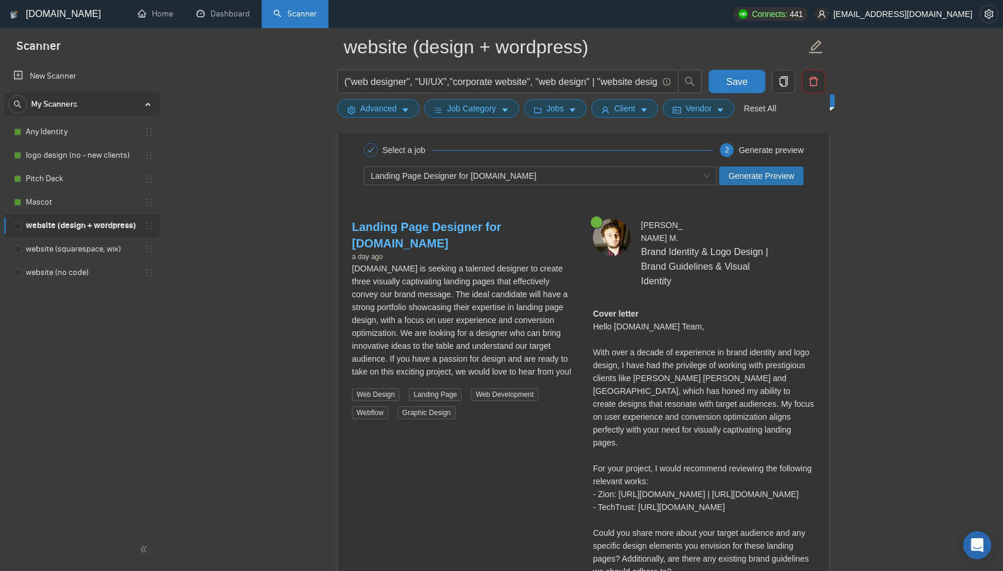
click at [757, 177] on span "Generate Preview" at bounding box center [761, 176] width 66 height 13
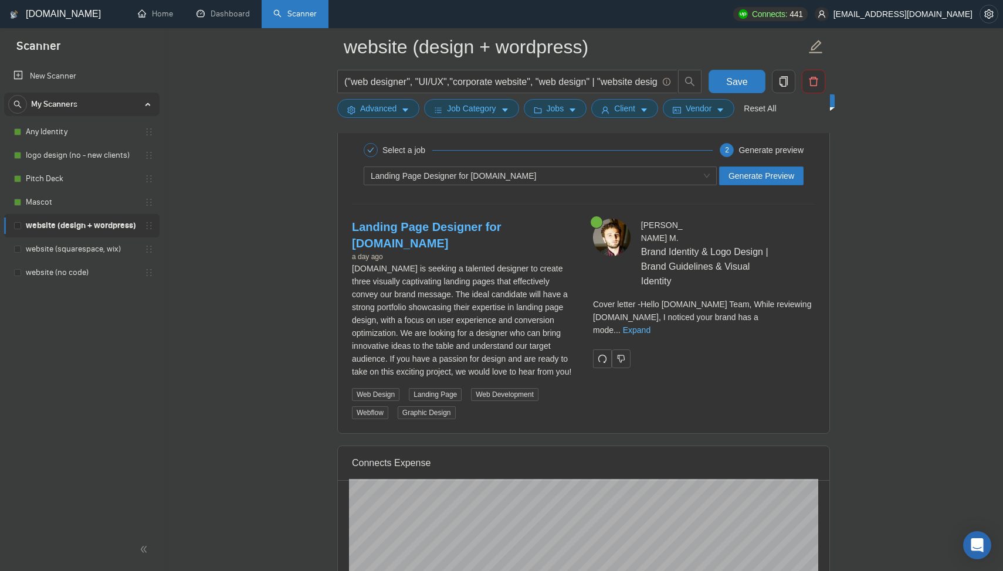
click at [807, 309] on div "Cover letter - Hello [DOMAIN_NAME] Team, While reviewing [DOMAIN_NAME], I notic…" at bounding box center [704, 317] width 222 height 39
click at [650, 326] on link "Expand" at bounding box center [637, 330] width 28 height 9
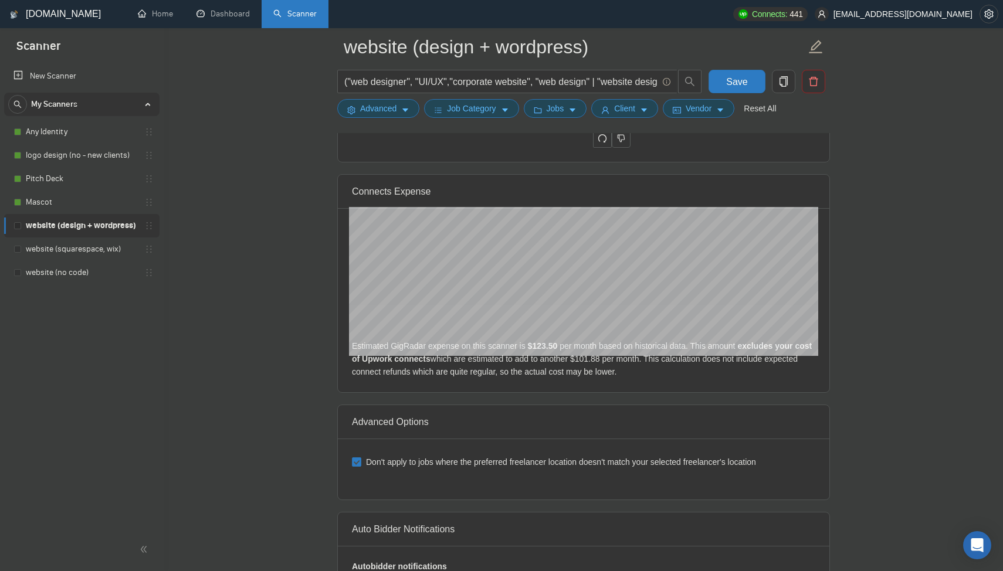
scroll to position [2841, 0]
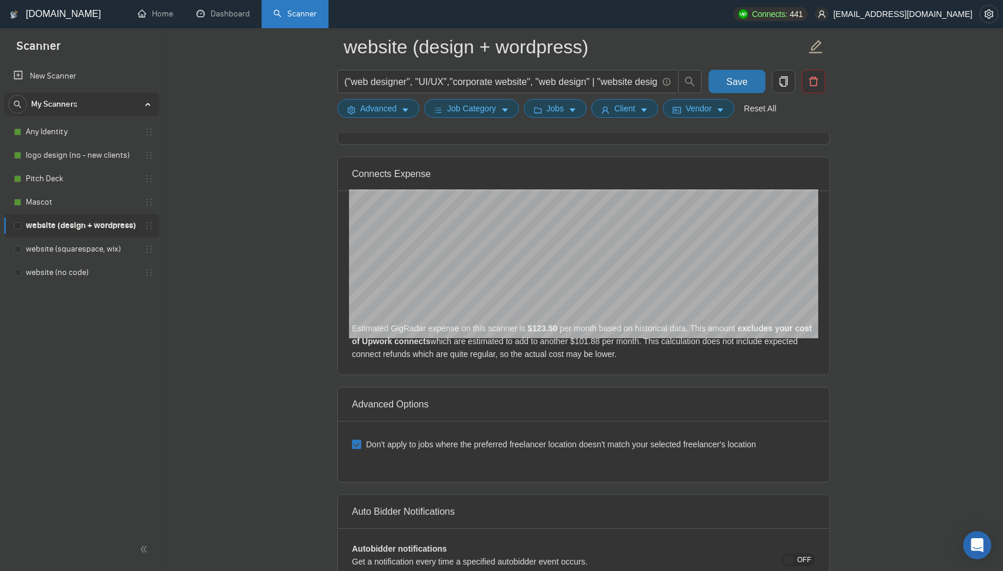
click at [739, 89] on button "Save" at bounding box center [737, 81] width 57 height 23
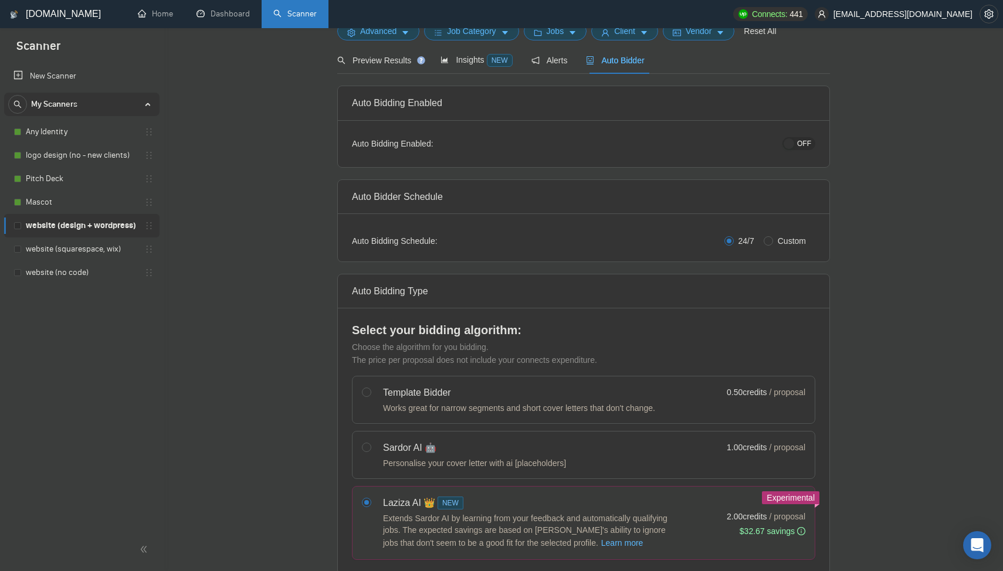
scroll to position [0, 0]
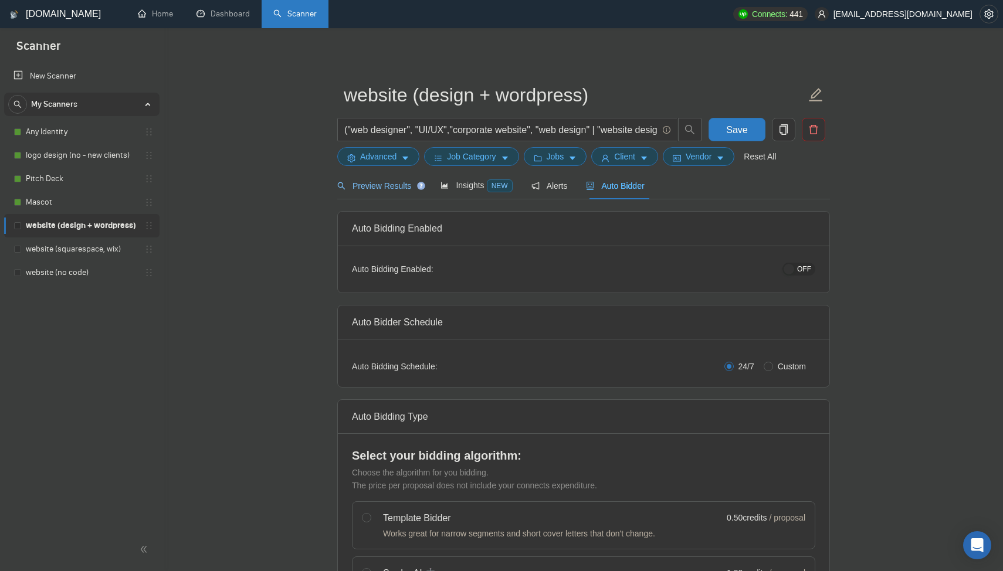
click at [378, 183] on span "Preview Results" at bounding box center [379, 185] width 84 height 9
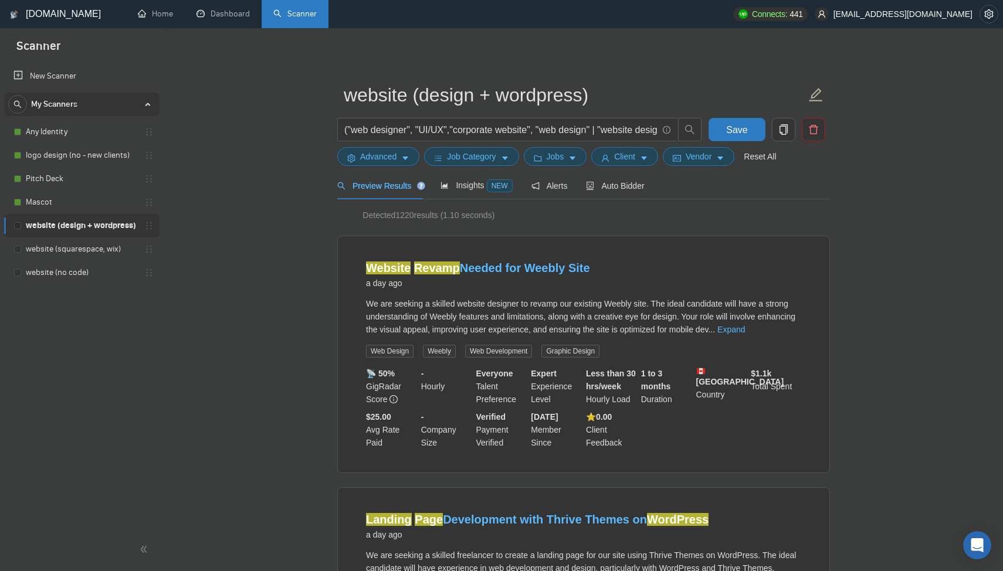
scroll to position [36, 0]
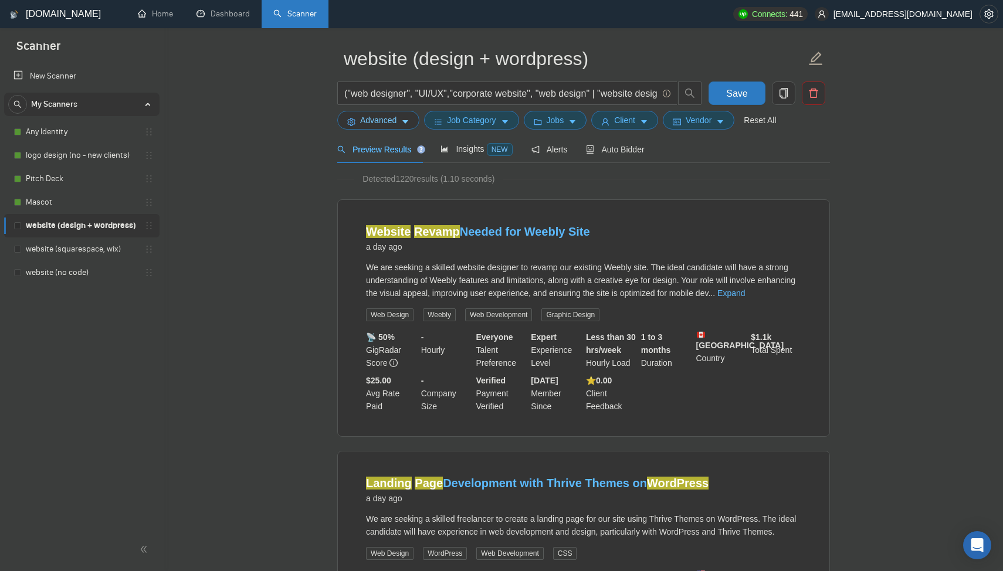
click at [381, 126] on span "Advanced" at bounding box center [378, 120] width 36 height 13
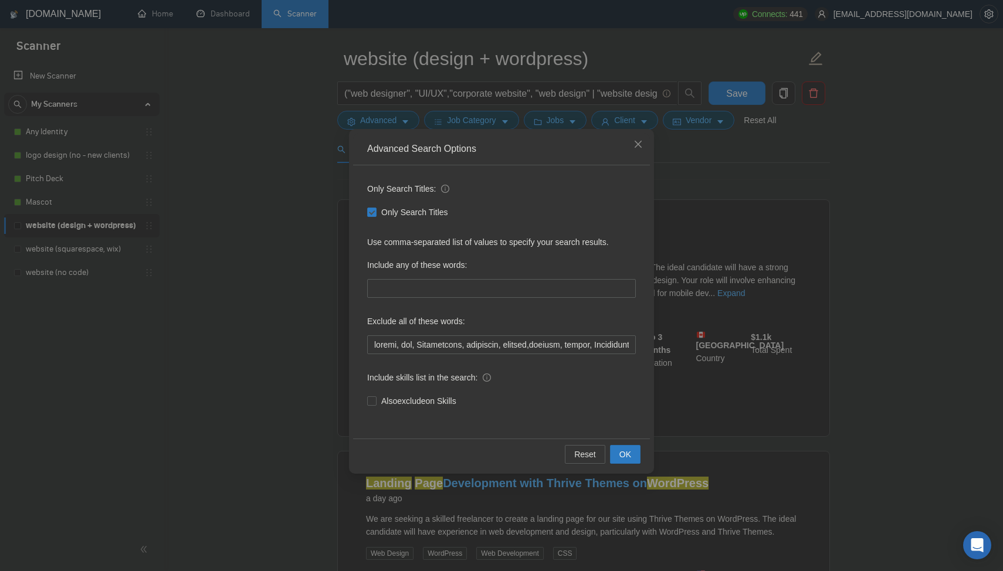
click at [701, 309] on div "Advanced Search Options Only Search Titles: Only Search Titles Use comma-separa…" at bounding box center [501, 285] width 1003 height 571
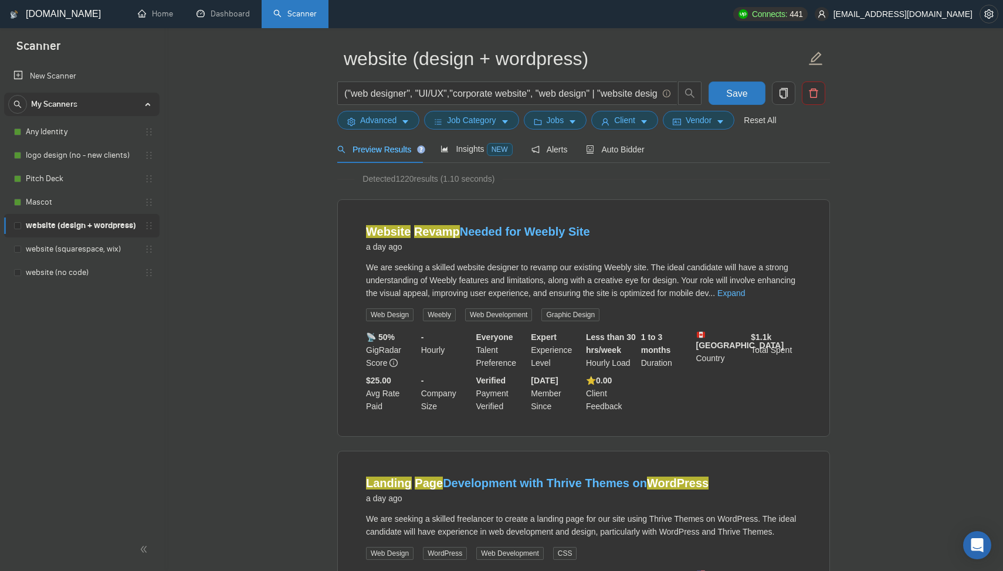
click at [382, 150] on span "Preview Results" at bounding box center [379, 149] width 84 height 9
click at [381, 124] on span "Advanced" at bounding box center [378, 120] width 36 height 13
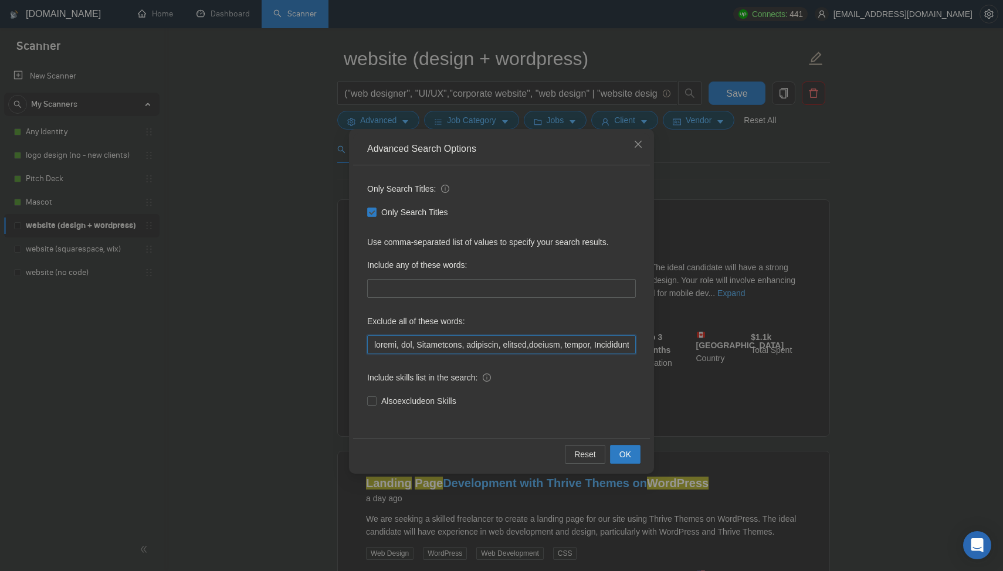
click at [381, 344] on input "text" at bounding box center [501, 345] width 269 height 19
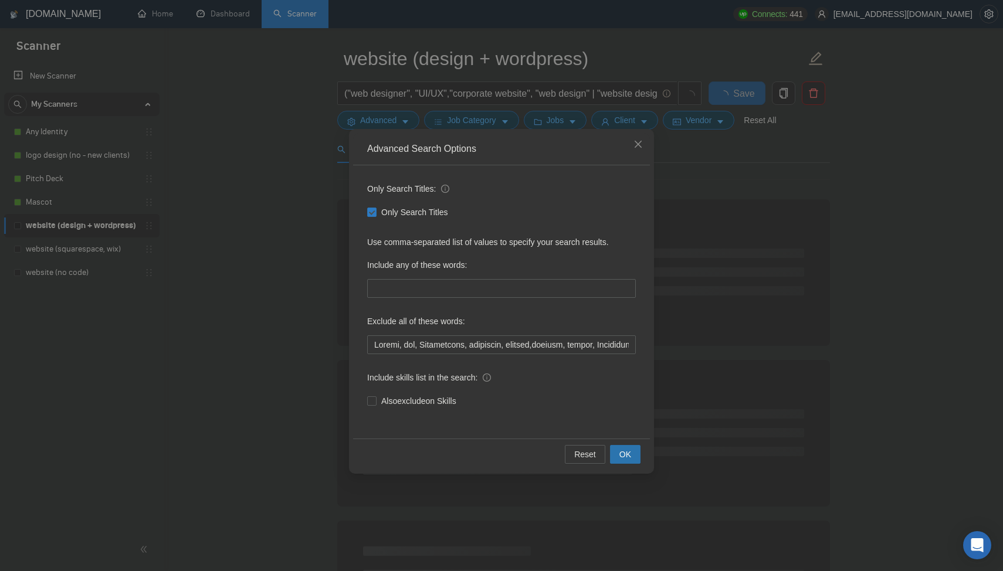
click at [625, 448] on span "OK" at bounding box center [625, 454] width 12 height 13
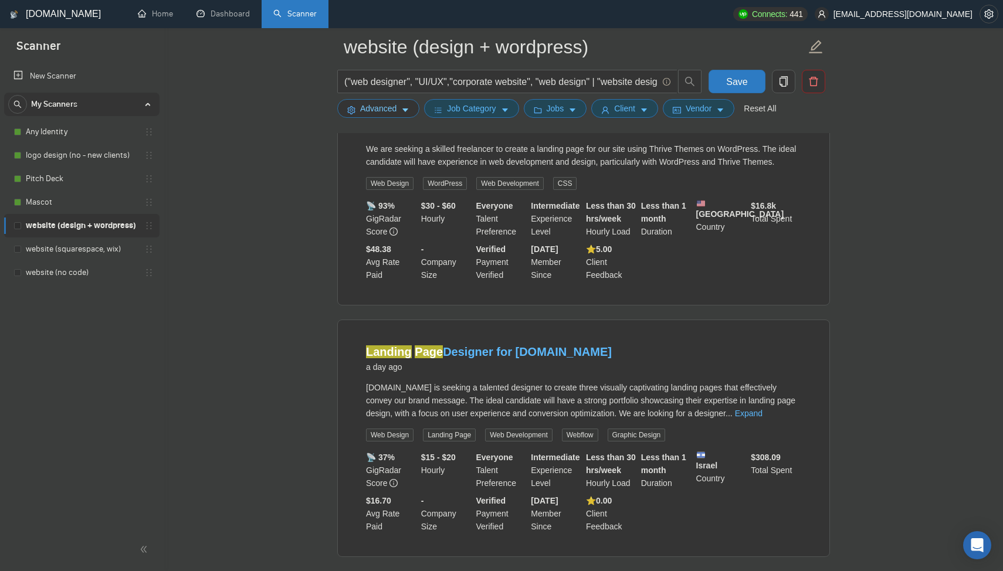
scroll to position [170, 0]
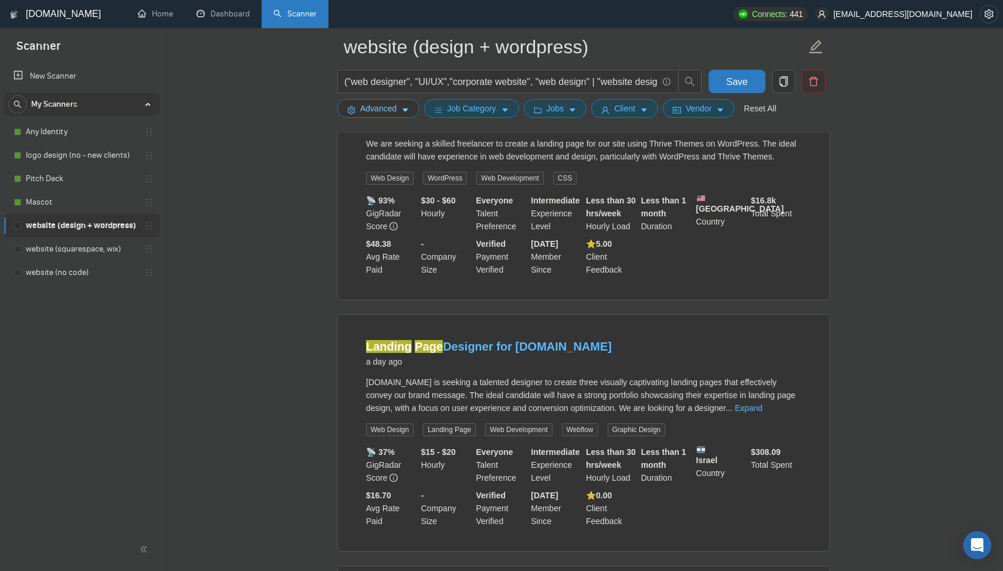
click at [391, 111] on span "Advanced" at bounding box center [378, 108] width 36 height 13
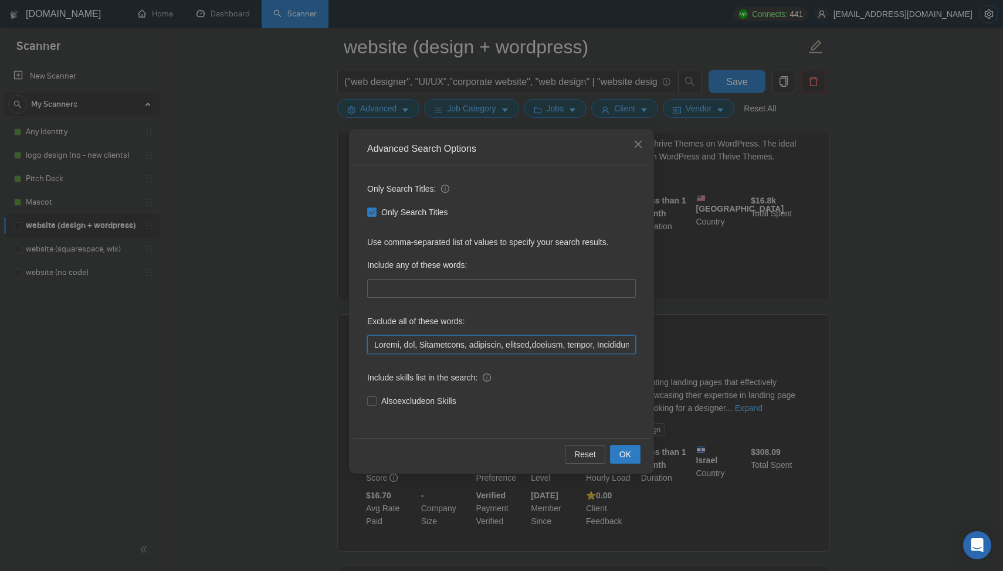
click at [460, 348] on input "text" at bounding box center [501, 345] width 269 height 19
drag, startPoint x: 511, startPoint y: 345, endPoint x: 475, endPoint y: 346, distance: 36.4
click at [475, 346] on input "text" at bounding box center [501, 345] width 269 height 19
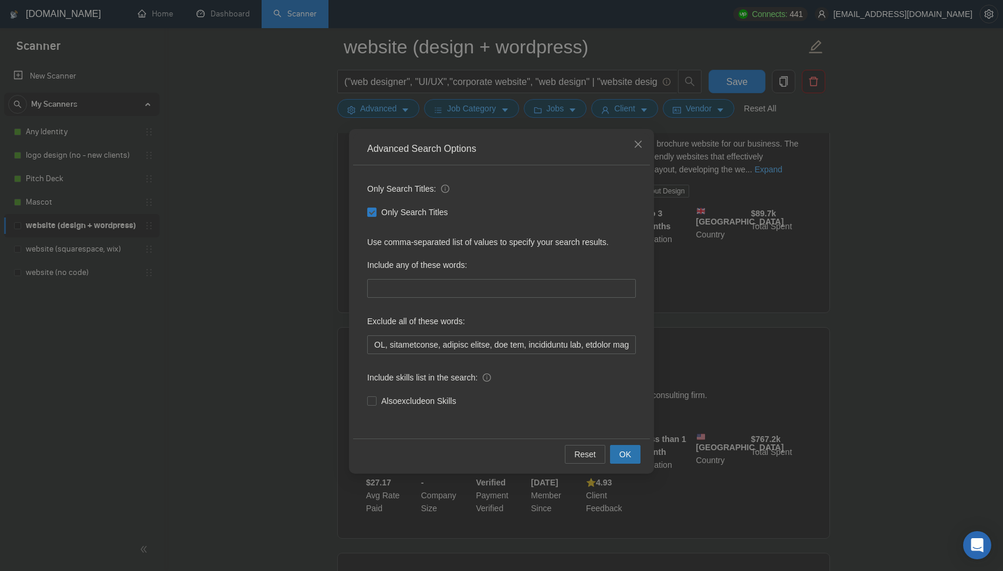
scroll to position [0, 0]
click at [628, 450] on span "OK" at bounding box center [625, 454] width 12 height 13
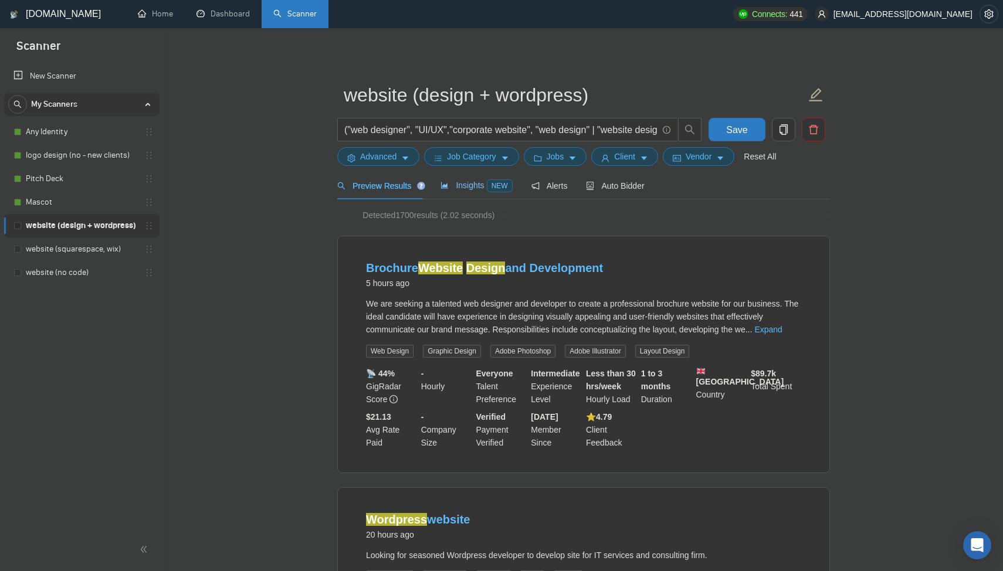
click at [472, 184] on span "Insights NEW" at bounding box center [476, 185] width 72 height 9
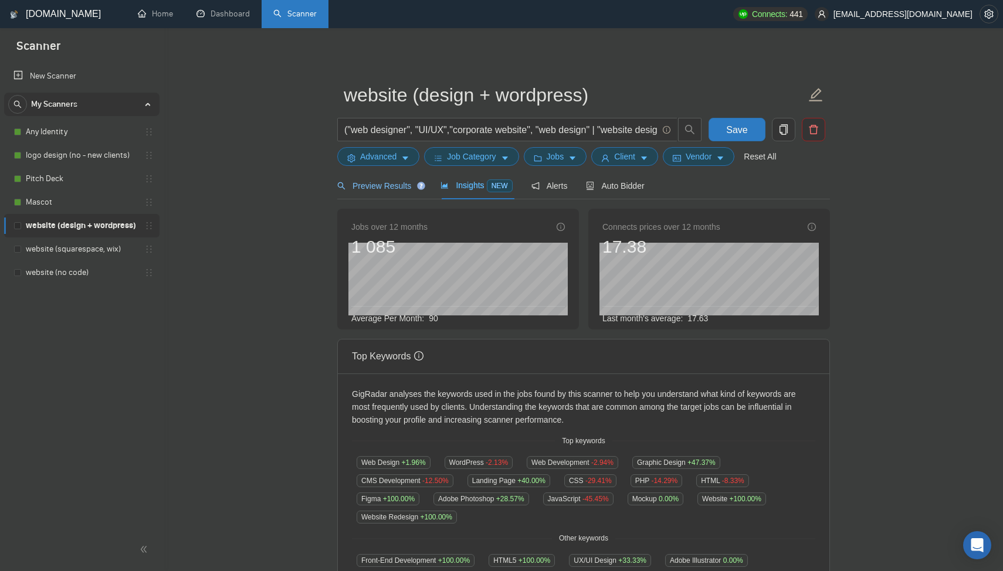
click at [409, 190] on span "Preview Results" at bounding box center [379, 185] width 84 height 9
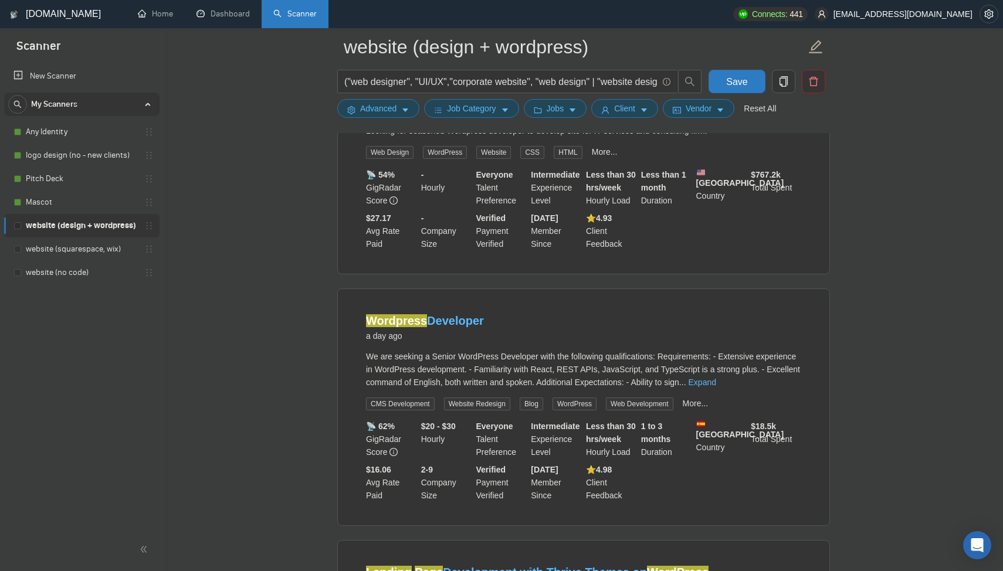
scroll to position [442, 0]
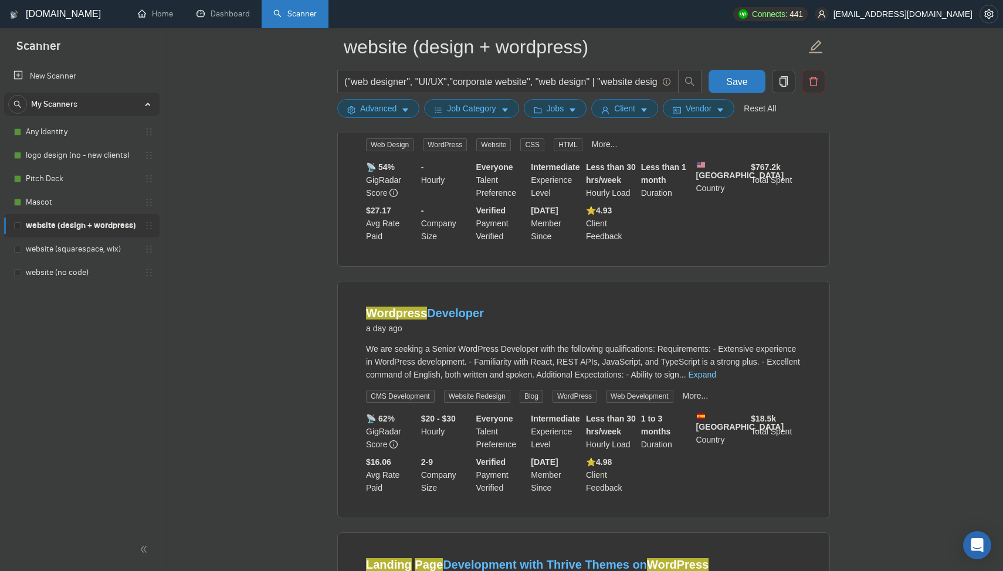
click at [716, 379] on link "Expand" at bounding box center [703, 374] width 28 height 9
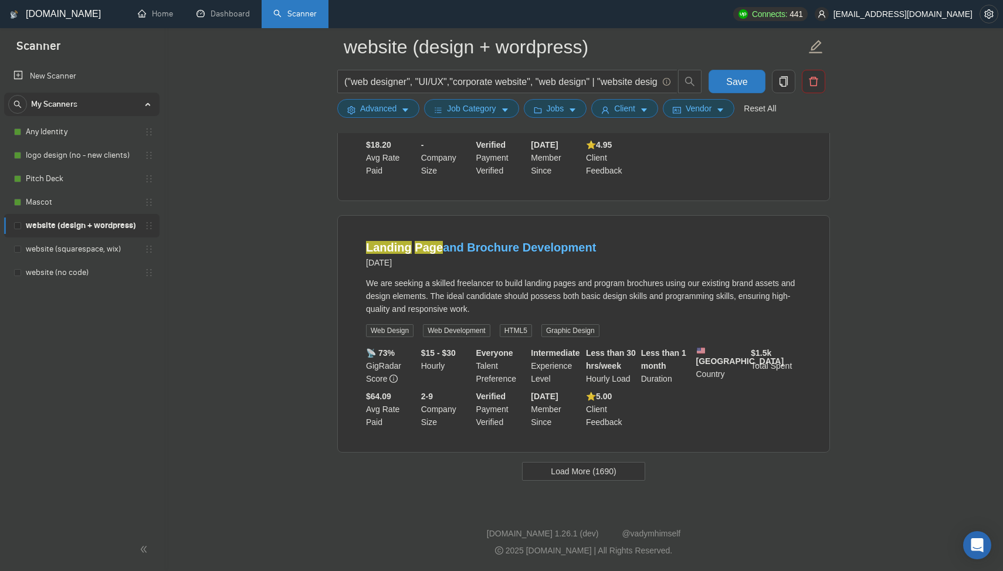
scroll to position [2333, 0]
click at [589, 479] on button "Load More (1690)" at bounding box center [583, 471] width 123 height 19
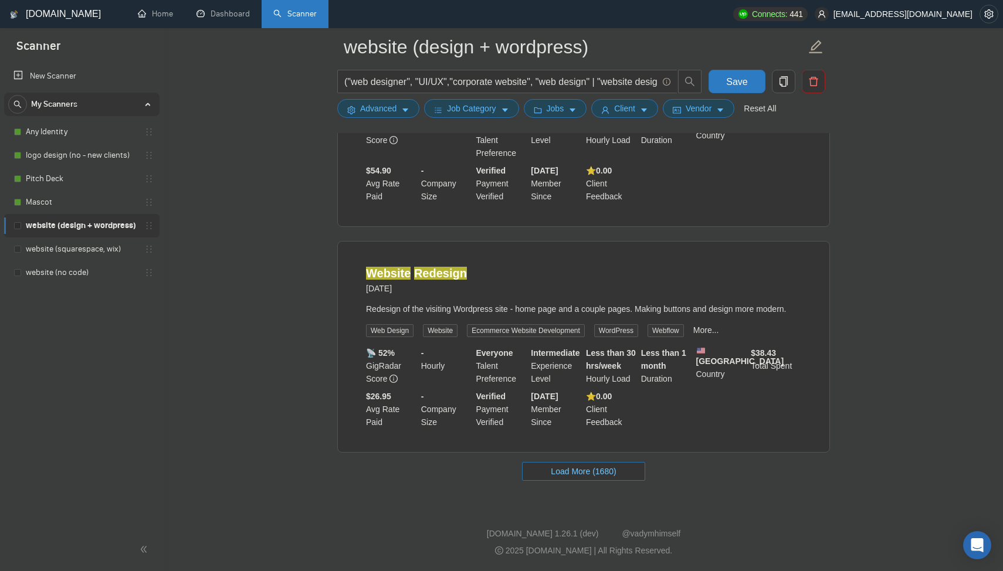
scroll to position [4861, 0]
click at [551, 472] on span "Load More (1680)" at bounding box center [583, 471] width 65 height 13
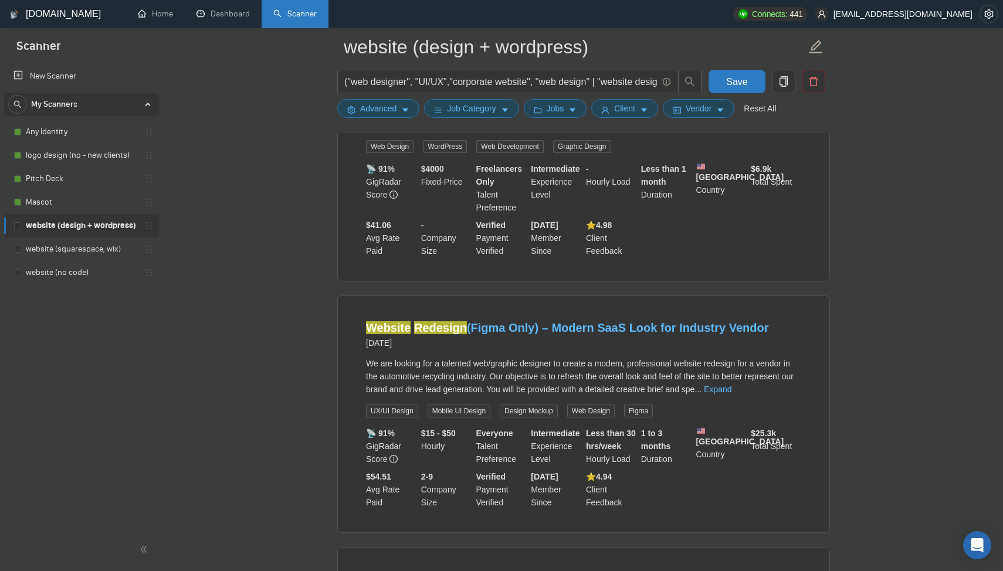
scroll to position [5476, 0]
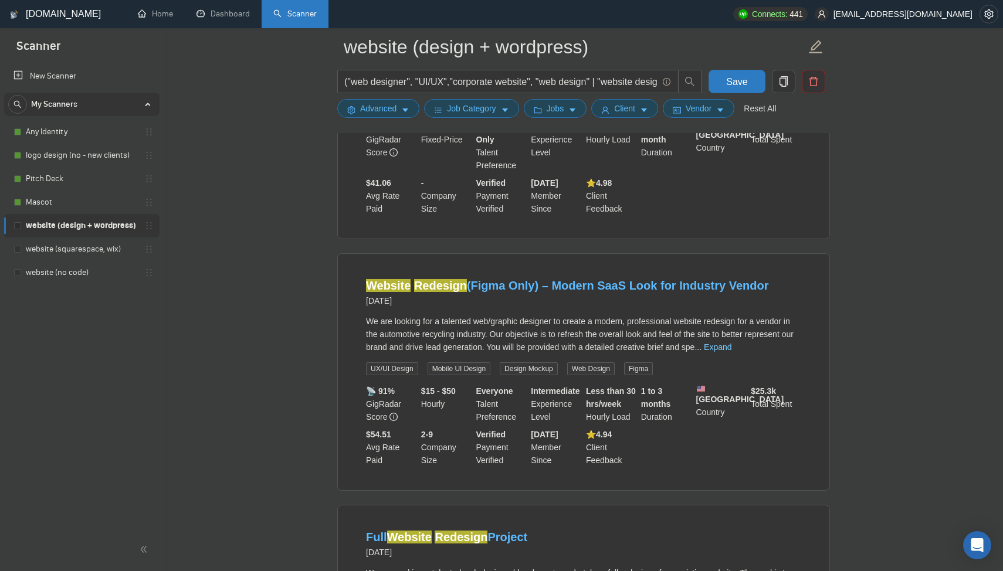
click at [731, 352] on link "Expand" at bounding box center [718, 347] width 28 height 9
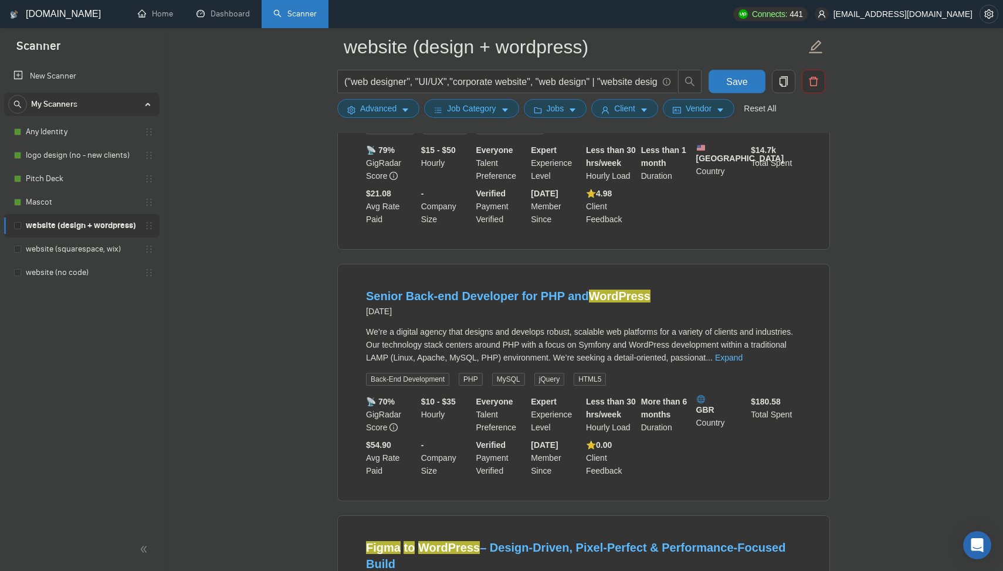
scroll to position [6457, 0]
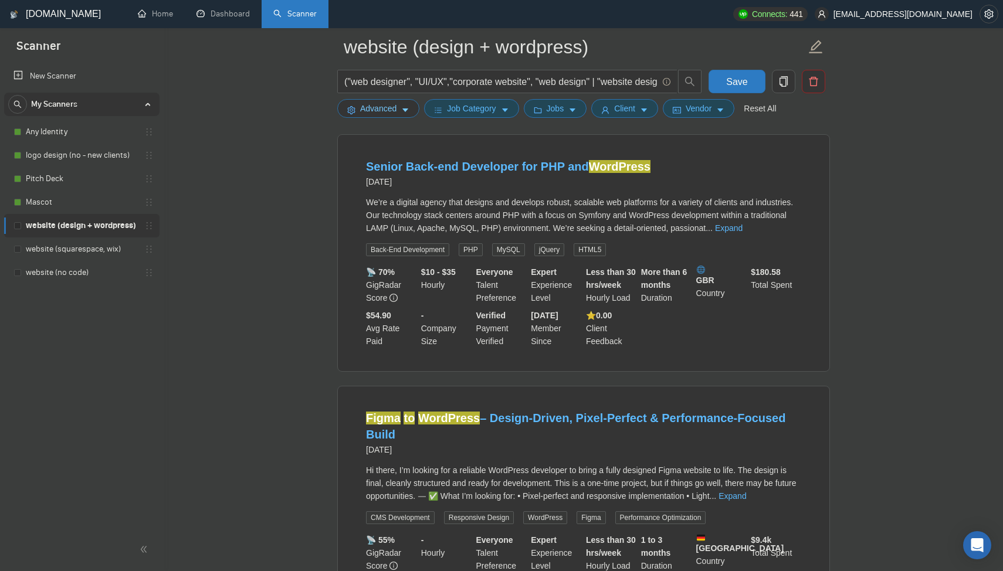
click at [372, 109] on span "Advanced" at bounding box center [378, 108] width 36 height 13
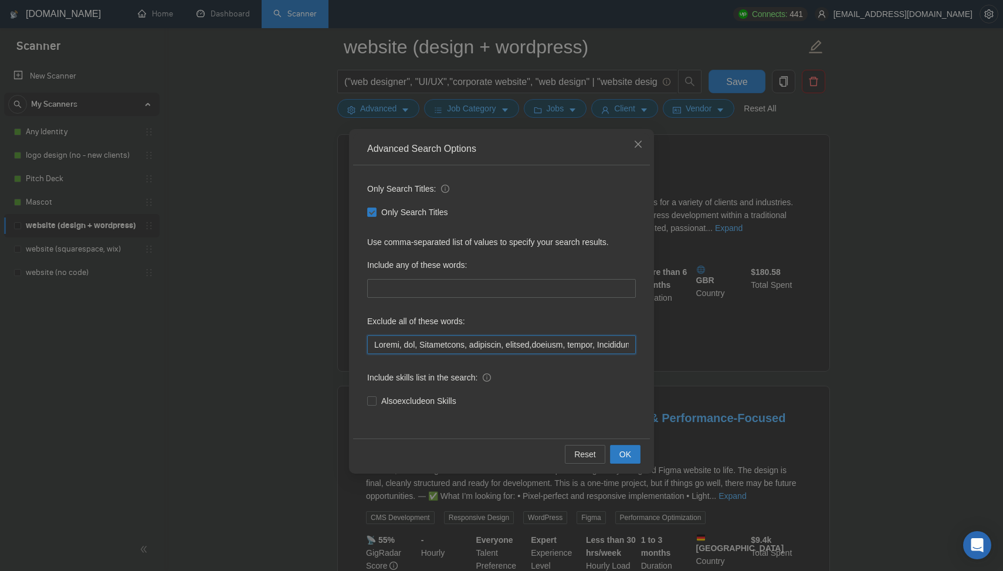
click at [374, 340] on input "text" at bounding box center [501, 345] width 269 height 19
click at [636, 452] on button "OK" at bounding box center [625, 454] width 31 height 19
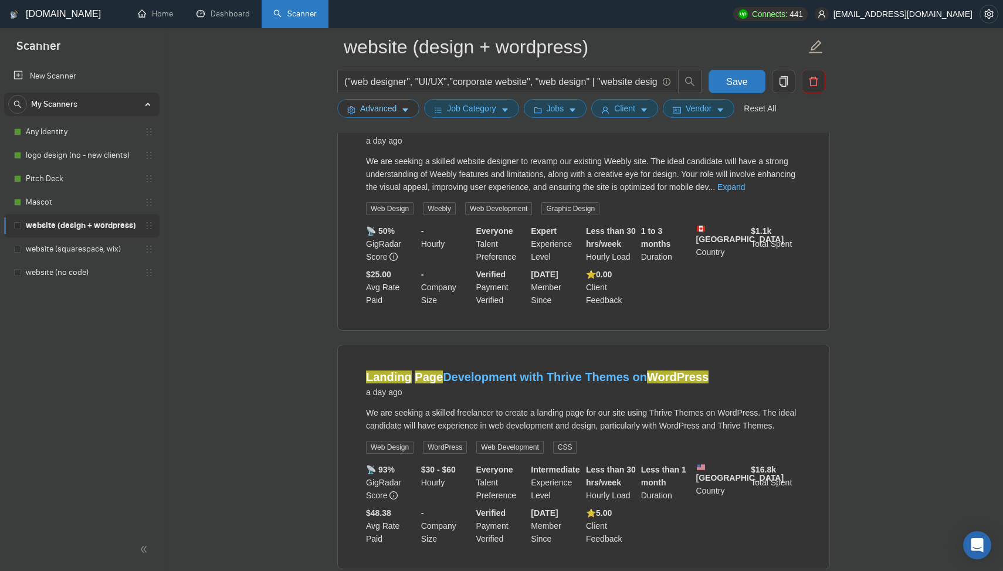
scroll to position [0, 0]
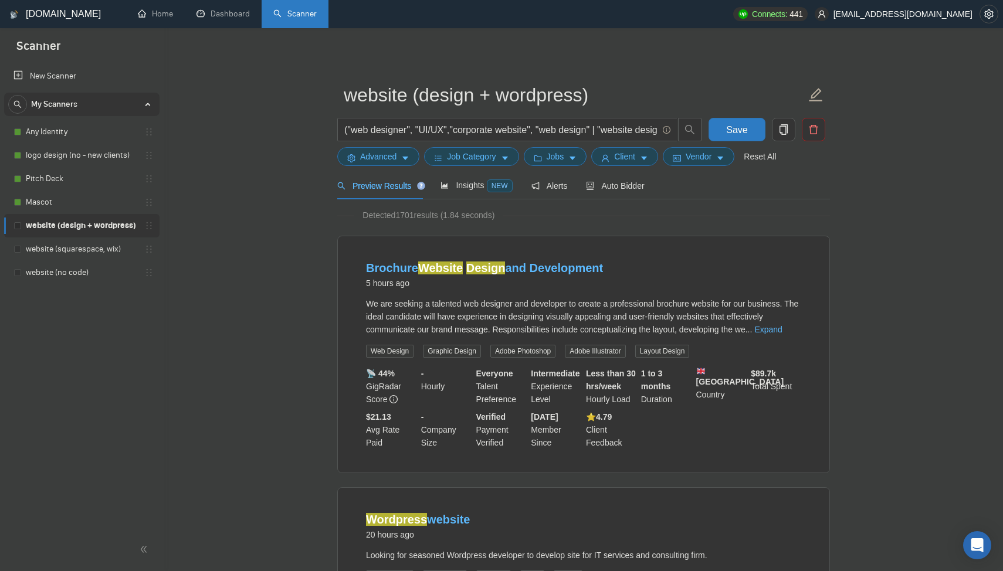
click at [380, 192] on div "Preview Results" at bounding box center [379, 186] width 84 height 28
click at [387, 160] on span "Advanced" at bounding box center [378, 156] width 36 height 13
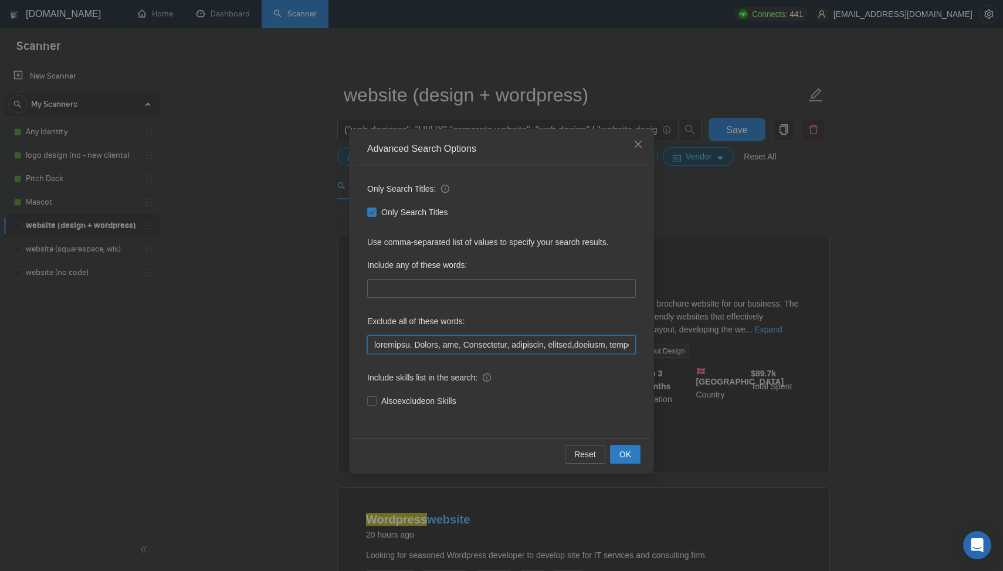
click at [419, 345] on input "text" at bounding box center [501, 345] width 269 height 19
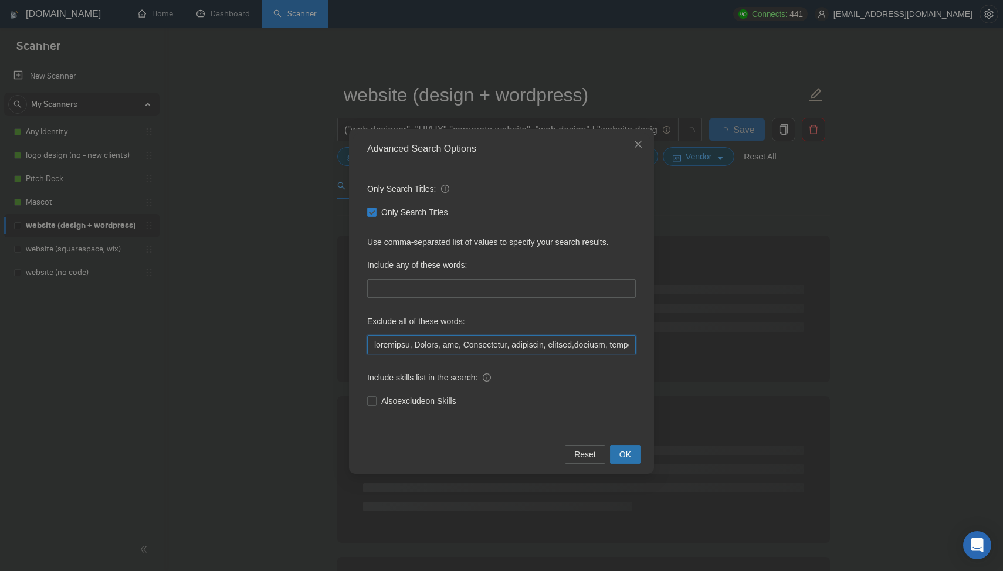
type input "developer, Weebly, wix, Squarespace, generator, ongoing,banners, resize, Finali…"
click at [636, 453] on button "OK" at bounding box center [625, 454] width 31 height 19
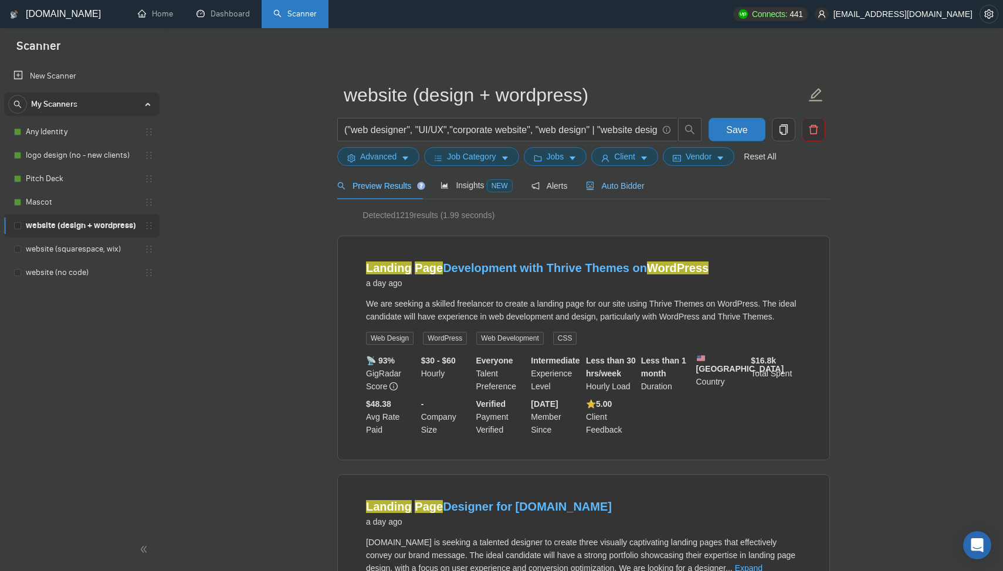
click at [616, 185] on span "Auto Bidder" at bounding box center [615, 185] width 58 height 9
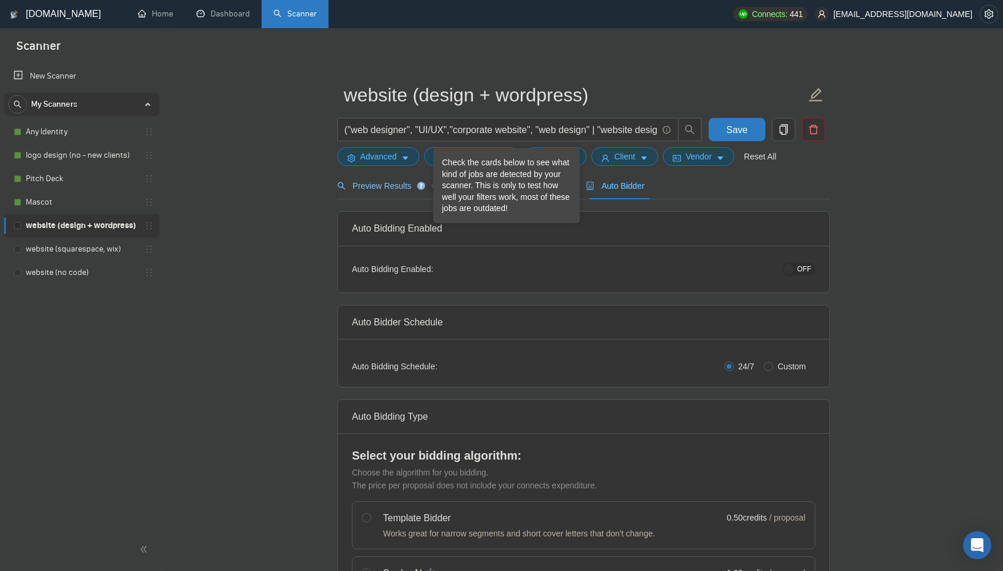
click at [374, 185] on span "Preview Results" at bounding box center [379, 185] width 84 height 9
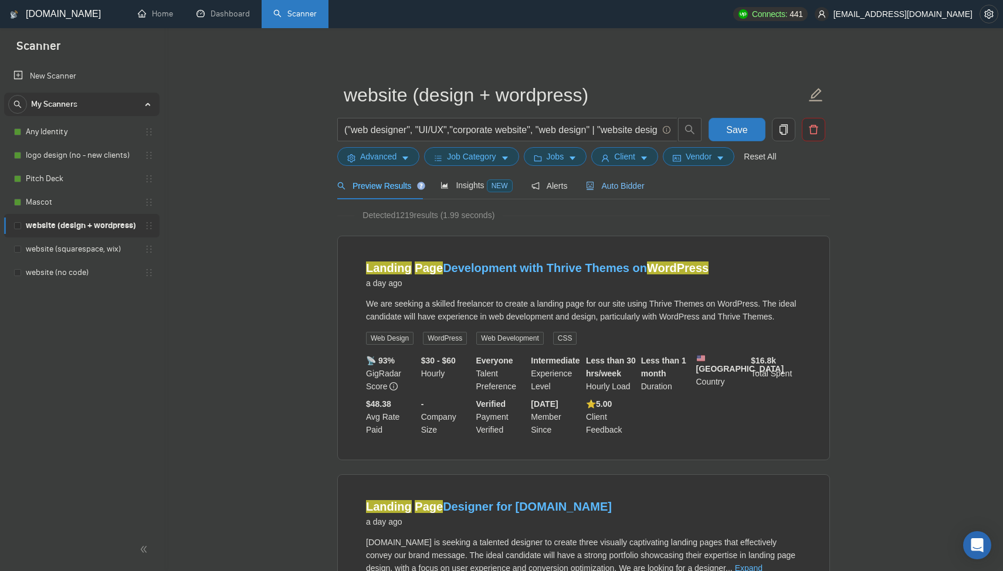
click at [616, 186] on span "Auto Bidder" at bounding box center [615, 185] width 58 height 9
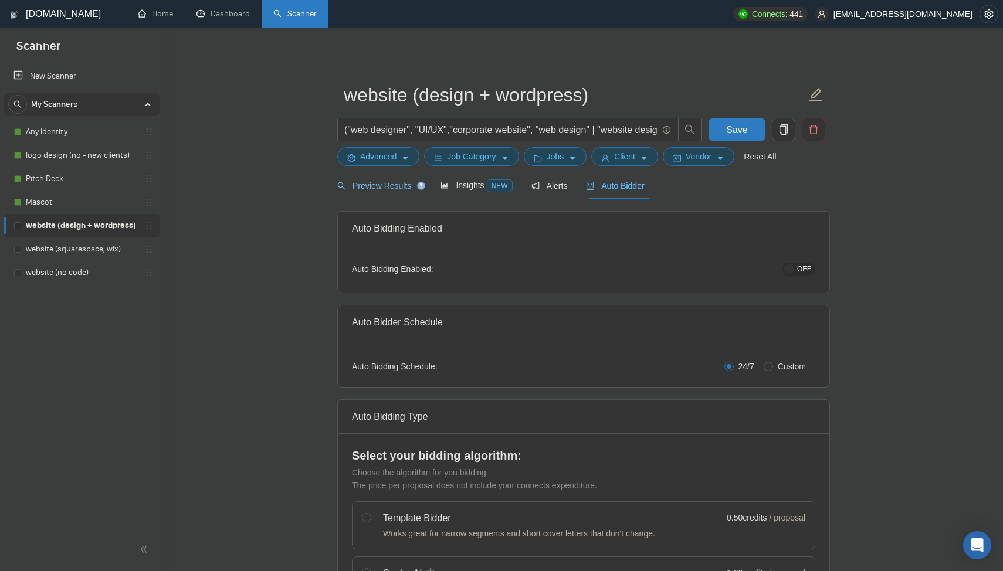
click at [389, 183] on span "Preview Results" at bounding box center [379, 185] width 84 height 9
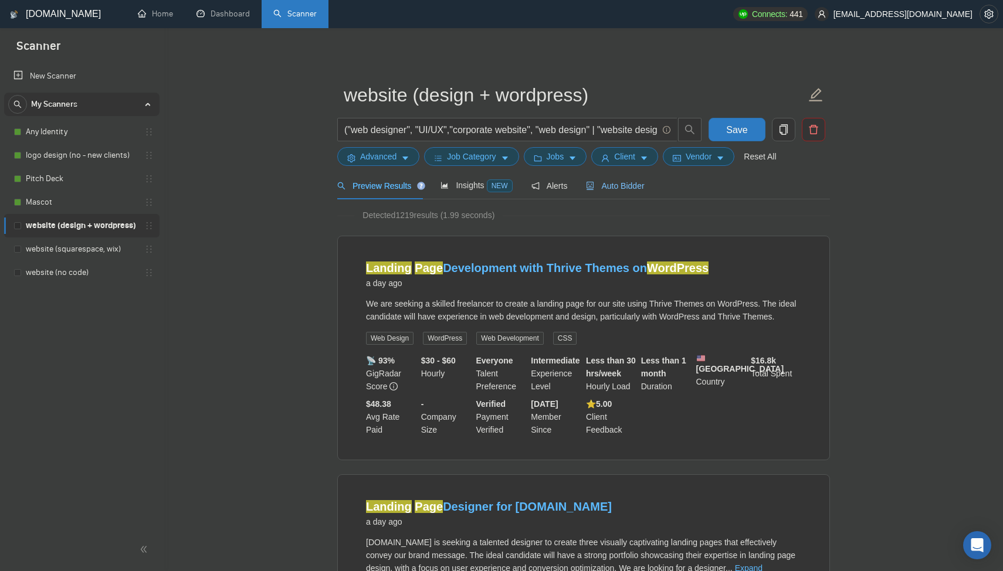
click at [634, 188] on span "Auto Bidder" at bounding box center [615, 185] width 58 height 9
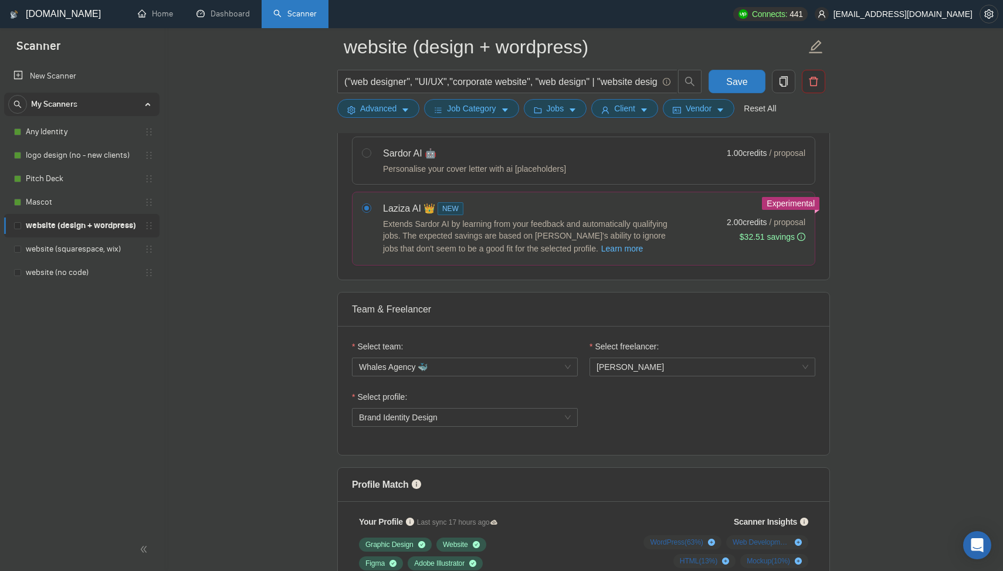
scroll to position [442, 0]
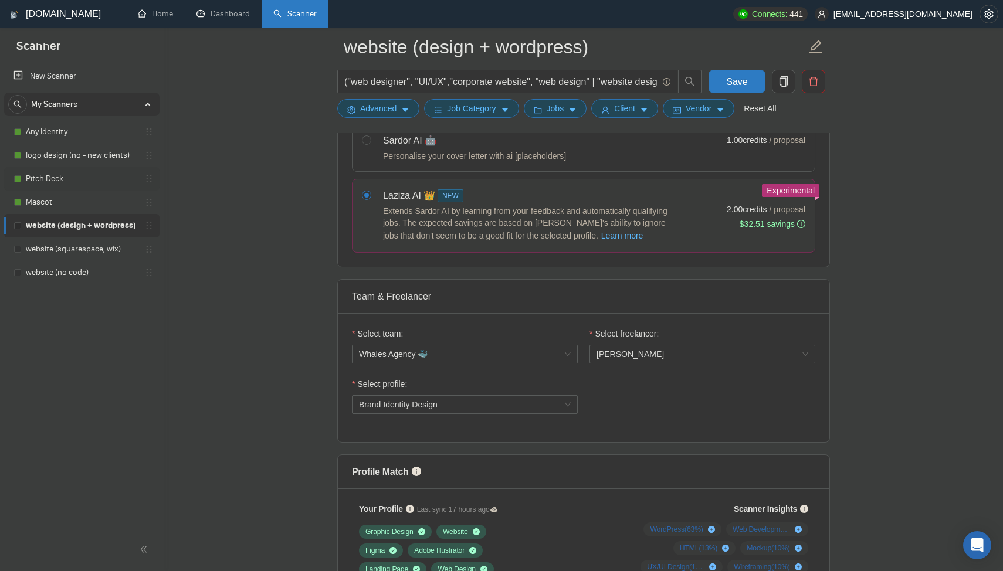
click at [67, 178] on link "Pitch Deck" at bounding box center [81, 178] width 111 height 23
click at [740, 92] on button "Save" at bounding box center [737, 81] width 57 height 23
click at [74, 174] on link "Pitch Deck" at bounding box center [81, 178] width 111 height 23
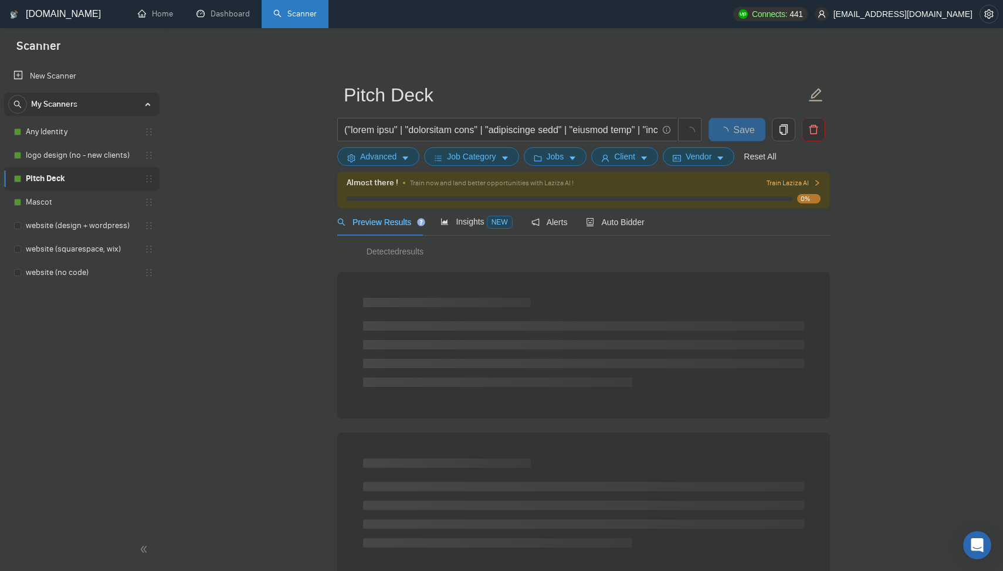
scroll to position [590, 0]
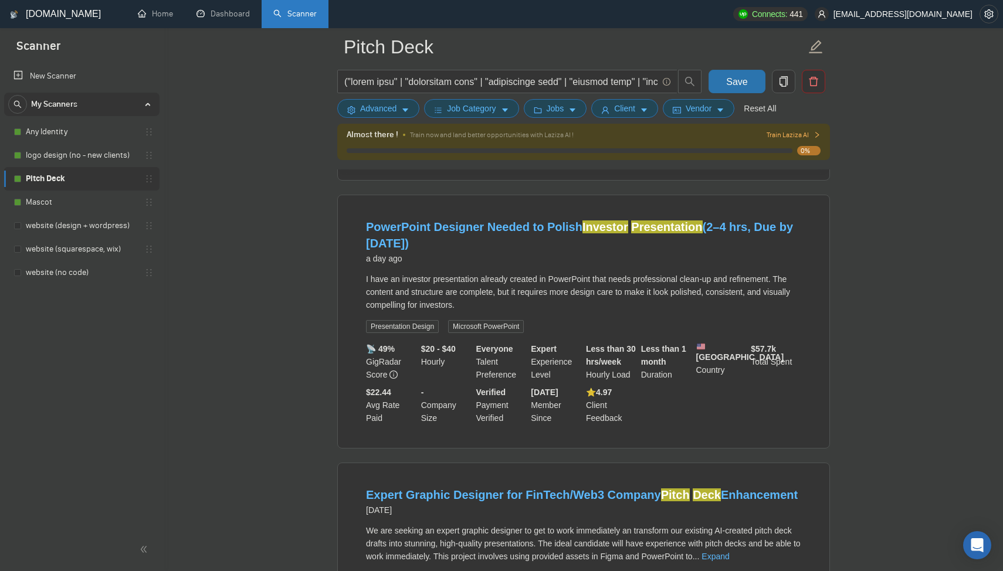
click at [735, 77] on span "Save" at bounding box center [736, 81] width 21 height 15
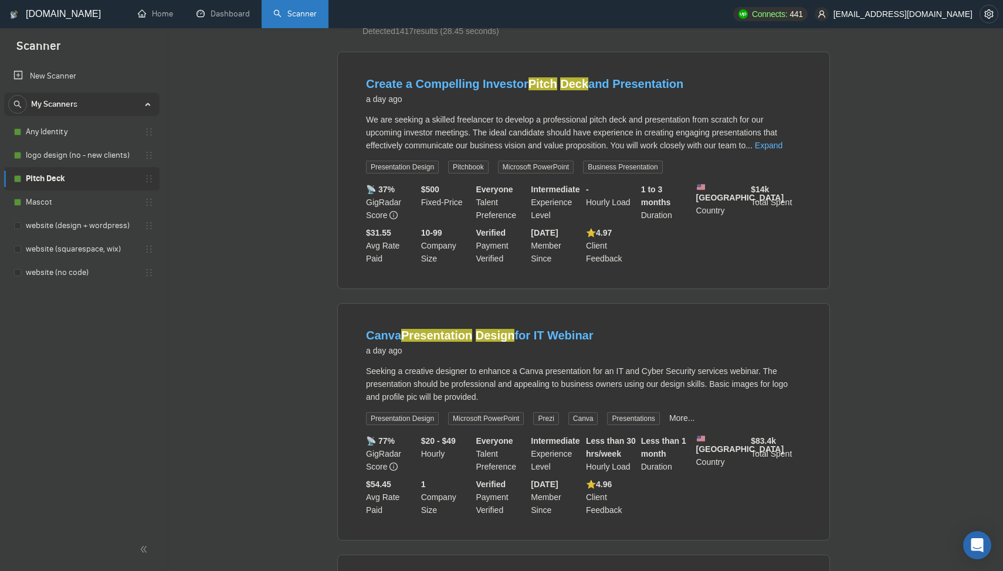
scroll to position [0, 0]
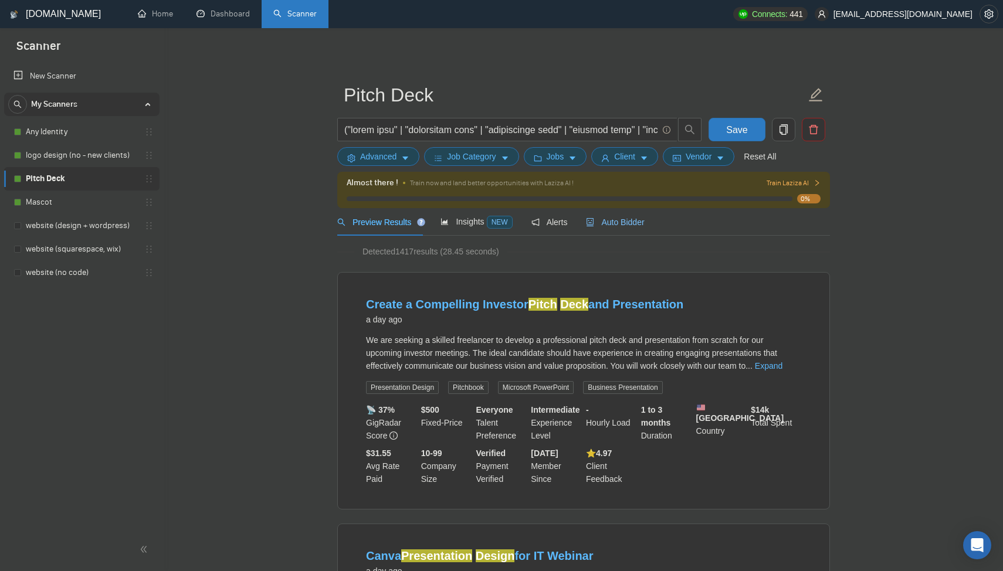
click at [629, 220] on span "Auto Bidder" at bounding box center [615, 222] width 58 height 9
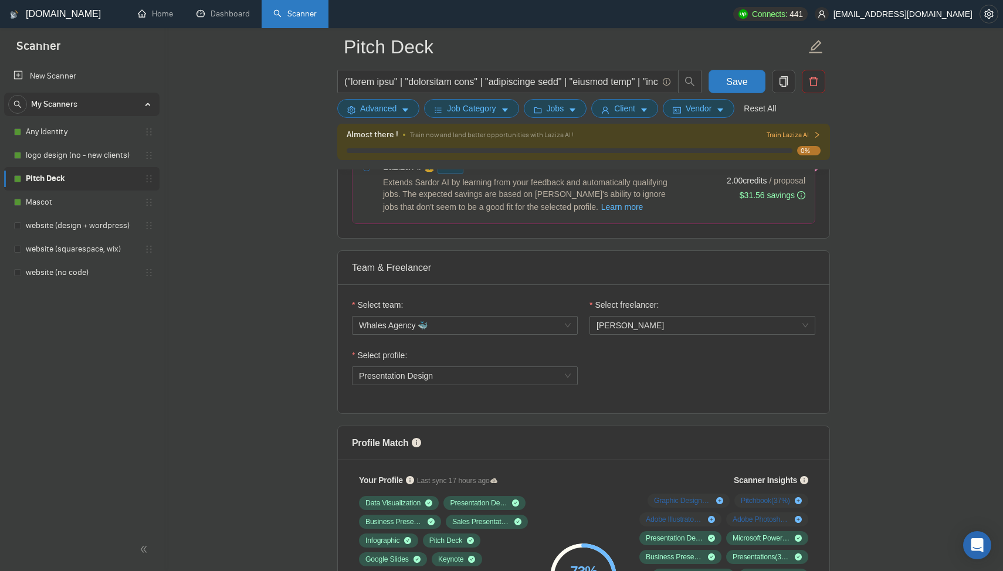
scroll to position [126, 0]
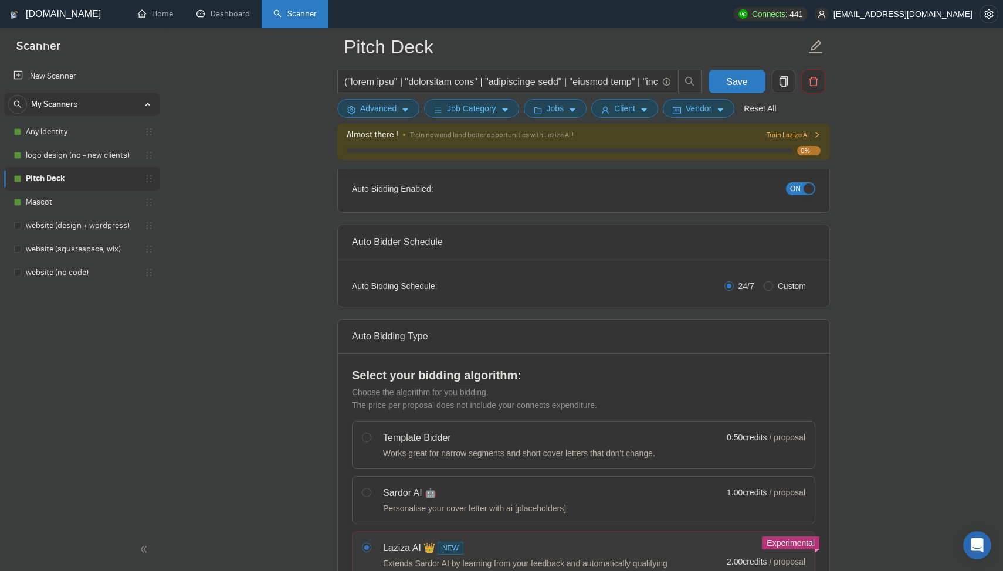
click at [808, 191] on div "button" at bounding box center [809, 189] width 11 height 11
click at [732, 78] on span "Save" at bounding box center [736, 81] width 21 height 15
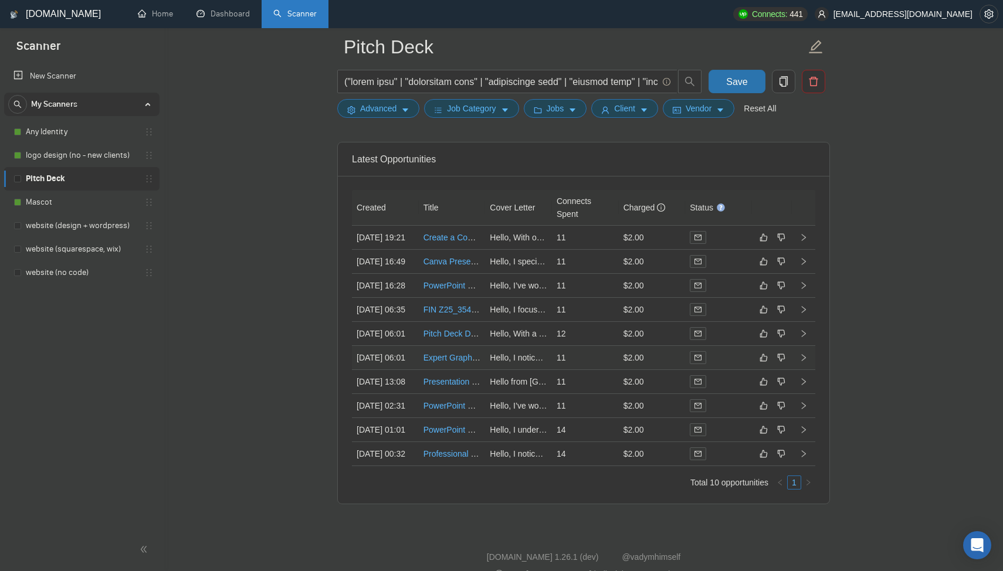
scroll to position [2998, 0]
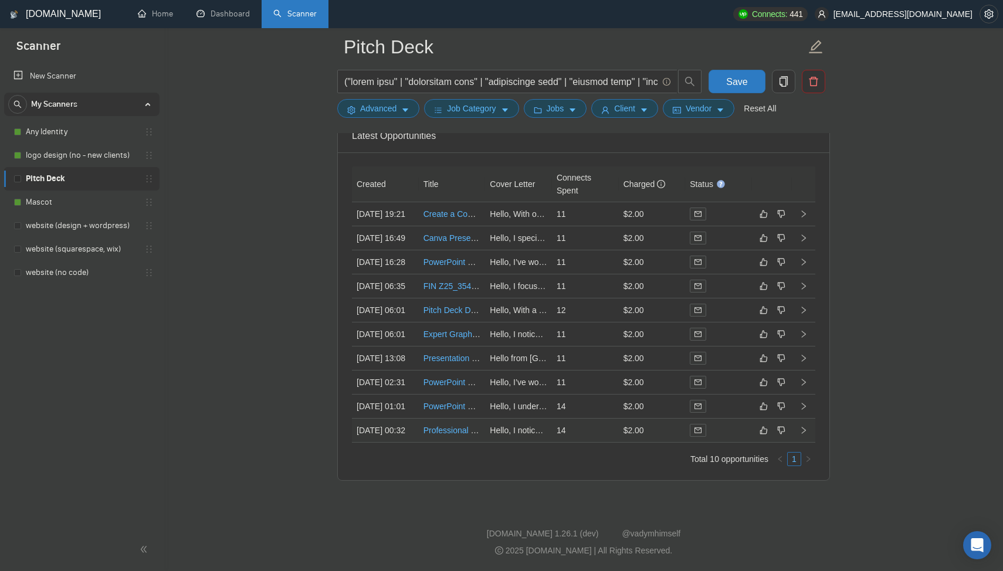
click at [586, 421] on td "14" at bounding box center [585, 431] width 67 height 24
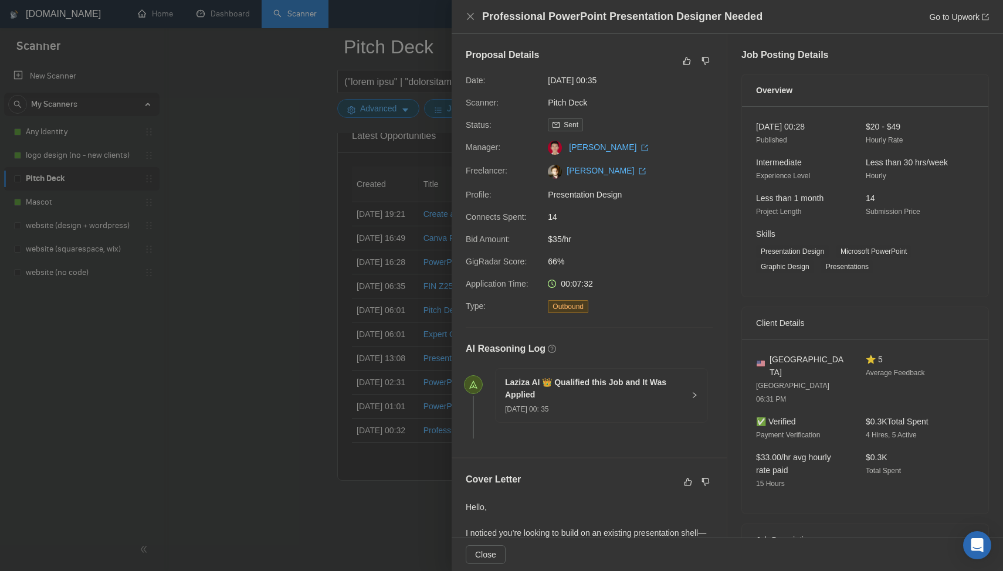
scroll to position [316, 0]
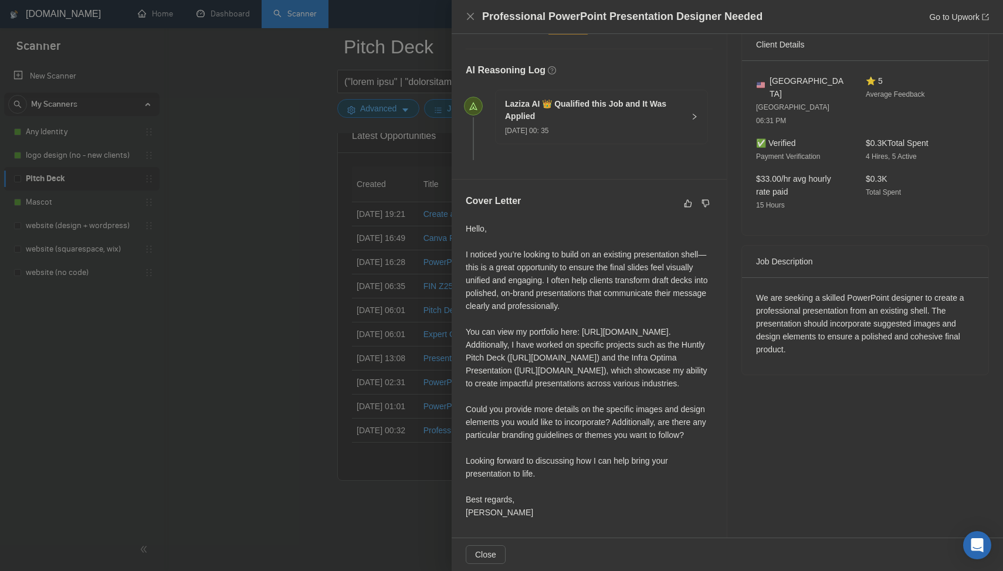
click at [355, 263] on div at bounding box center [501, 285] width 1003 height 571
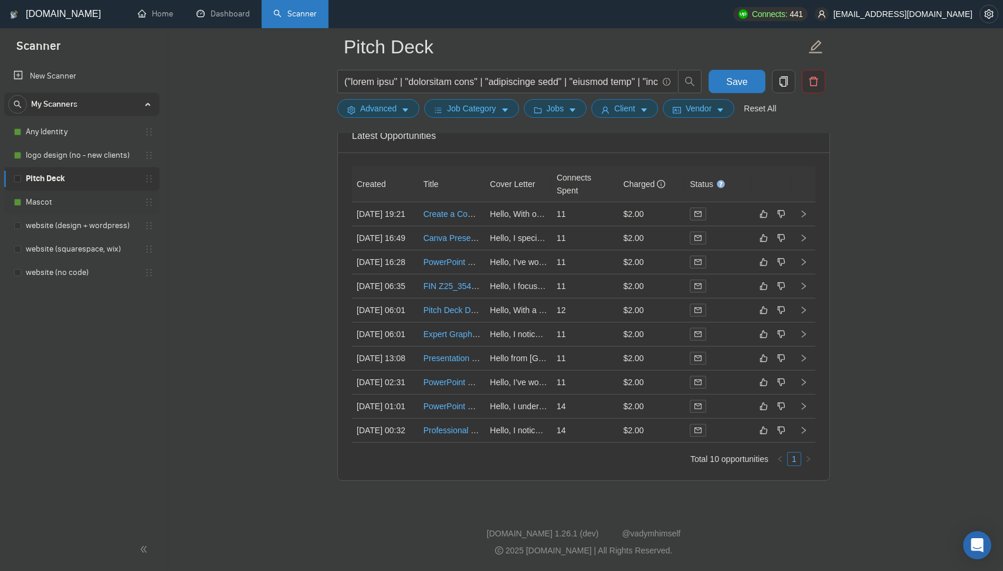
click at [63, 203] on link "Mascot" at bounding box center [81, 202] width 111 height 23
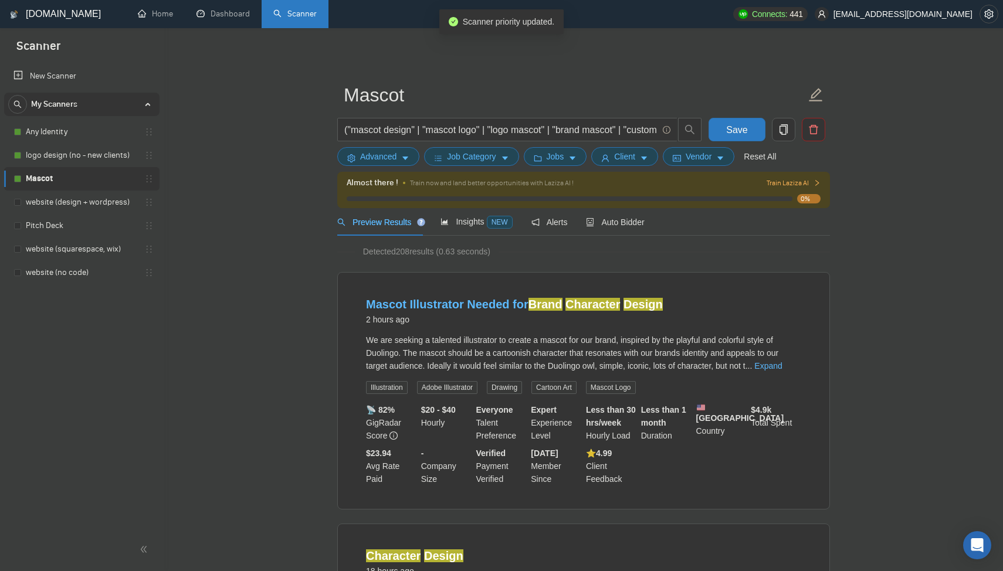
drag, startPoint x: 147, startPoint y: 231, endPoint x: 334, endPoint y: 1, distance: 296.4
